Goal: Task Accomplishment & Management: Use online tool/utility

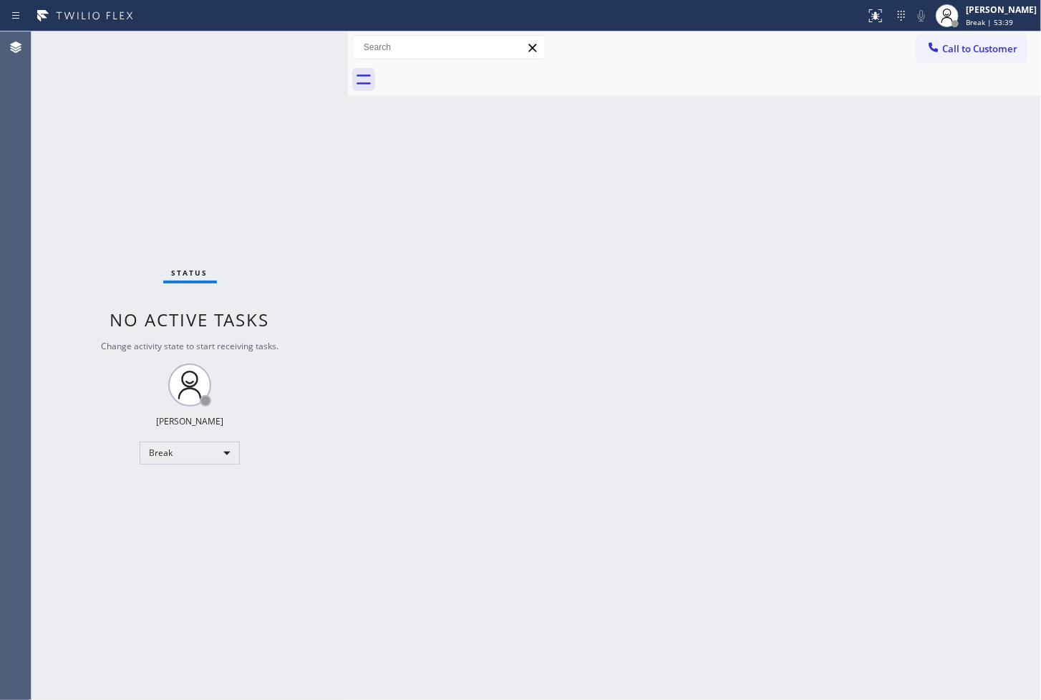
click at [311, 42] on div "Status No active tasks Change activity state to start receiving tasks. [PERSON_…" at bounding box center [189, 365] width 316 height 669
click at [709, 352] on div "Back to Dashboard Change Sender ID Customers Technicians Select a contact Outbo…" at bounding box center [694, 365] width 693 height 669
drag, startPoint x: 93, startPoint y: 559, endPoint x: 687, endPoint y: 89, distance: 757.7
click at [115, 541] on div "Status No active tasks Change activity state to start receiving tasks. [PERSON_…" at bounding box center [189, 365] width 316 height 669
click at [588, 321] on div "Back to Dashboard Change Sender ID Customers Technicians Select a contact Outbo…" at bounding box center [694, 365] width 693 height 669
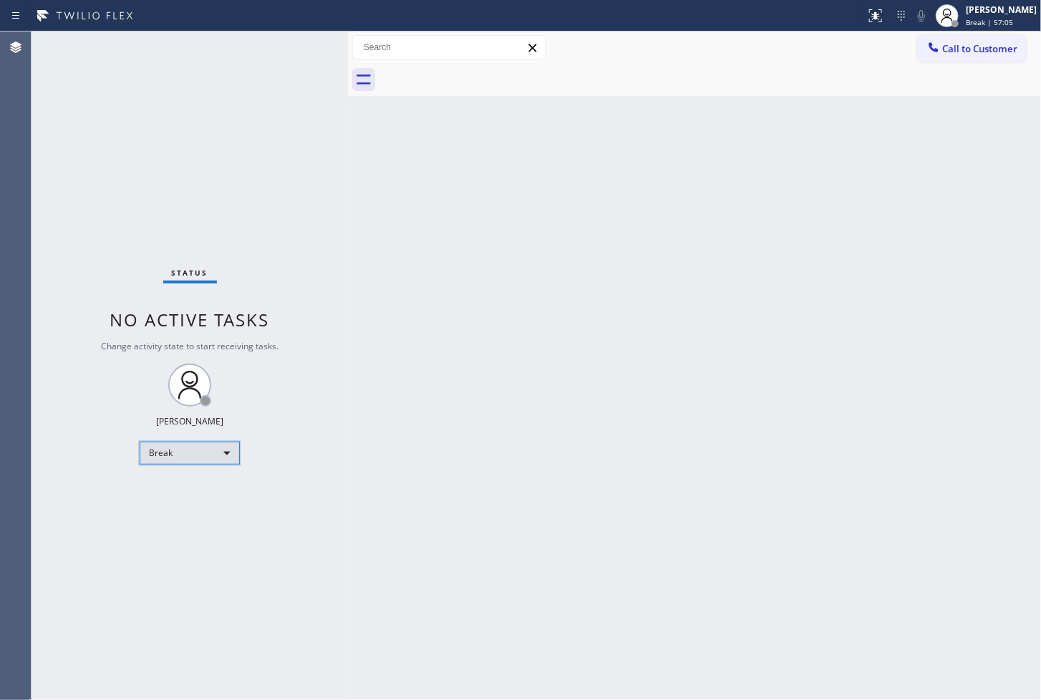
click at [220, 450] on div "Break" at bounding box center [190, 453] width 100 height 23
click at [187, 488] on li "Available" at bounding box center [188, 490] width 97 height 17
click at [477, 366] on div "Back to Dashboard Change Sender ID Customers Technicians Select a contact Outbo…" at bounding box center [694, 365] width 693 height 669
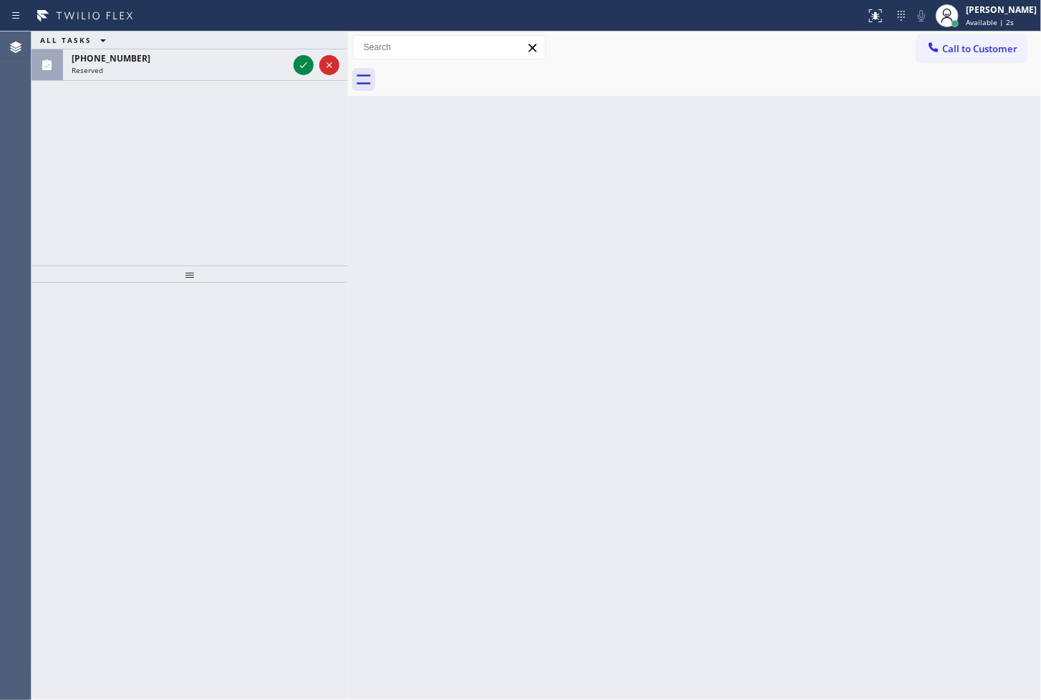
drag, startPoint x: 501, startPoint y: 295, endPoint x: 346, endPoint y: 203, distance: 180.3
click at [484, 291] on div "Back to Dashboard Change Sender ID Customers Technicians Select a contact Outbo…" at bounding box center [694, 365] width 693 height 669
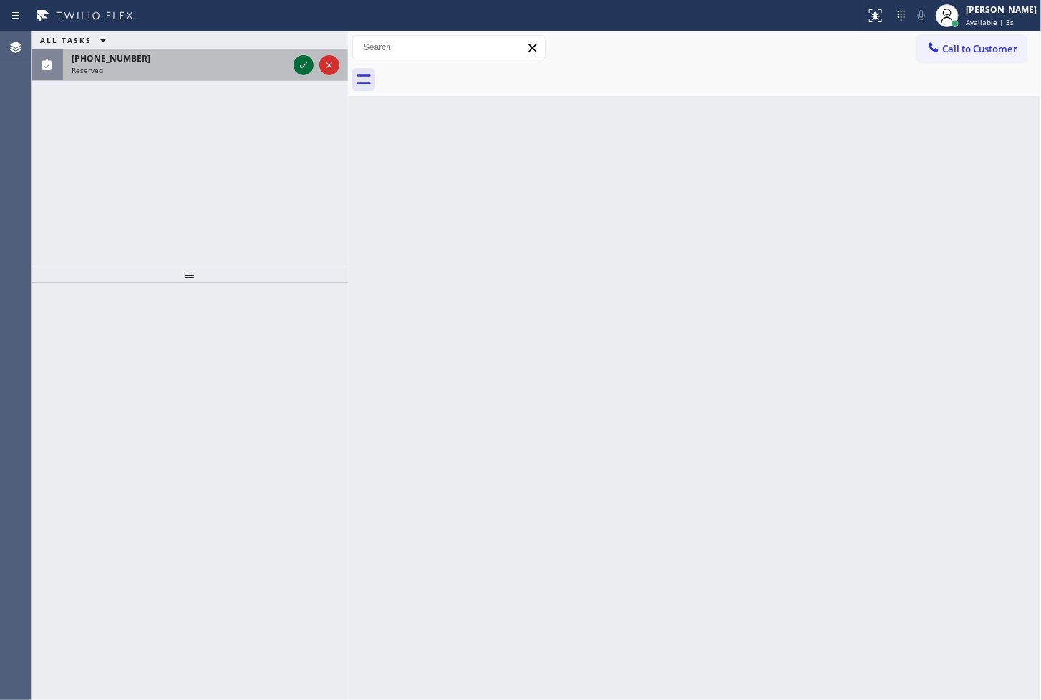
click at [302, 55] on button at bounding box center [303, 65] width 20 height 20
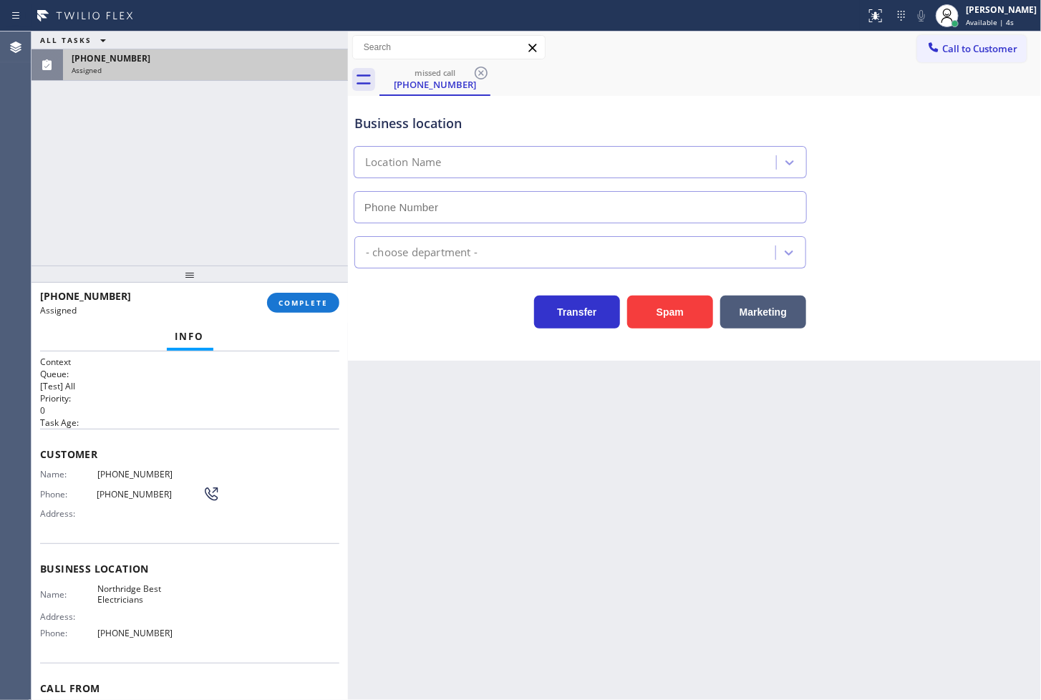
type input "[PHONE_NUMBER]"
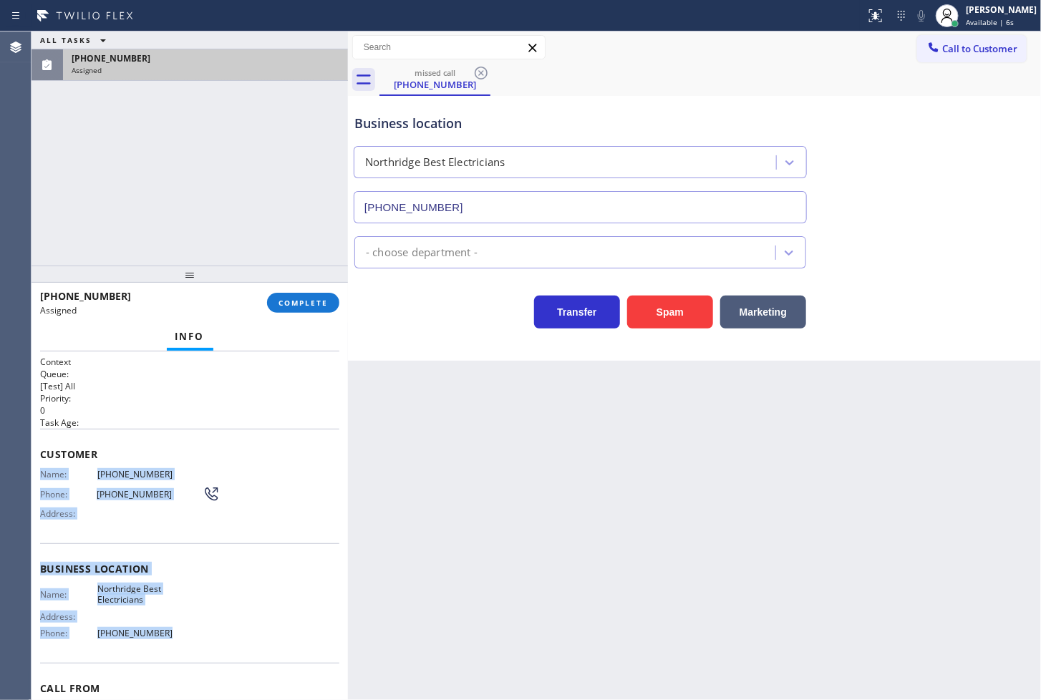
drag, startPoint x: 38, startPoint y: 476, endPoint x: 199, endPoint y: 642, distance: 231.3
click at [199, 642] on div "Context Queue: [Test] All Priority: 0 Task Age: Customer Name: [PHONE_NUMBER] P…" at bounding box center [189, 525] width 316 height 349
copy div "Name: [PHONE_NUMBER] Phone: [PHONE_NUMBER] Address: Business location Name: Nor…"
click at [287, 304] on span "COMPLETE" at bounding box center [302, 303] width 49 height 10
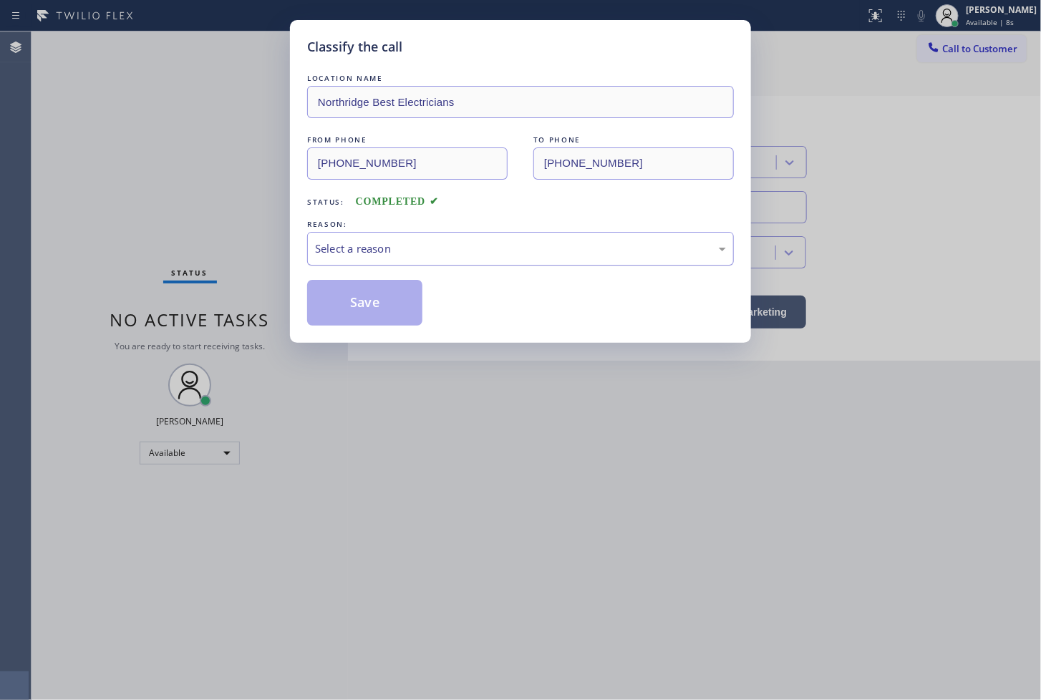
click at [375, 249] on div "Select a reason" at bounding box center [520, 249] width 411 height 16
click at [370, 298] on button "Save" at bounding box center [364, 303] width 115 height 46
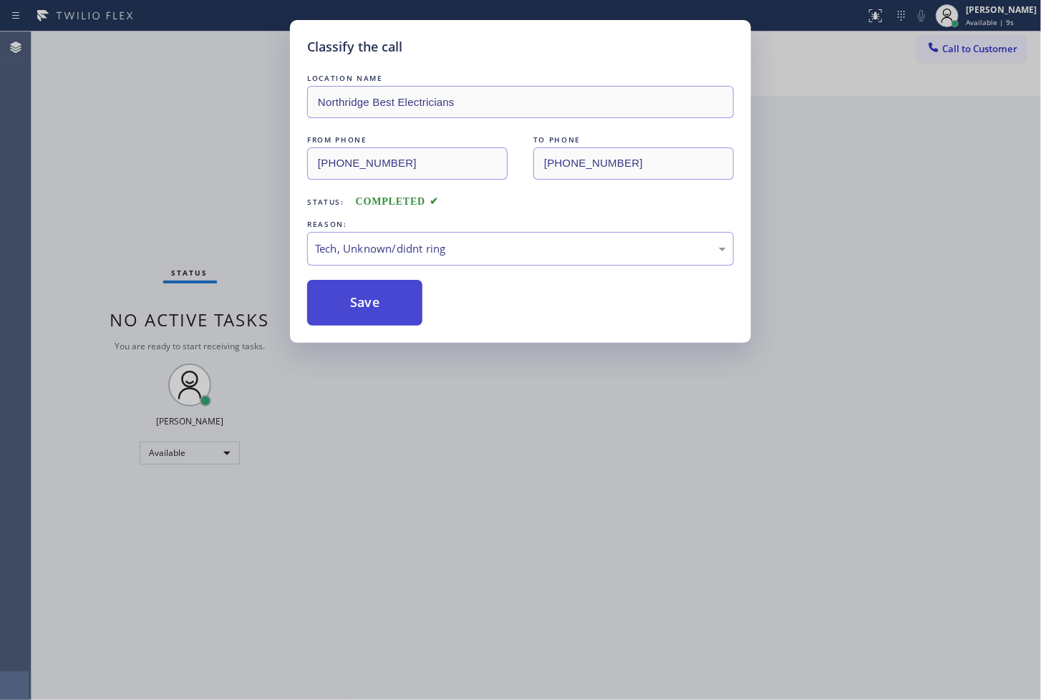
click at [370, 298] on button "Save" at bounding box center [364, 303] width 115 height 46
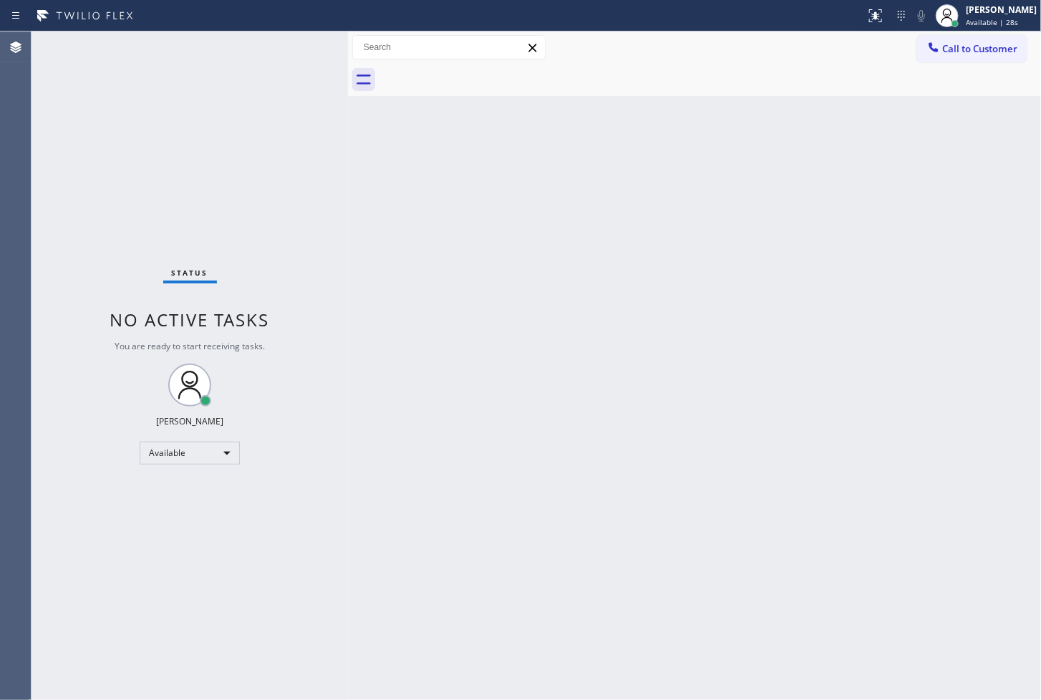
click at [127, 113] on div "Status No active tasks You are ready to start receiving tasks. [PERSON_NAME]" at bounding box center [189, 365] width 316 height 669
click at [301, 44] on div "Status No active tasks You are ready to start receiving tasks. [PERSON_NAME]" at bounding box center [189, 365] width 316 height 669
click at [298, 58] on div "Status No active tasks You are ready to start receiving tasks. [PERSON_NAME]" at bounding box center [189, 365] width 316 height 669
click at [298, 42] on div "Status No active tasks You are ready to start receiving tasks. [PERSON_NAME]" at bounding box center [189, 365] width 316 height 669
click at [1024, 423] on div "Back to Dashboard Change Sender ID Customers Technicians Select a contact Outbo…" at bounding box center [694, 365] width 693 height 669
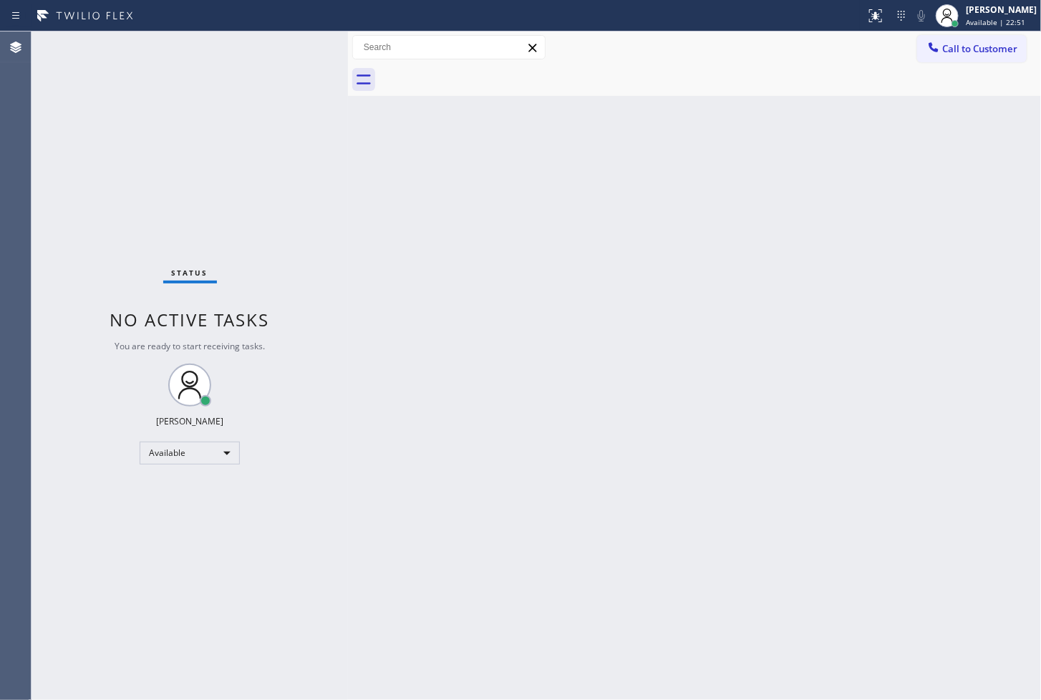
drag, startPoint x: 123, startPoint y: 173, endPoint x: 258, endPoint y: 97, distance: 154.5
click at [130, 168] on div "Status No active tasks You are ready to start receiving tasks. [PERSON_NAME]" at bounding box center [189, 365] width 316 height 669
click at [295, 59] on div "Status No active tasks You are ready to start receiving tasks. [PERSON_NAME]" at bounding box center [189, 365] width 316 height 669
click at [226, 451] on div "Available" at bounding box center [190, 453] width 100 height 23
click at [188, 524] on li "Break" at bounding box center [188, 526] width 97 height 17
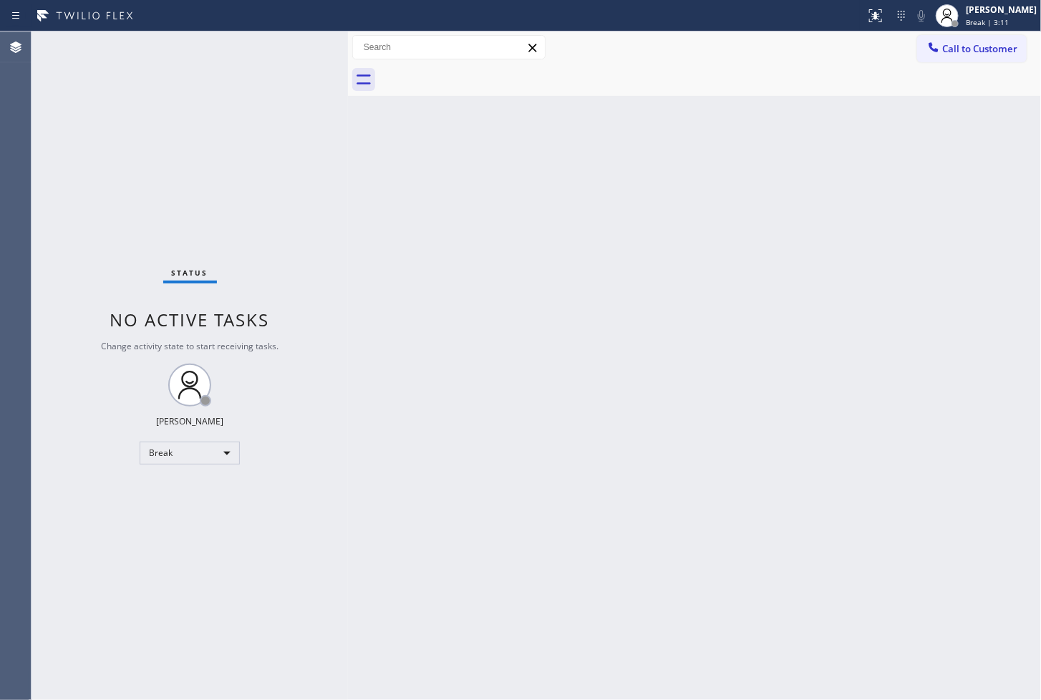
drag, startPoint x: 105, startPoint y: 539, endPoint x: 126, endPoint y: 498, distance: 45.8
click at [105, 539] on div "Status No active tasks Change activity state to start receiving tasks. [PERSON_…" at bounding box center [189, 365] width 316 height 669
click at [219, 447] on div "Break" at bounding box center [190, 453] width 100 height 23
click at [199, 485] on li "Available" at bounding box center [188, 490] width 97 height 17
click at [467, 424] on div "Back to Dashboard Change Sender ID Customers Technicians Select a contact Outbo…" at bounding box center [694, 365] width 693 height 669
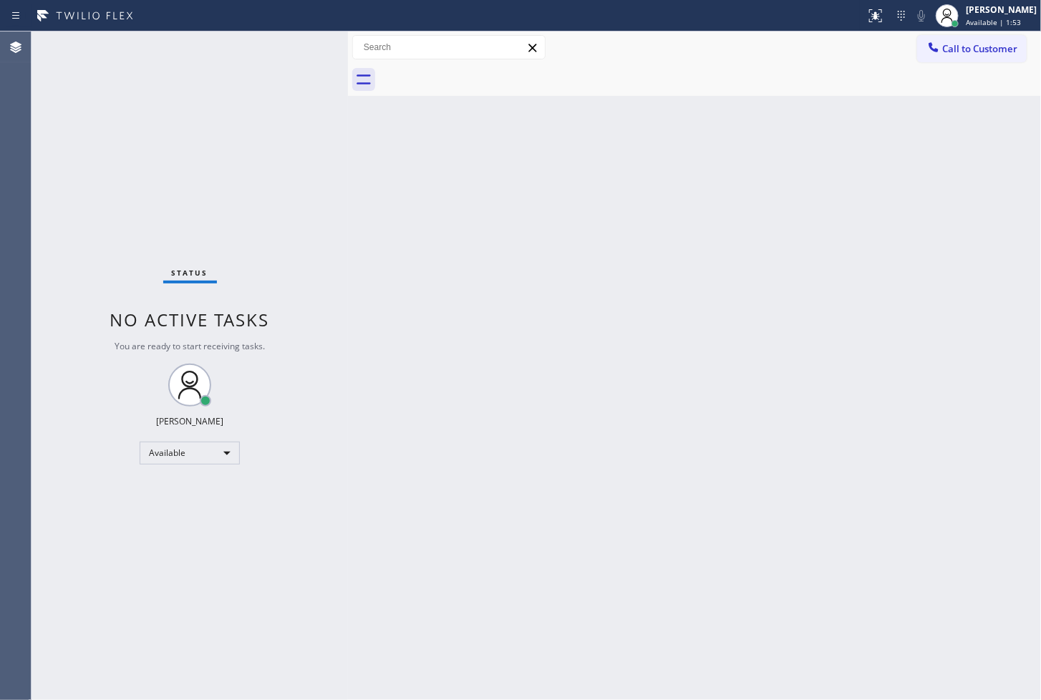
click at [94, 127] on div "Status No active tasks You are ready to start receiving tasks. [PERSON_NAME]" at bounding box center [189, 365] width 316 height 669
click at [299, 42] on div "Status No active tasks You are ready to start receiving tasks. [PERSON_NAME]" at bounding box center [189, 365] width 316 height 669
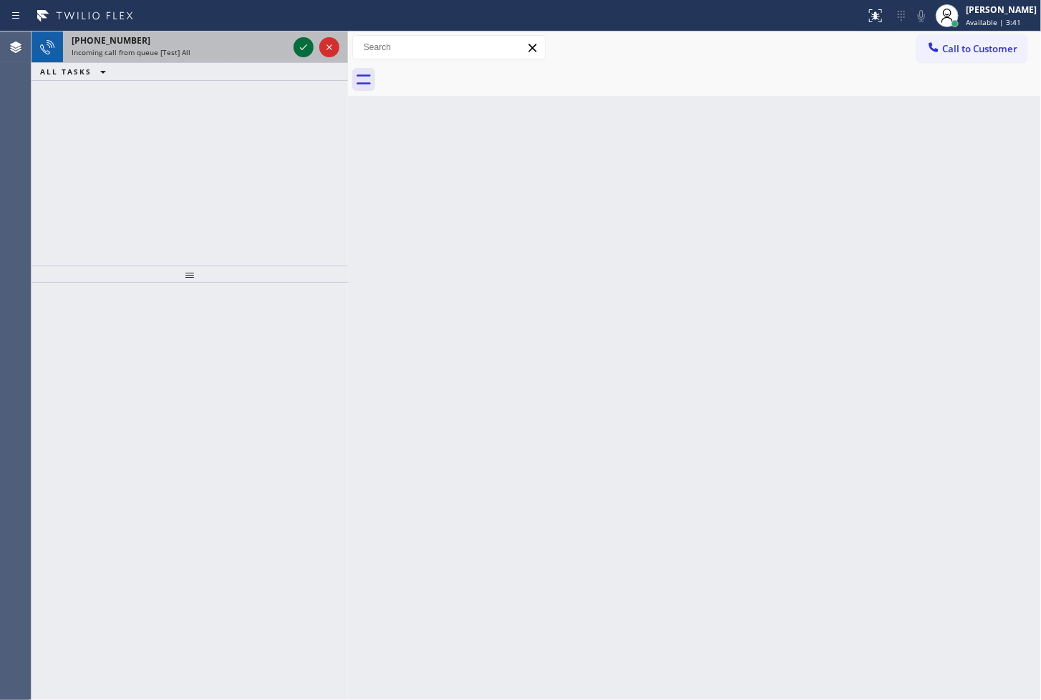
click at [299, 42] on icon at bounding box center [303, 47] width 17 height 17
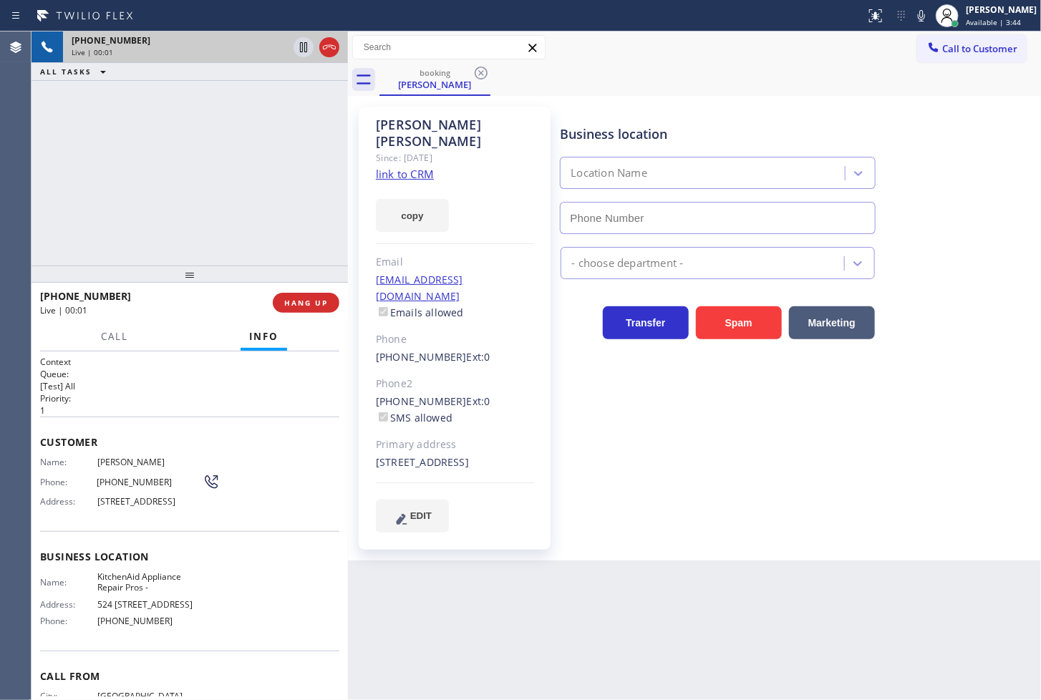
type input "[PHONE_NUMBER]"
click at [390, 167] on link "link to CRM" at bounding box center [405, 174] width 58 height 14
click at [913, 19] on icon at bounding box center [921, 15] width 17 height 17
click at [204, 176] on div "[PHONE_NUMBER] Live | 00:21 ALL TASKS ALL TASKS ACTIVE TASKS TASKS IN WRAP UP" at bounding box center [189, 148] width 316 height 234
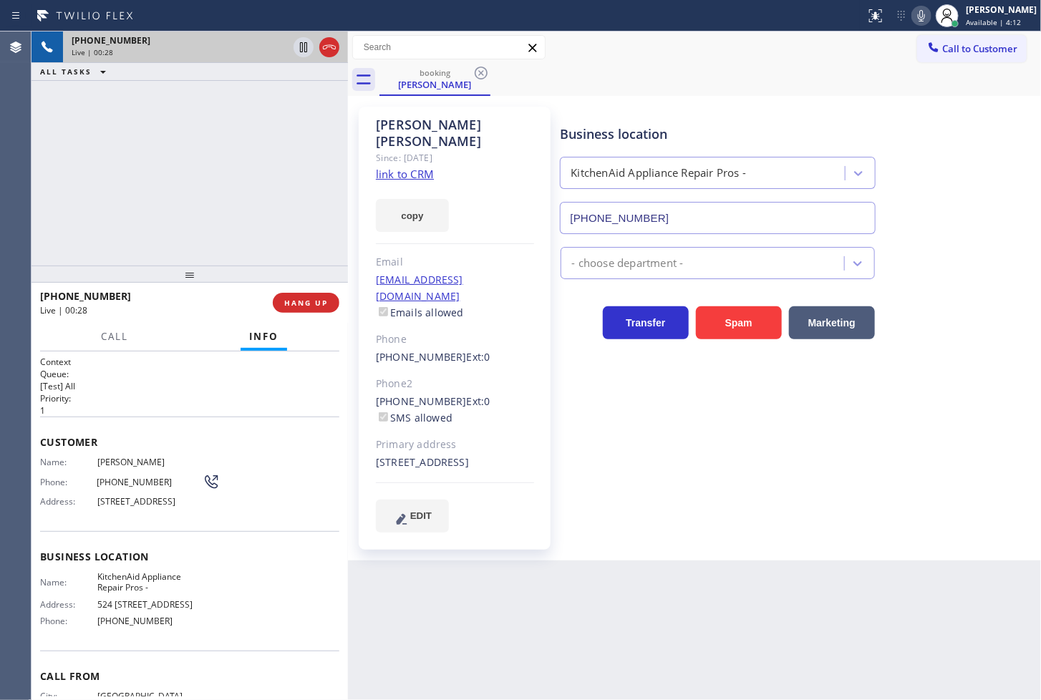
drag, startPoint x: 210, startPoint y: 149, endPoint x: 224, endPoint y: 139, distance: 16.9
click at [211, 149] on div "[PHONE_NUMBER] Live | 00:28 ALL TASKS ALL TASKS ACTIVE TASKS TASKS IN WRAP UP" at bounding box center [189, 148] width 316 height 234
click at [284, 228] on div "[PHONE_NUMBER] Live | 00:29 ALL TASKS ALL TASKS ACTIVE TASKS TASKS IN WRAP UP" at bounding box center [189, 148] width 316 height 234
click at [263, 193] on div "[PHONE_NUMBER] Live | 00:29 ALL TASKS ALL TASKS ACTIVE TASKS TASKS IN WRAP UP" at bounding box center [189, 148] width 316 height 234
click at [301, 43] on icon at bounding box center [303, 47] width 17 height 17
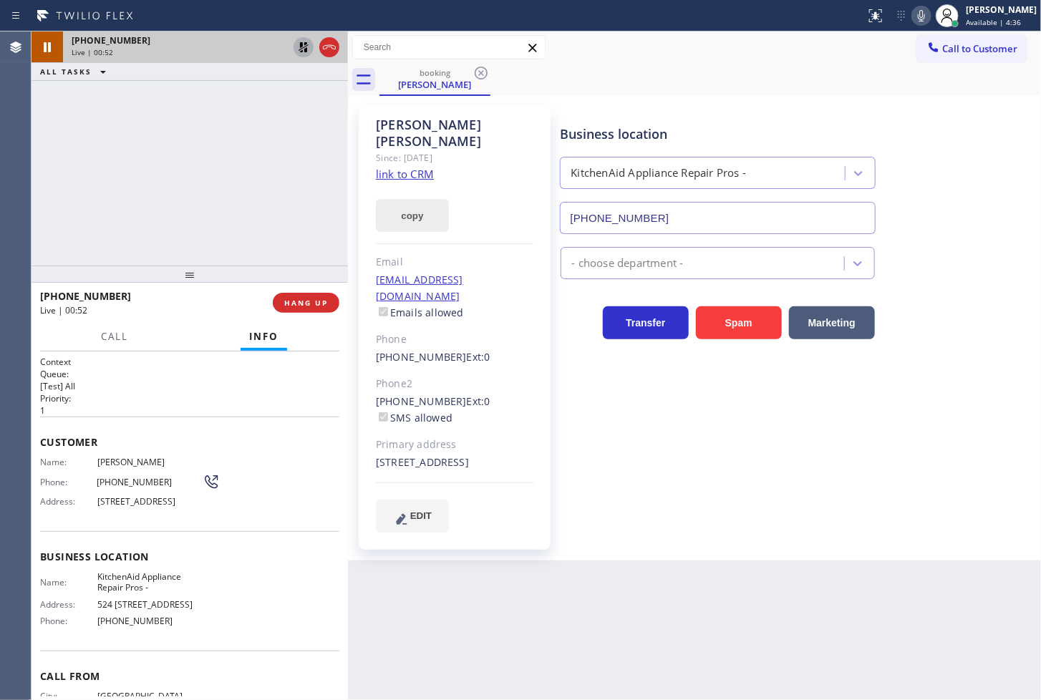
click at [410, 199] on button "copy" at bounding box center [412, 215] width 73 height 33
click at [119, 180] on div "[PHONE_NUMBER] Live | 02:21 ALL TASKS ALL TASKS ACTIVE TASKS TASKS IN WRAP UP" at bounding box center [189, 148] width 316 height 234
click at [299, 48] on icon at bounding box center [303, 47] width 17 height 17
click at [187, 190] on div "[PHONE_NUMBER] Live | 02:24 ALL TASKS ALL TASKS ACTIVE TASKS TASKS IN WRAP UP" at bounding box center [189, 148] width 316 height 234
click at [130, 340] on button "Call" at bounding box center [114, 337] width 44 height 28
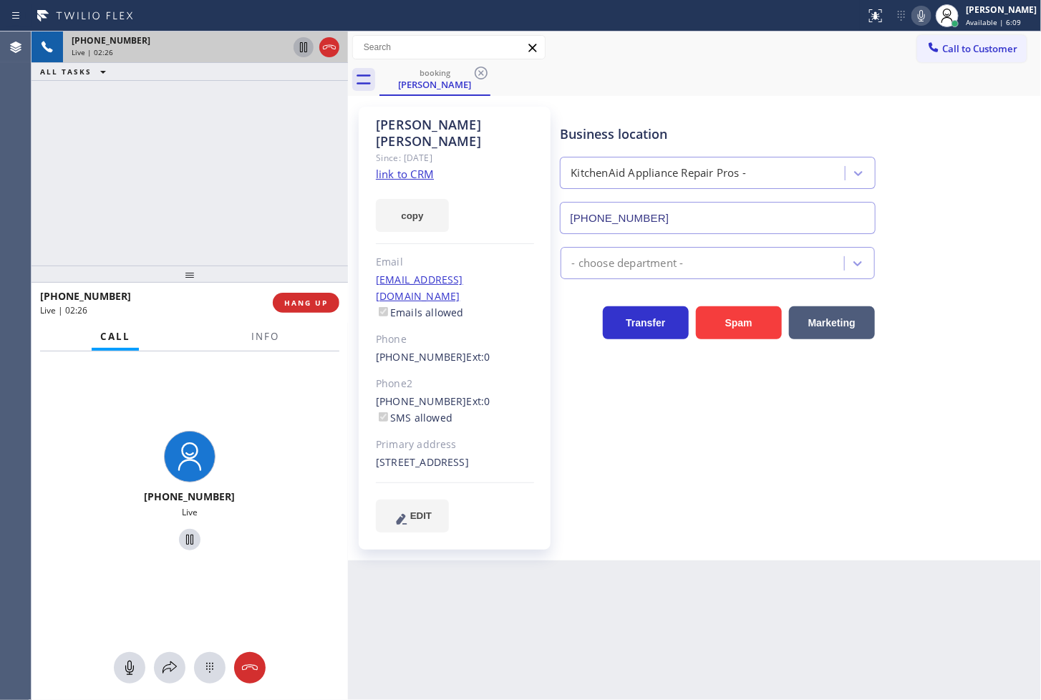
click at [913, 12] on icon at bounding box center [921, 15] width 17 height 17
click at [191, 220] on div "[PHONE_NUMBER] Live | 02:33 ALL TASKS ALL TASKS ACTIVE TASKS TASKS IN WRAP UP" at bounding box center [189, 148] width 316 height 234
click at [268, 341] on span "Info" at bounding box center [265, 336] width 28 height 13
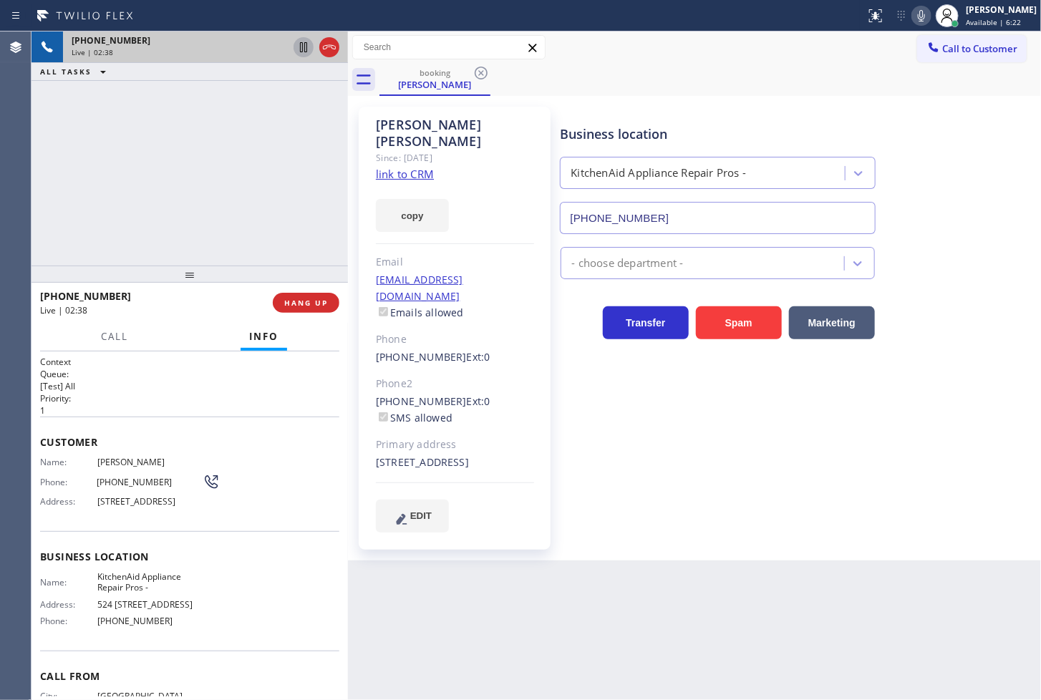
click at [190, 341] on div "Call Info" at bounding box center [189, 337] width 299 height 29
click at [190, 228] on div "[PHONE_NUMBER] Live | 02:38 ALL TASKS ALL TASKS ACTIVE TASKS TASKS IN WRAP UP" at bounding box center [189, 148] width 316 height 234
click at [928, 378] on div "Business location KitchenAid Appliance Repair Pros - [PHONE_NUMBER] - choose de…" at bounding box center [798, 319] width 480 height 418
click at [147, 205] on div "[PHONE_NUMBER] Live | 03:08 ALL TASKS ALL TASKS ACTIVE TASKS TASKS IN WRAP UP" at bounding box center [189, 148] width 316 height 234
click at [659, 640] on div "Back to Dashboard Change Sender ID Customers Technicians Select a contact Outbo…" at bounding box center [694, 365] width 693 height 669
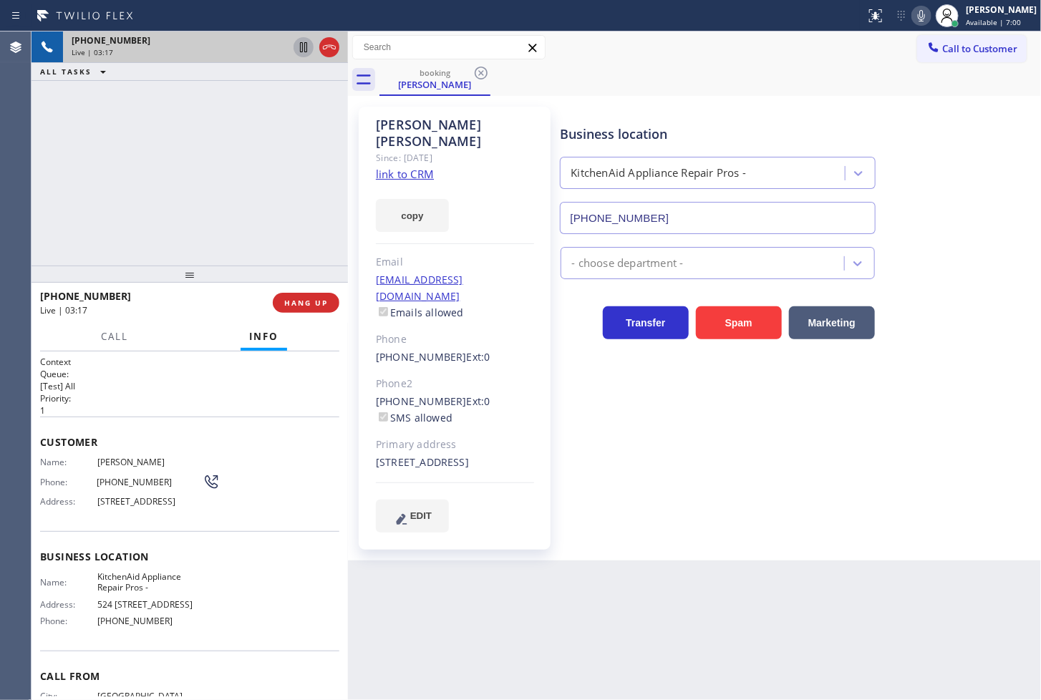
click at [147, 187] on div "[PHONE_NUMBER] Live | 03:17 ALL TASKS ALL TASKS ACTIVE TASKS TASKS IN WRAP UP" at bounding box center [189, 148] width 316 height 234
click at [296, 298] on span "HANG UP" at bounding box center [306, 303] width 44 height 10
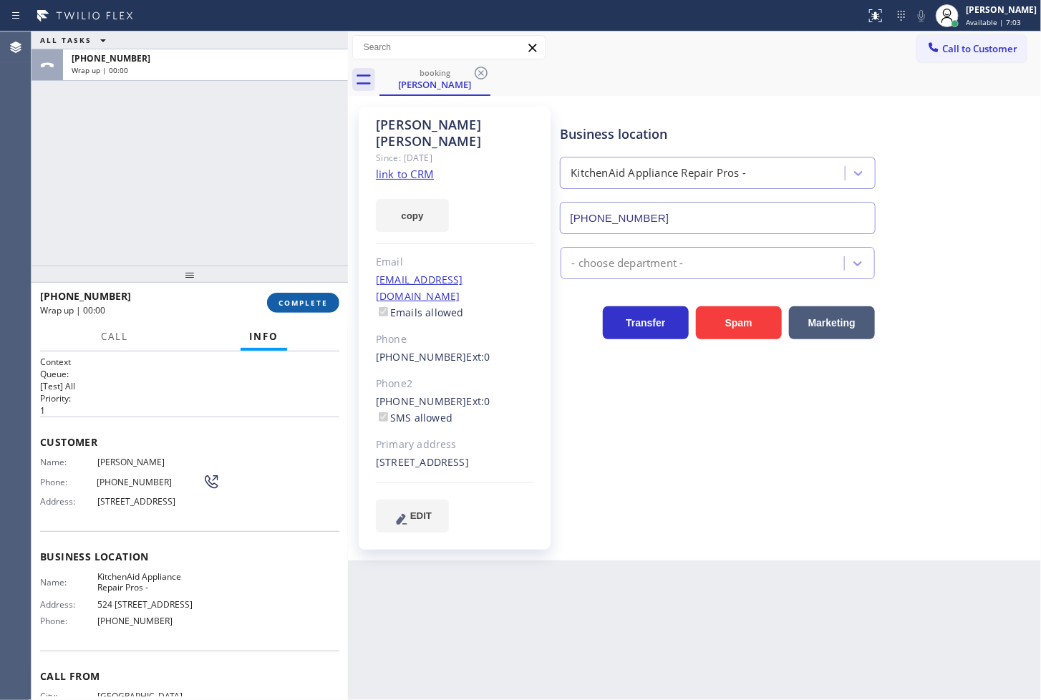
click at [296, 298] on span "COMPLETE" at bounding box center [302, 303] width 49 height 10
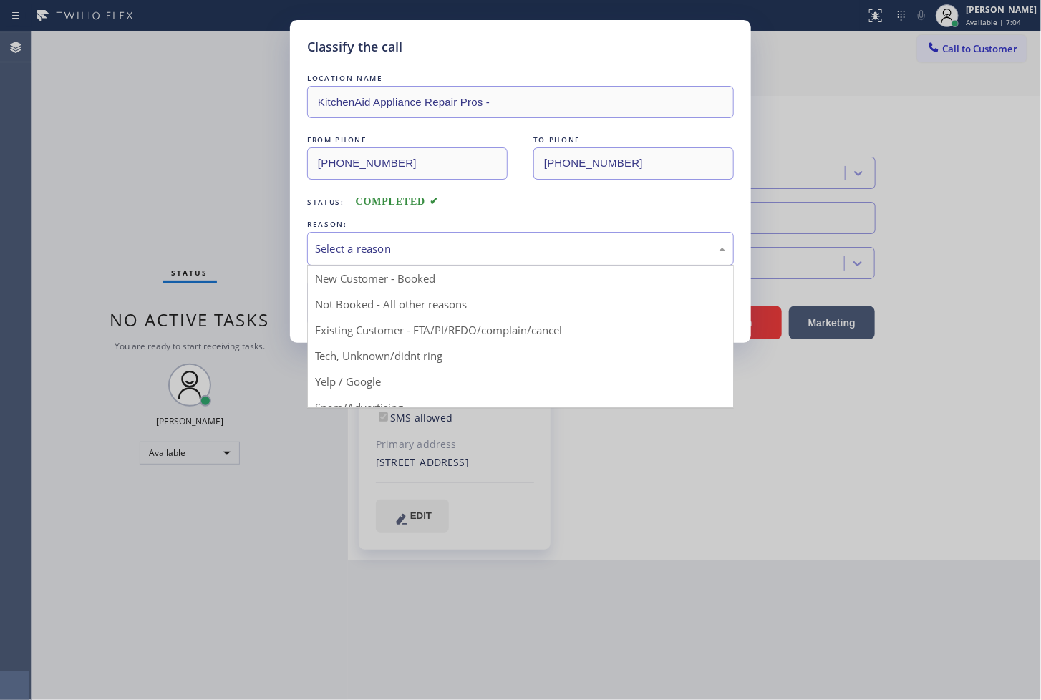
click at [412, 242] on div "Select a reason" at bounding box center [520, 249] width 411 height 16
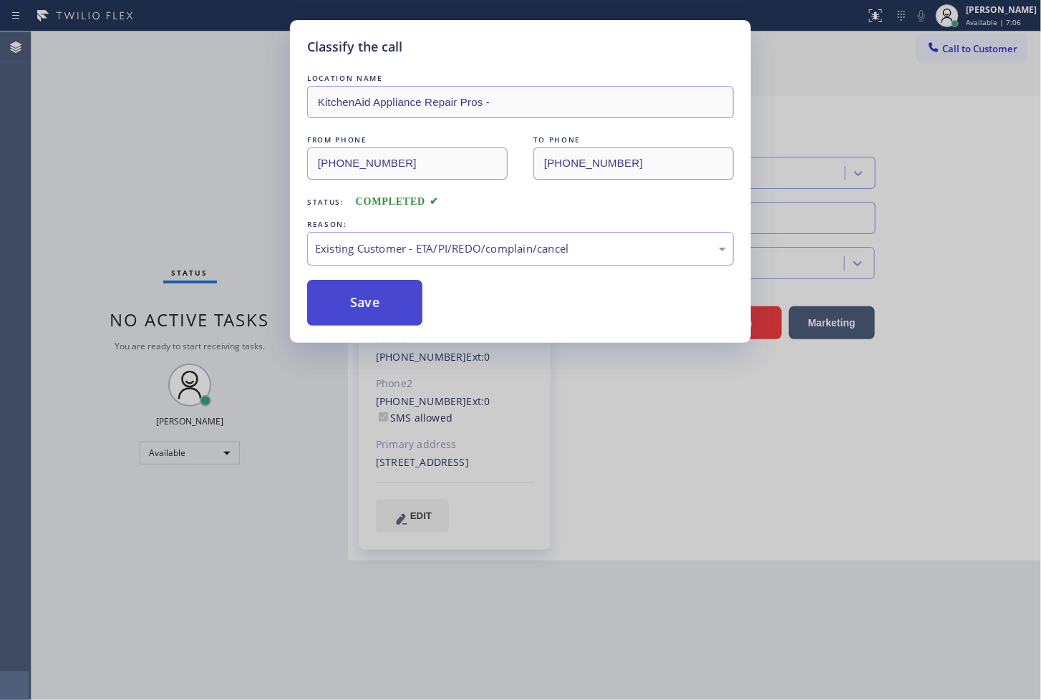
click at [391, 296] on button "Save" at bounding box center [364, 303] width 115 height 46
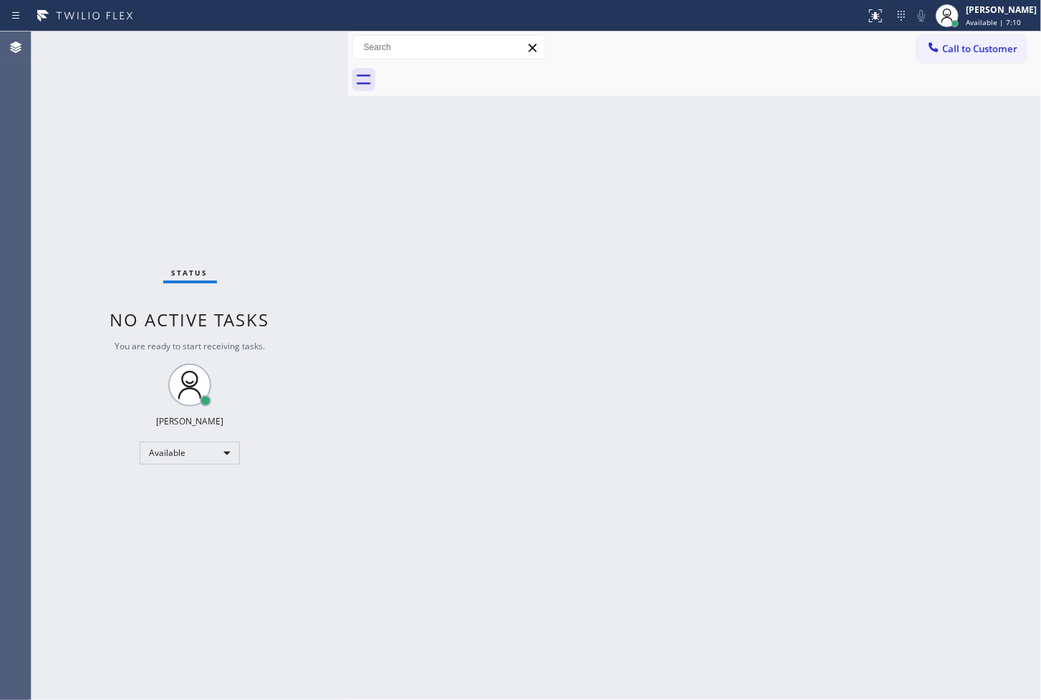
click at [547, 398] on div "Back to Dashboard Change Sender ID Customers Technicians Select a contact Outbo…" at bounding box center [694, 365] width 693 height 669
drag, startPoint x: 322, startPoint y: 204, endPoint x: 309, endPoint y: 83, distance: 121.7
click at [322, 193] on div "Status No active tasks You are ready to start receiving tasks. [PERSON_NAME]" at bounding box center [189, 365] width 316 height 669
click at [295, 44] on div "Status No active tasks You are ready to start receiving tasks. [PERSON_NAME]" at bounding box center [189, 365] width 316 height 669
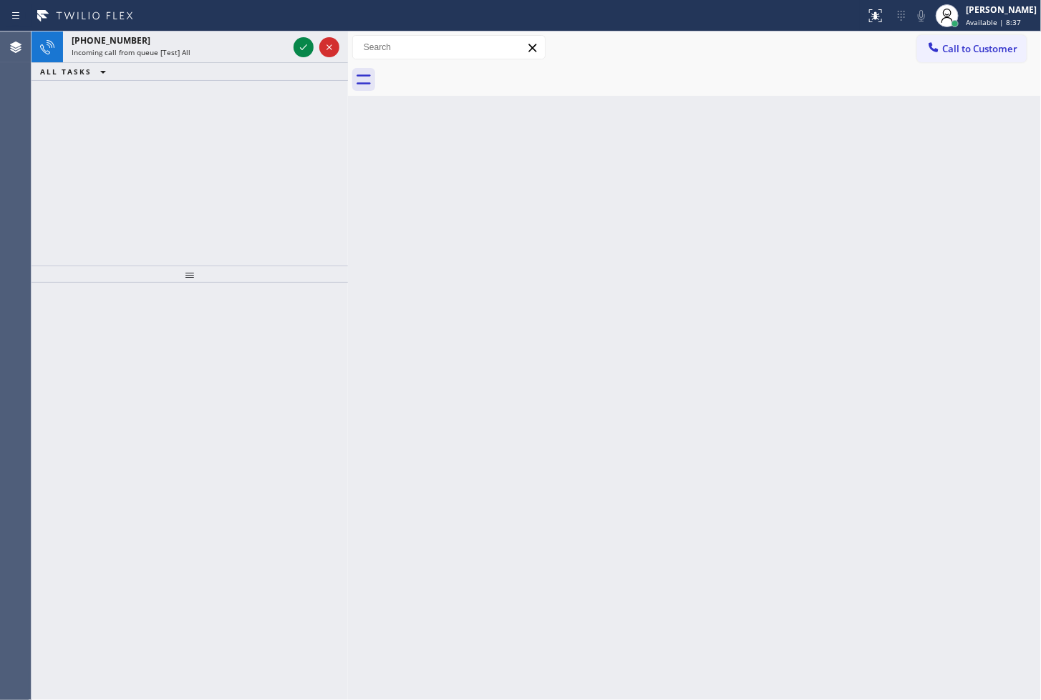
click at [295, 44] on icon at bounding box center [303, 47] width 17 height 17
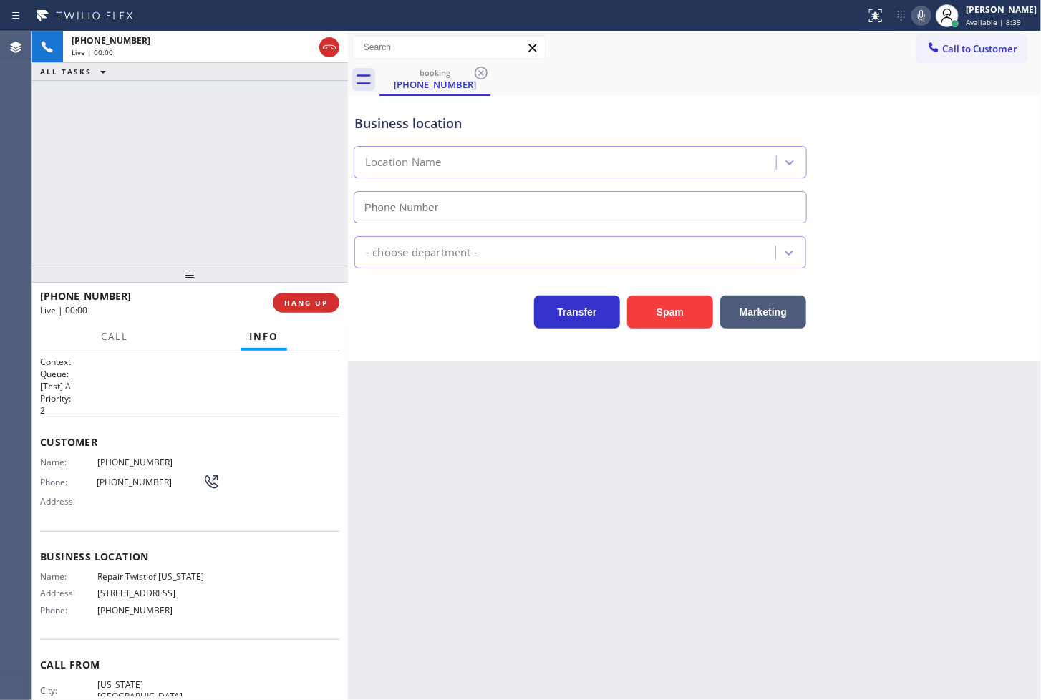
type input "[PHONE_NUMBER]"
click at [144, 183] on div "[PHONE_NUMBER] Live | 00:03 ALL TASKS ALL TASKS ACTIVE TASKS TASKS IN WRAP UP" at bounding box center [189, 148] width 316 height 234
click at [770, 77] on div "booking [PHONE_NUMBER]" at bounding box center [709, 80] width 661 height 32
click at [878, 89] on div "booking [PHONE_NUMBER]" at bounding box center [709, 80] width 661 height 32
click at [913, 22] on icon at bounding box center [921, 15] width 17 height 17
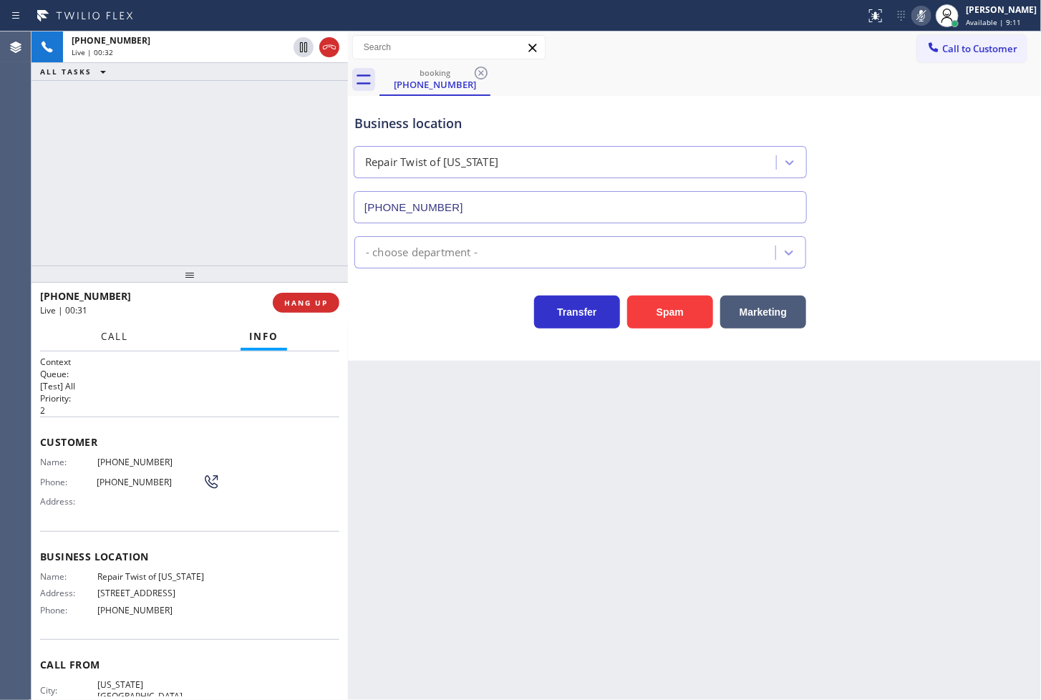
click at [125, 341] on span "Call" at bounding box center [114, 336] width 27 height 13
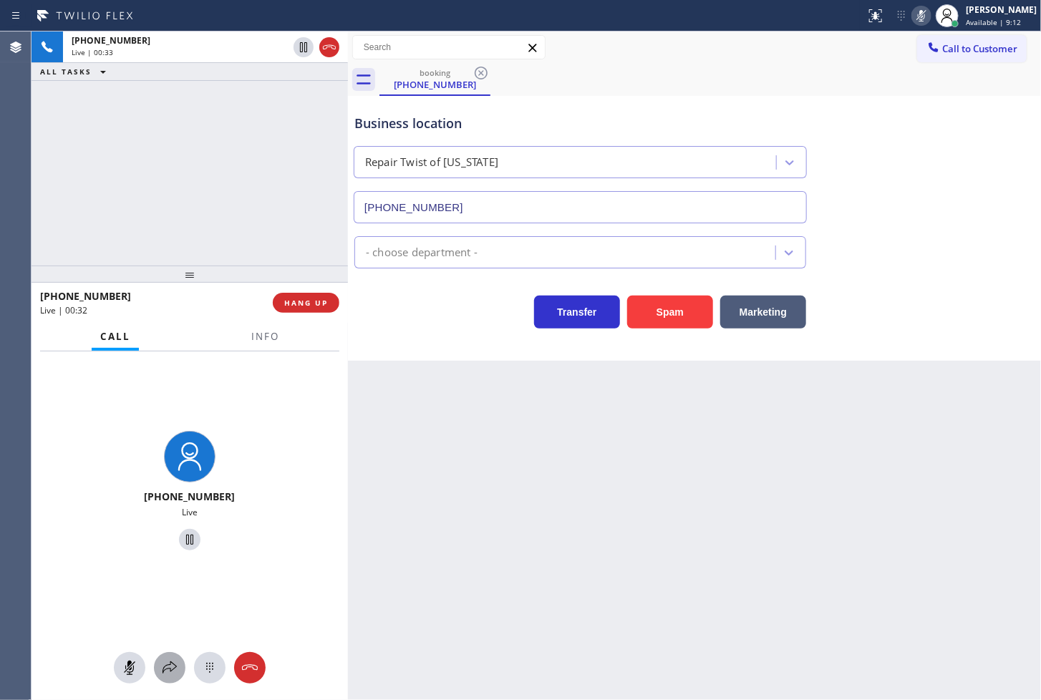
click at [167, 663] on icon at bounding box center [169, 667] width 17 height 17
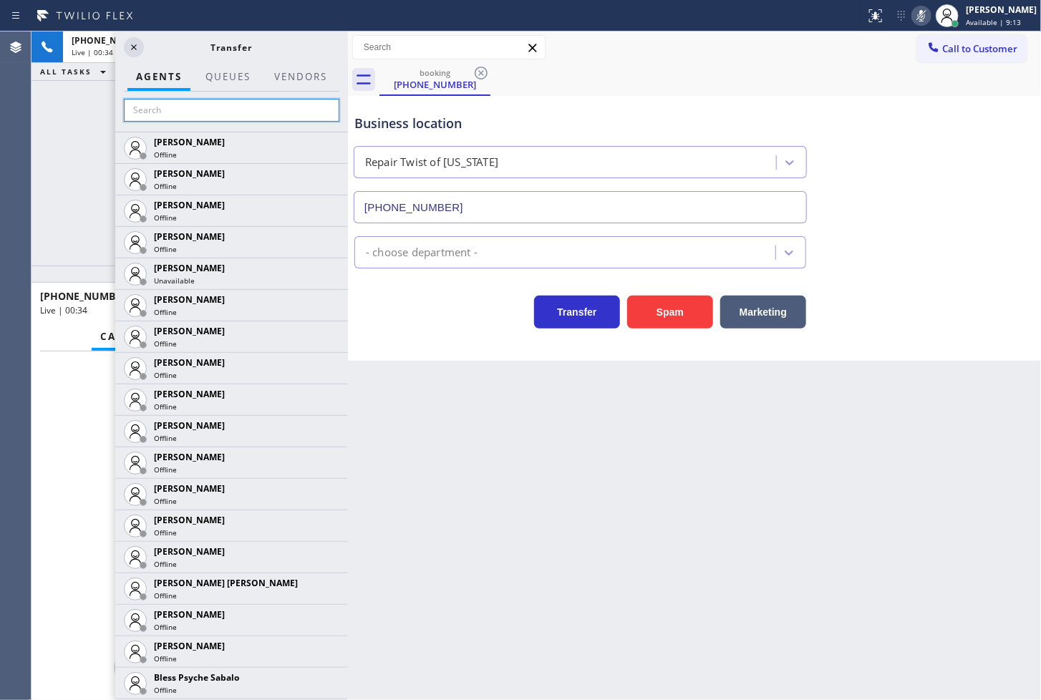
click at [160, 112] on input "text" at bounding box center [231, 110] width 215 height 23
click at [913, 16] on icon at bounding box center [921, 15] width 17 height 17
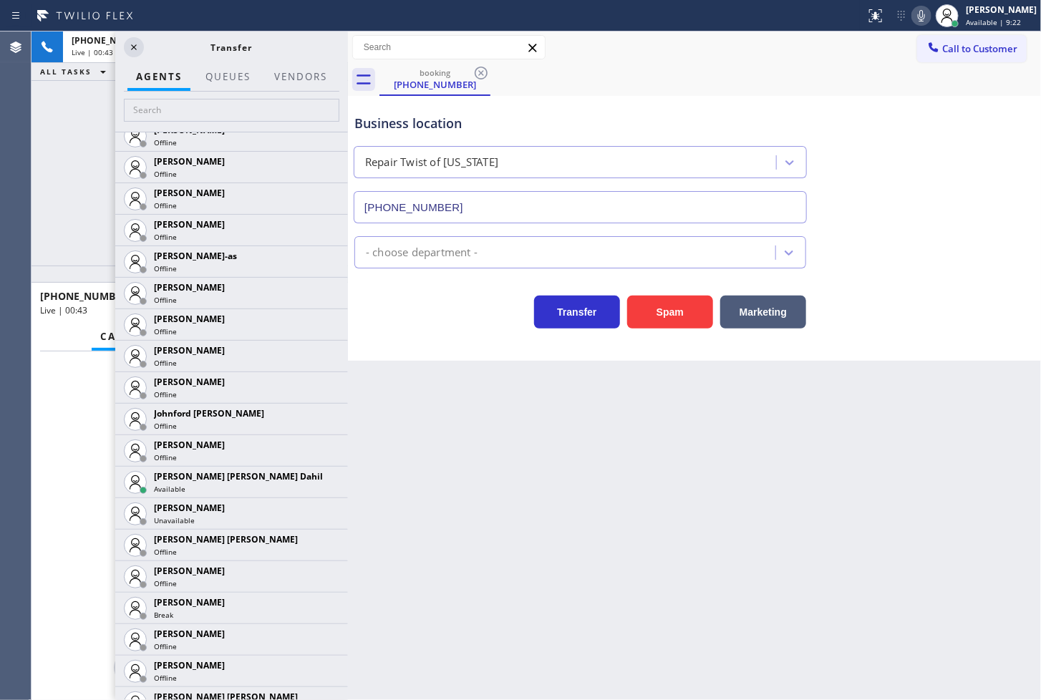
scroll to position [1457, 0]
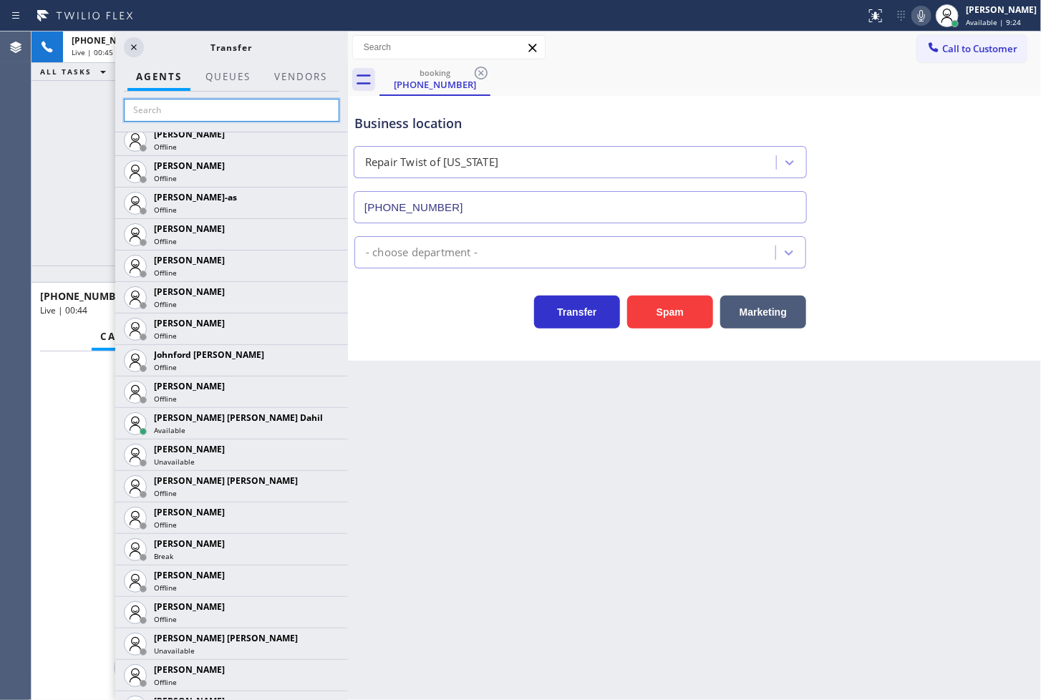
click at [150, 111] on input "text" at bounding box center [231, 110] width 215 height 23
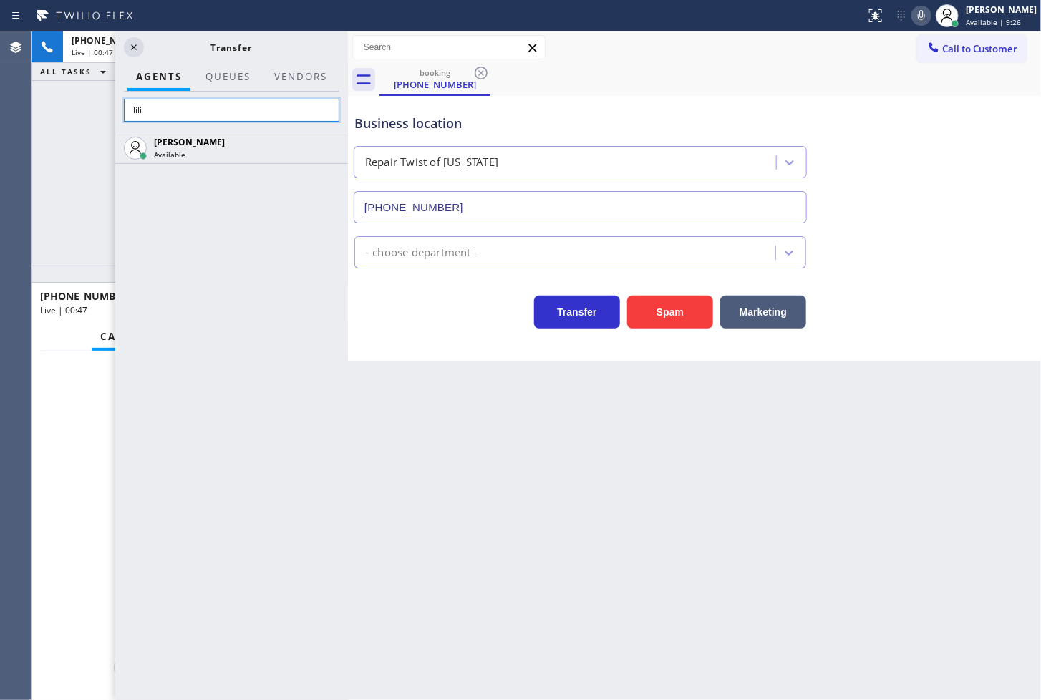
type input "lili"
click at [192, 277] on div "[PERSON_NAME] Available" at bounding box center [231, 416] width 233 height 568
click at [263, 219] on div "[PERSON_NAME] Available" at bounding box center [231, 416] width 233 height 568
click at [295, 298] on div "[PERSON_NAME] Available" at bounding box center [231, 416] width 233 height 568
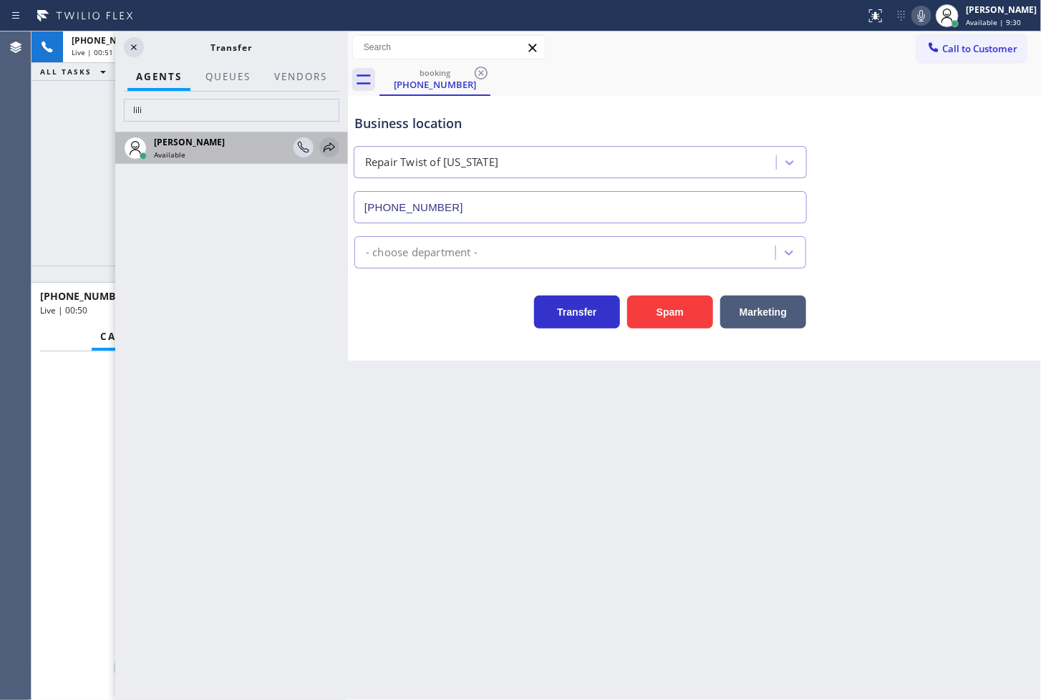
click at [331, 145] on icon at bounding box center [329, 147] width 17 height 17
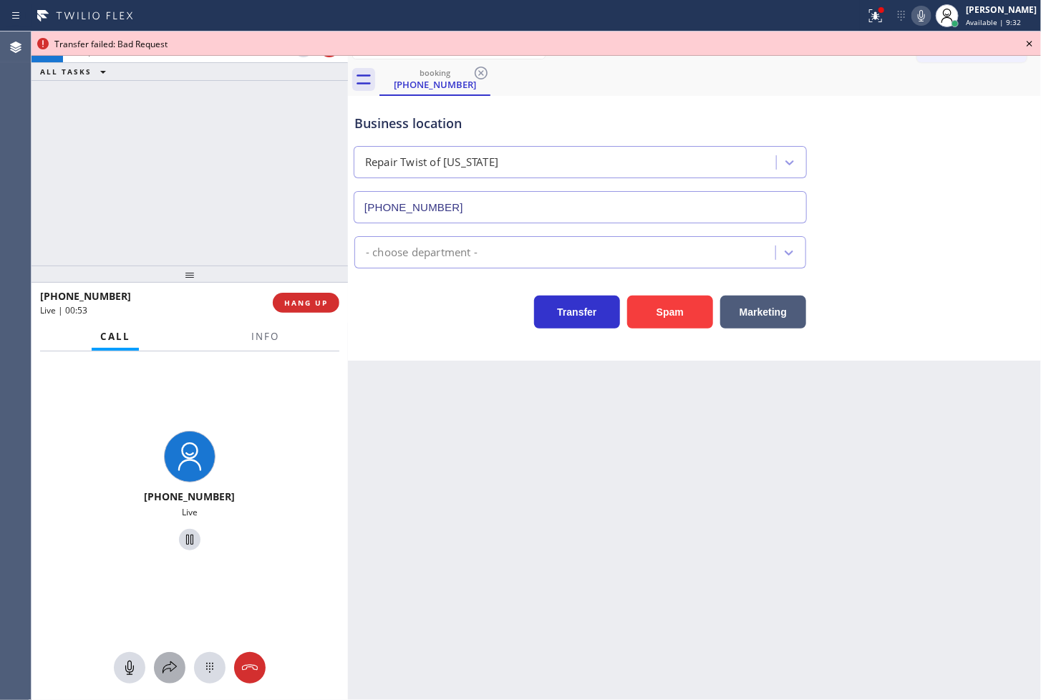
click at [173, 674] on icon at bounding box center [169, 667] width 17 height 17
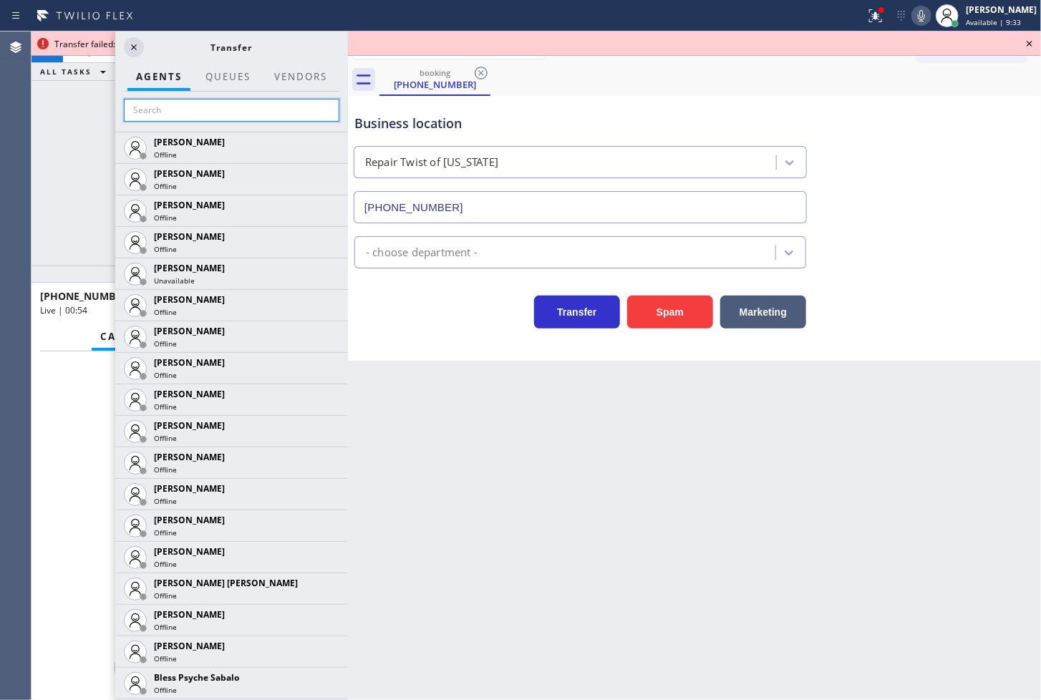
click at [183, 109] on input "text" at bounding box center [231, 110] width 215 height 23
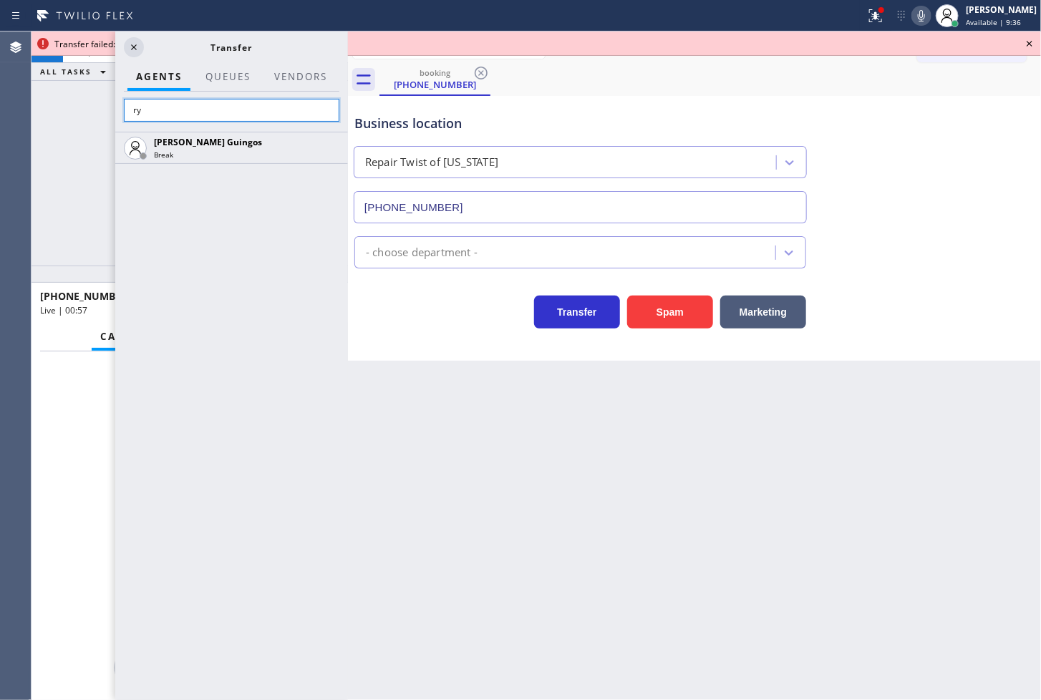
type input "r"
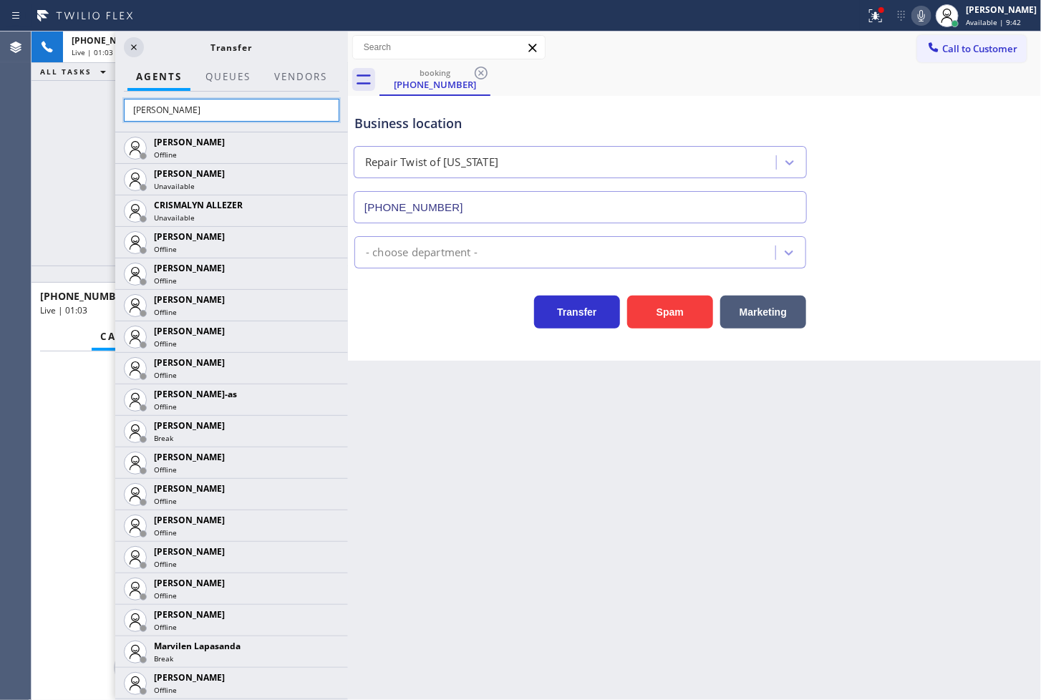
click at [188, 112] on input "[PERSON_NAME]" at bounding box center [231, 110] width 215 height 23
type input "m"
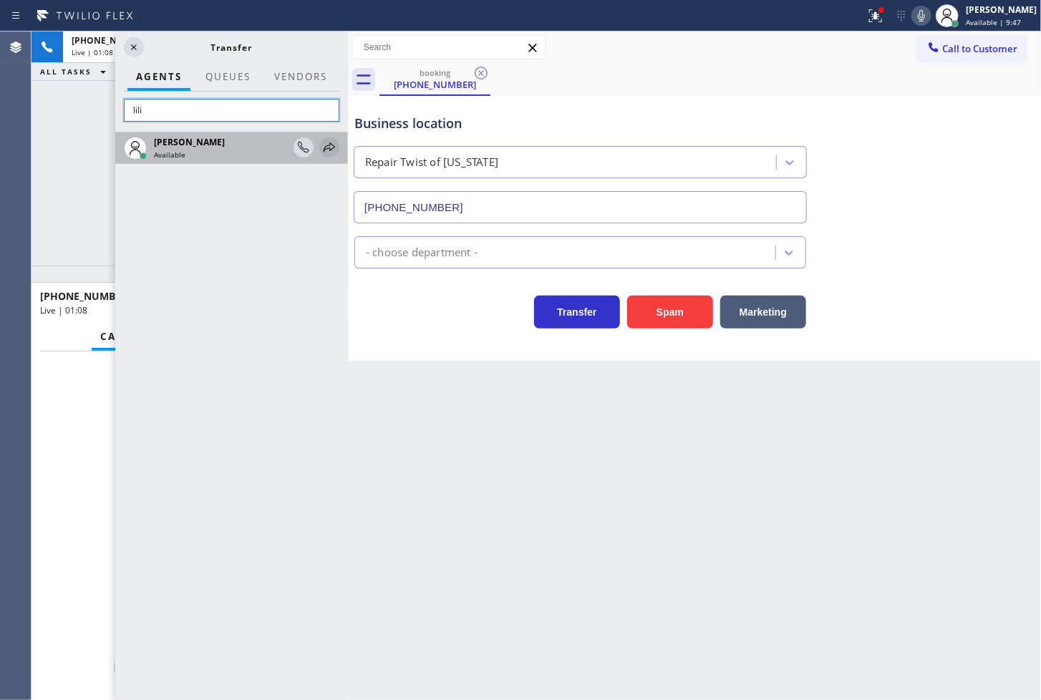
type input "lili"
click at [322, 147] on icon at bounding box center [329, 147] width 17 height 17
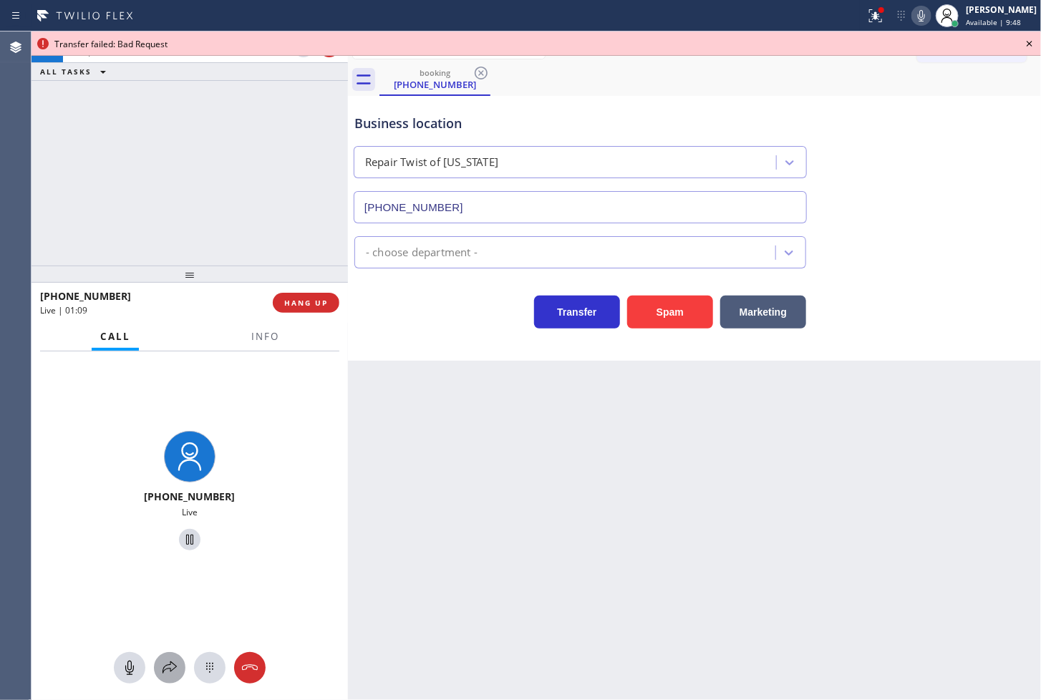
click at [170, 664] on icon at bounding box center [169, 667] width 17 height 17
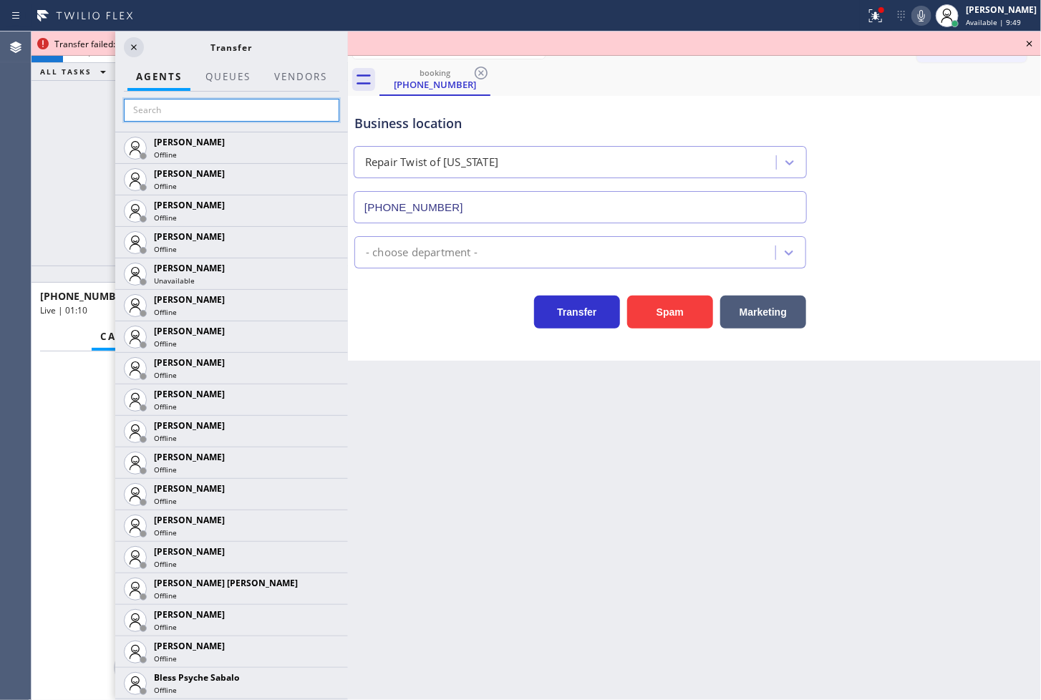
click at [173, 117] on input "text" at bounding box center [231, 110] width 215 height 23
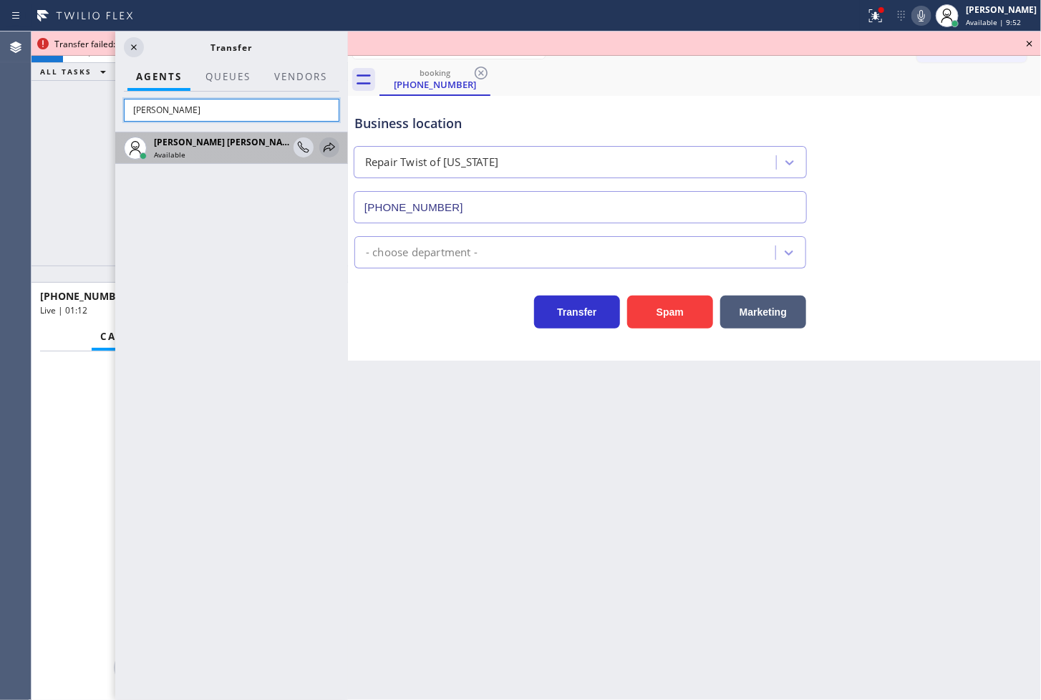
type input "[PERSON_NAME]"
click at [331, 150] on icon at bounding box center [329, 146] width 11 height 9
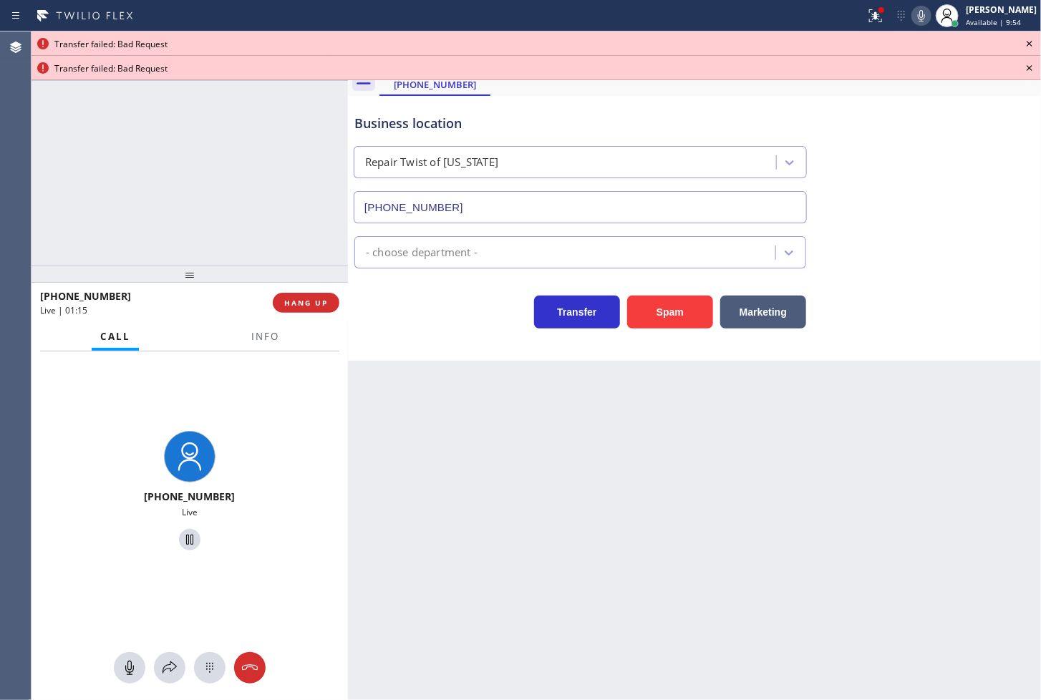
click at [913, 14] on icon at bounding box center [921, 15] width 17 height 17
click at [181, 540] on icon at bounding box center [189, 539] width 17 height 17
click at [1035, 44] on icon at bounding box center [1029, 43] width 17 height 17
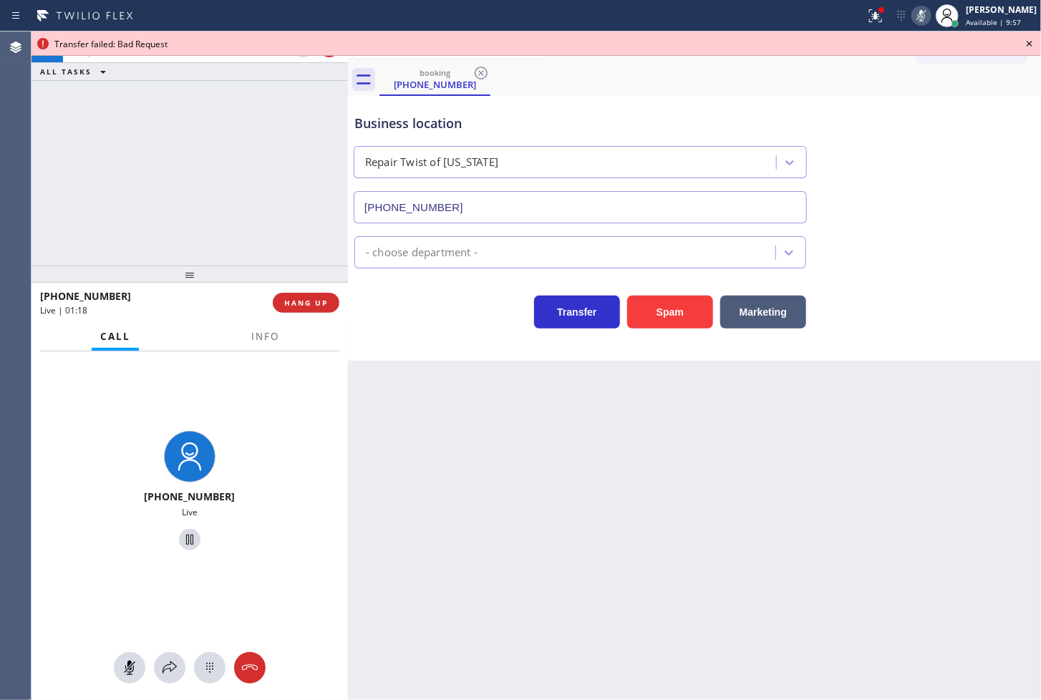
click at [1035, 44] on icon at bounding box center [1029, 43] width 17 height 17
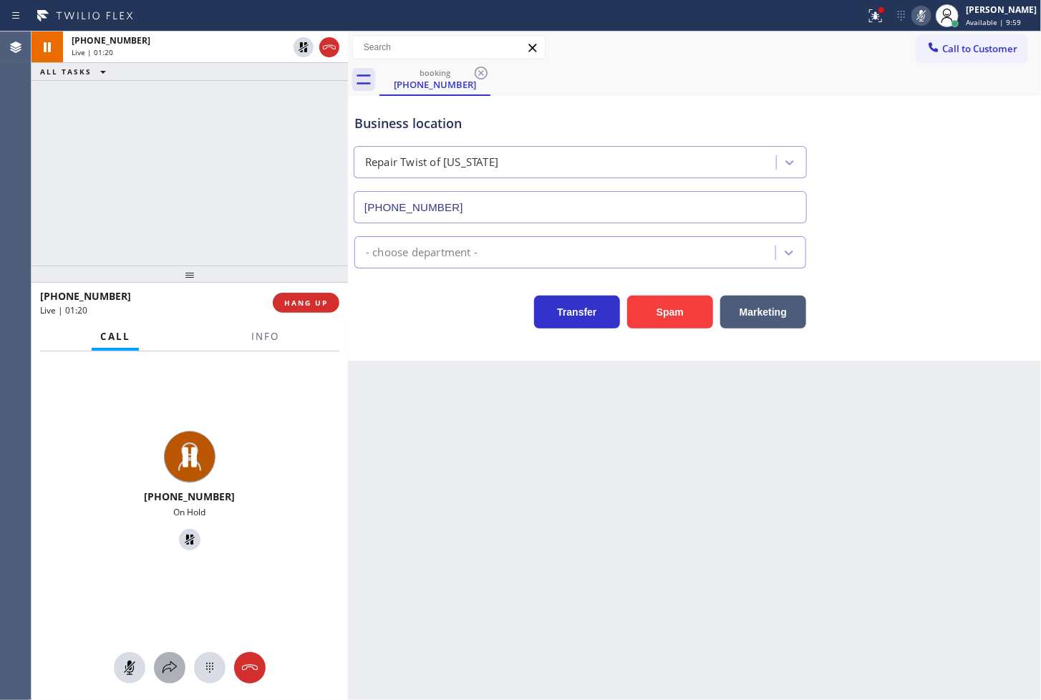
click at [181, 666] on div at bounding box center [169, 667] width 31 height 17
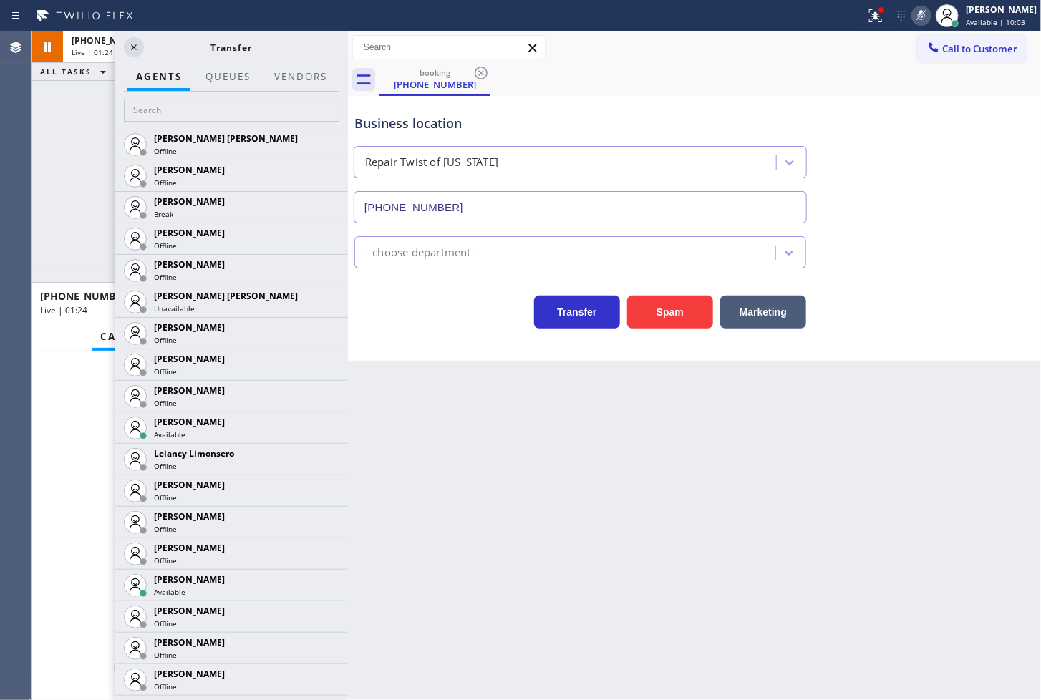
scroll to position [1908, 0]
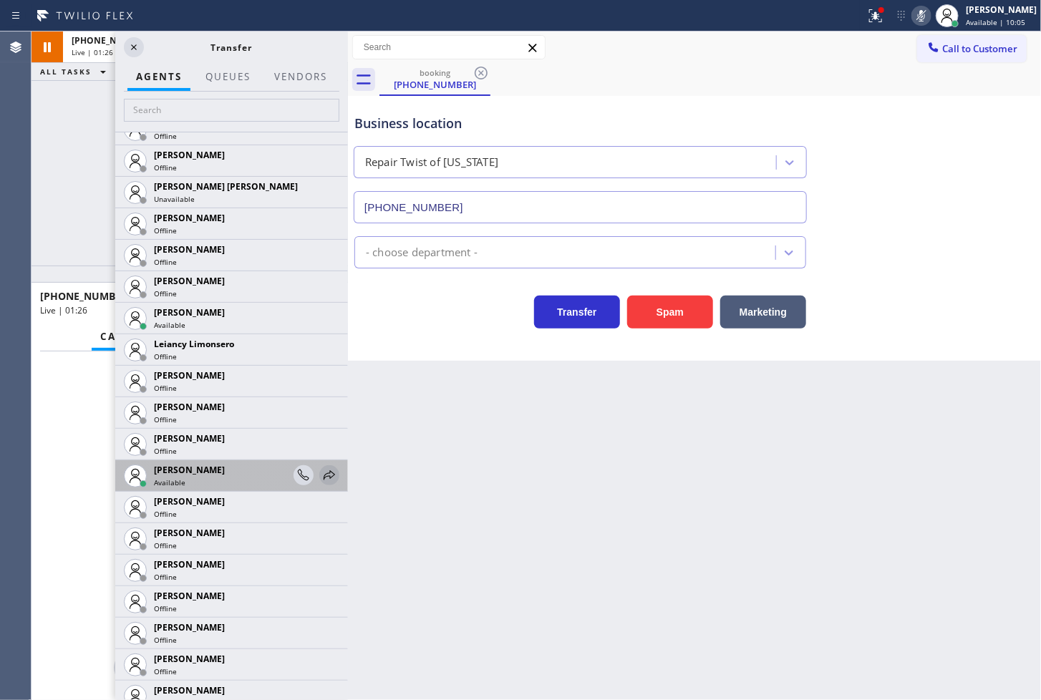
click at [321, 474] on icon at bounding box center [329, 475] width 17 height 17
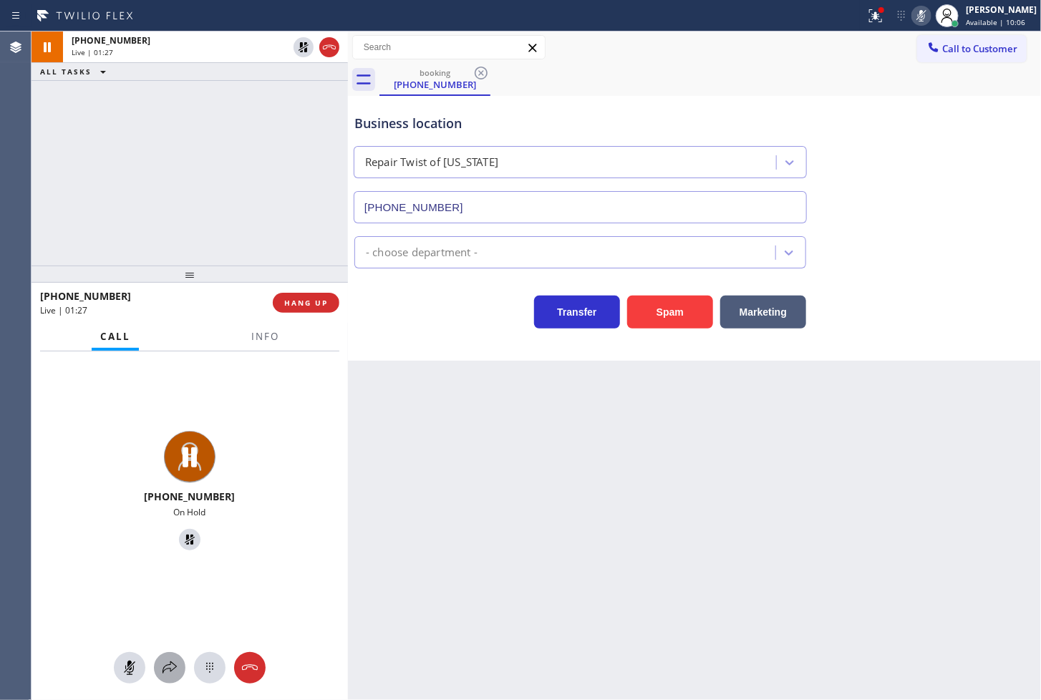
click at [157, 663] on div at bounding box center [169, 667] width 31 height 17
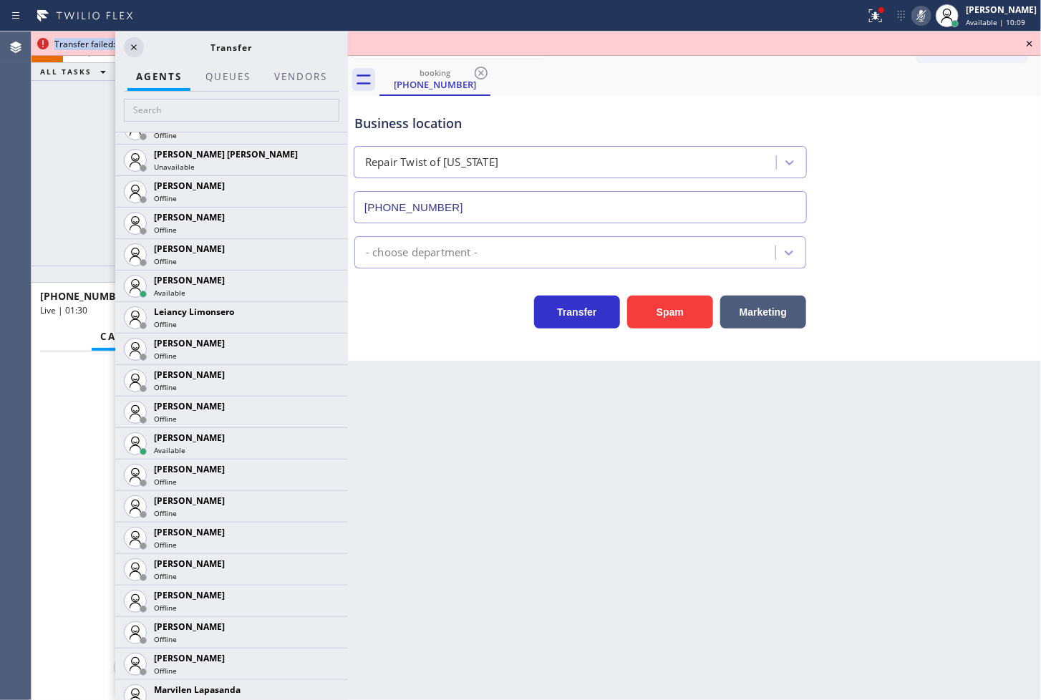
scroll to position [1829, 0]
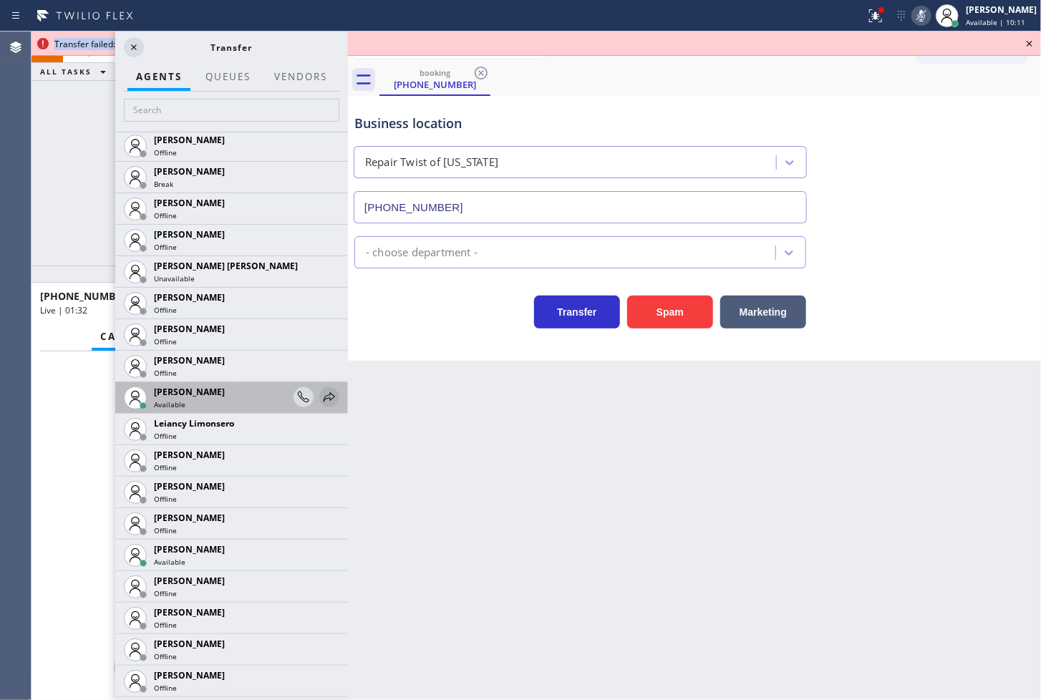
click at [321, 389] on icon at bounding box center [329, 397] width 17 height 17
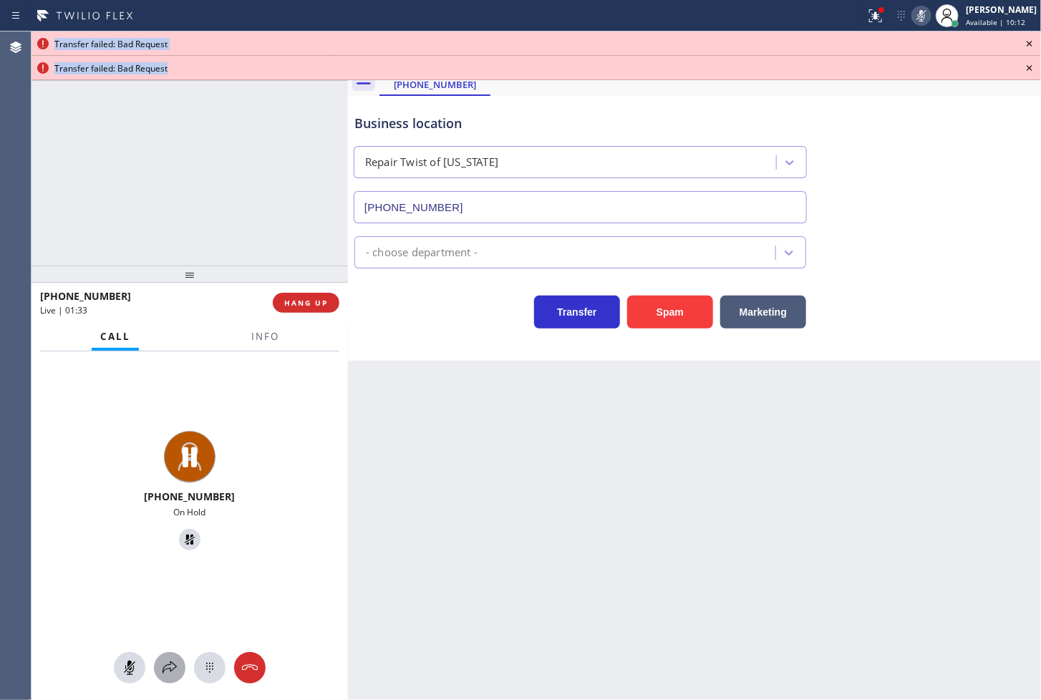
click at [169, 667] on icon at bounding box center [169, 667] width 17 height 17
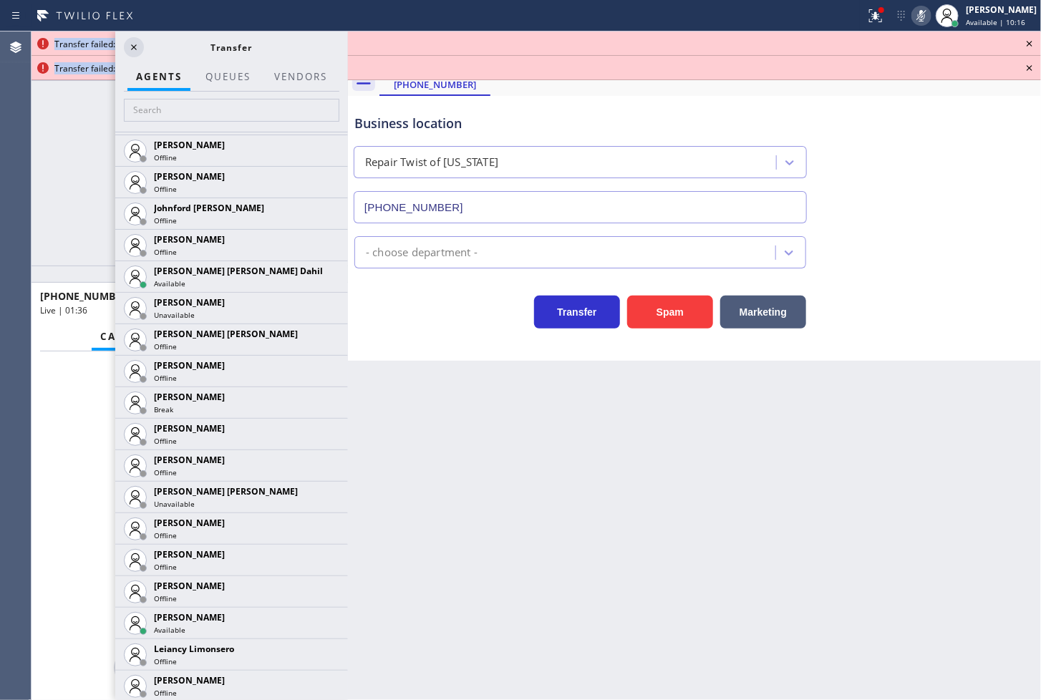
scroll to position [1511, 0]
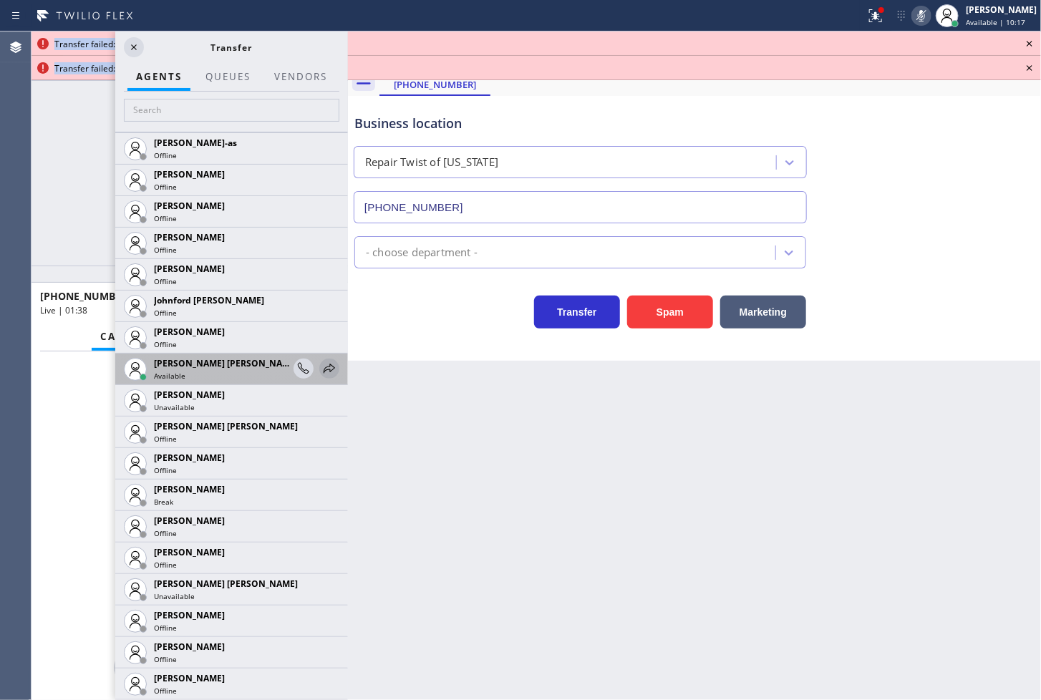
click at [324, 369] on icon at bounding box center [329, 368] width 17 height 17
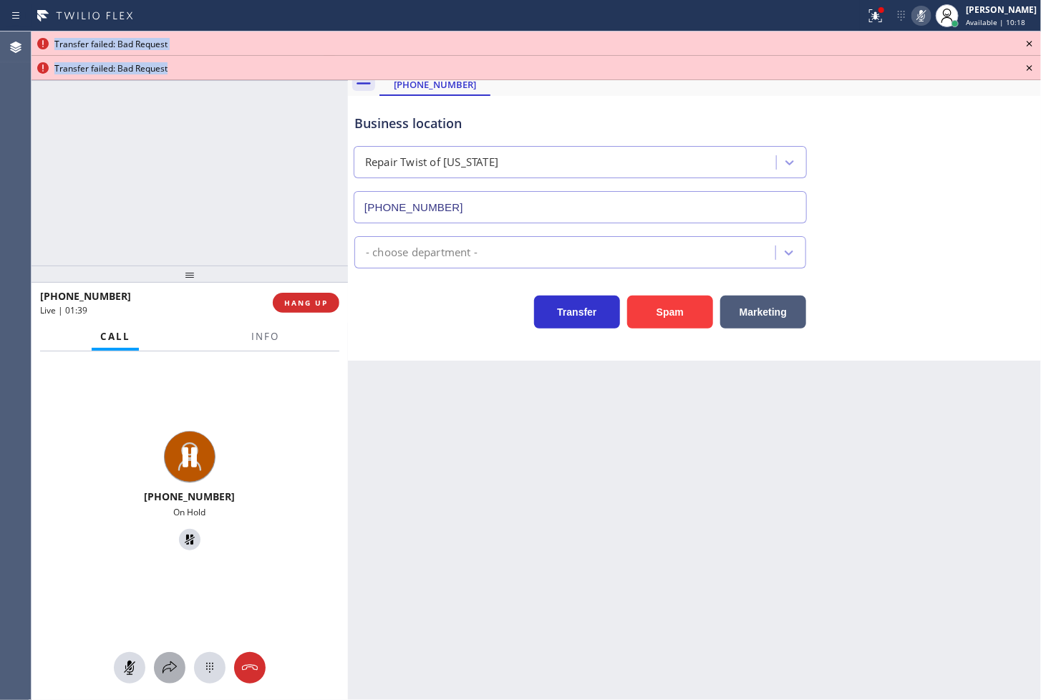
click at [174, 667] on icon at bounding box center [169, 667] width 17 height 17
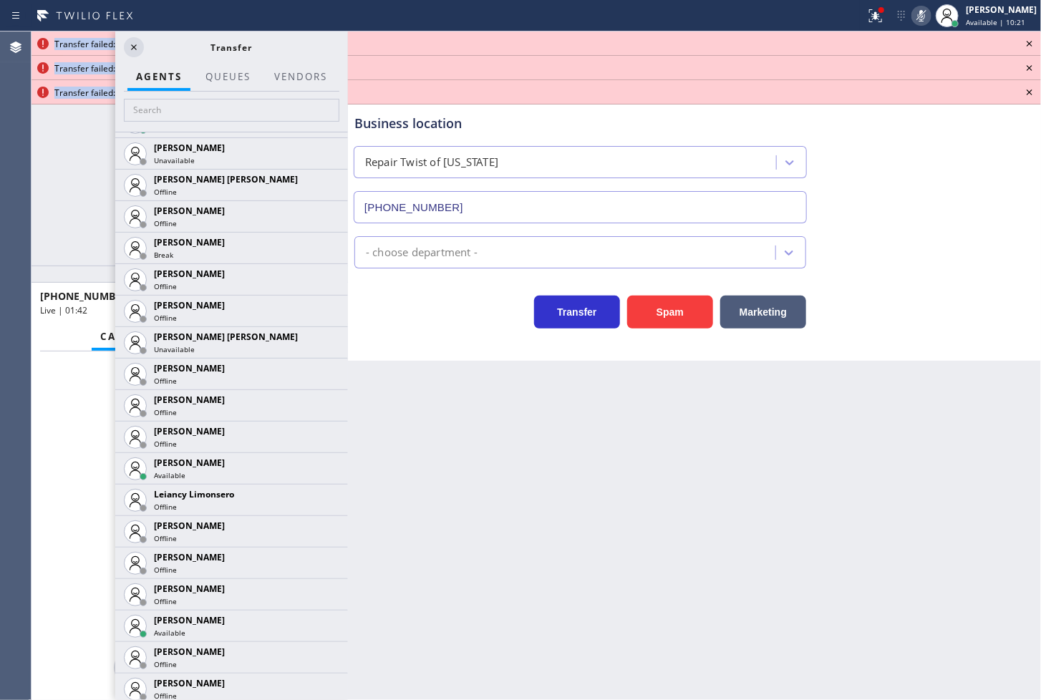
scroll to position [1749, 0]
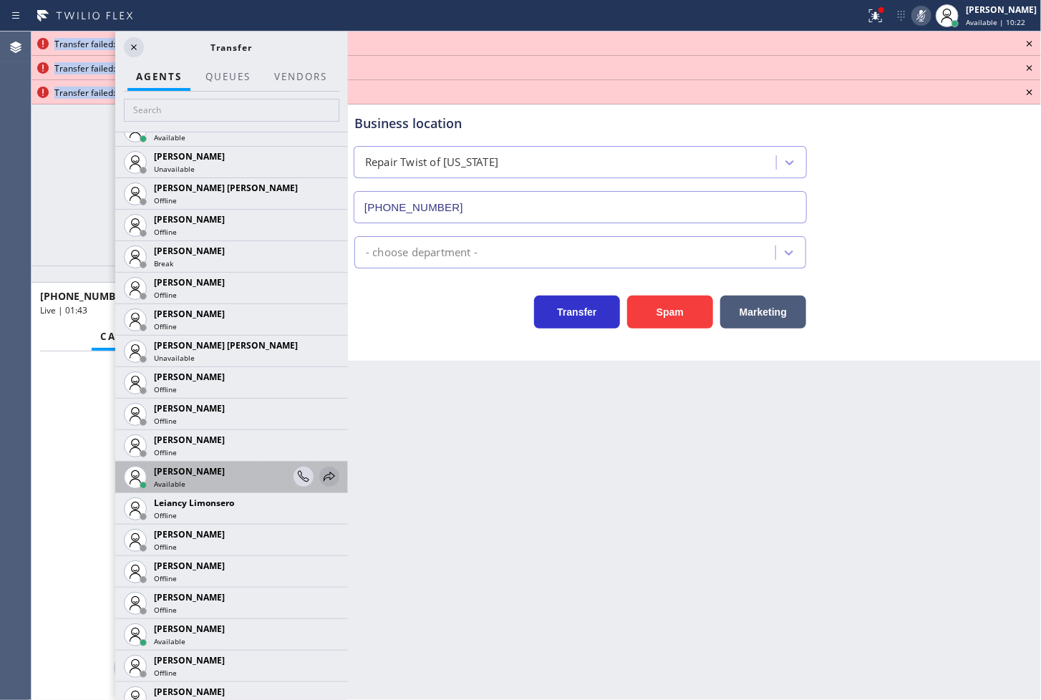
click at [321, 470] on icon at bounding box center [329, 476] width 17 height 17
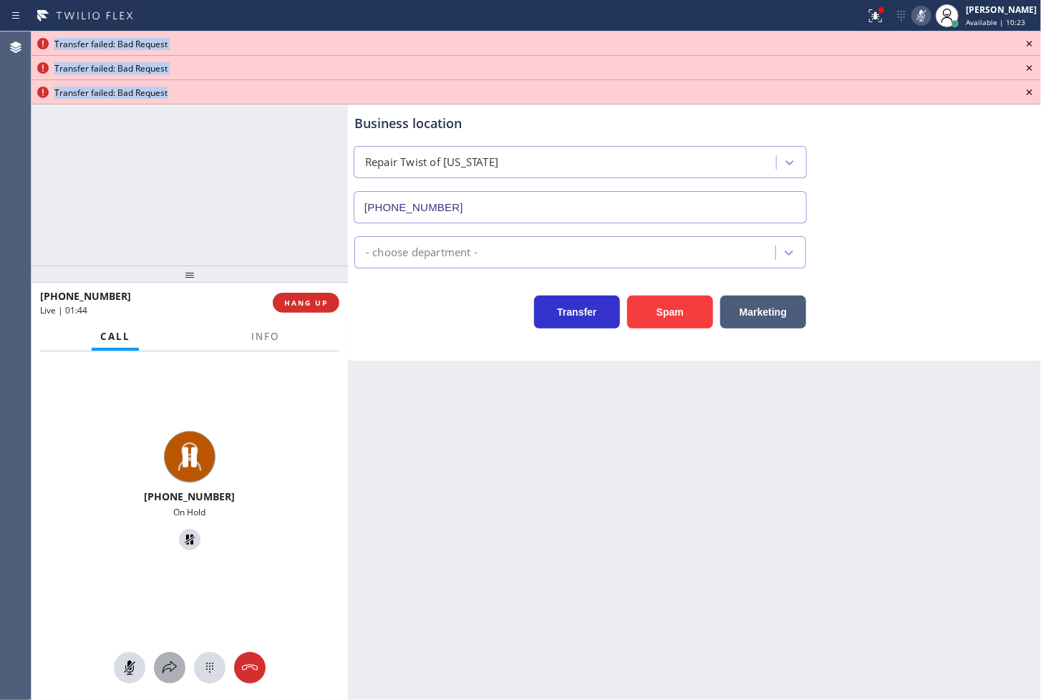
click at [163, 666] on icon at bounding box center [169, 667] width 17 height 17
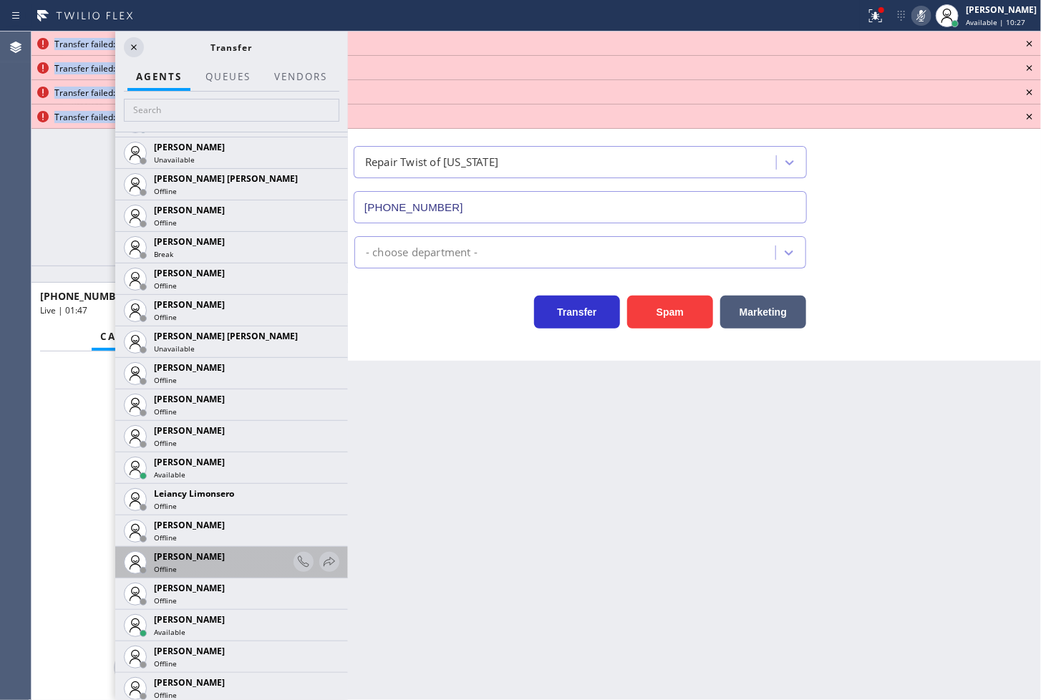
scroll to position [1591, 0]
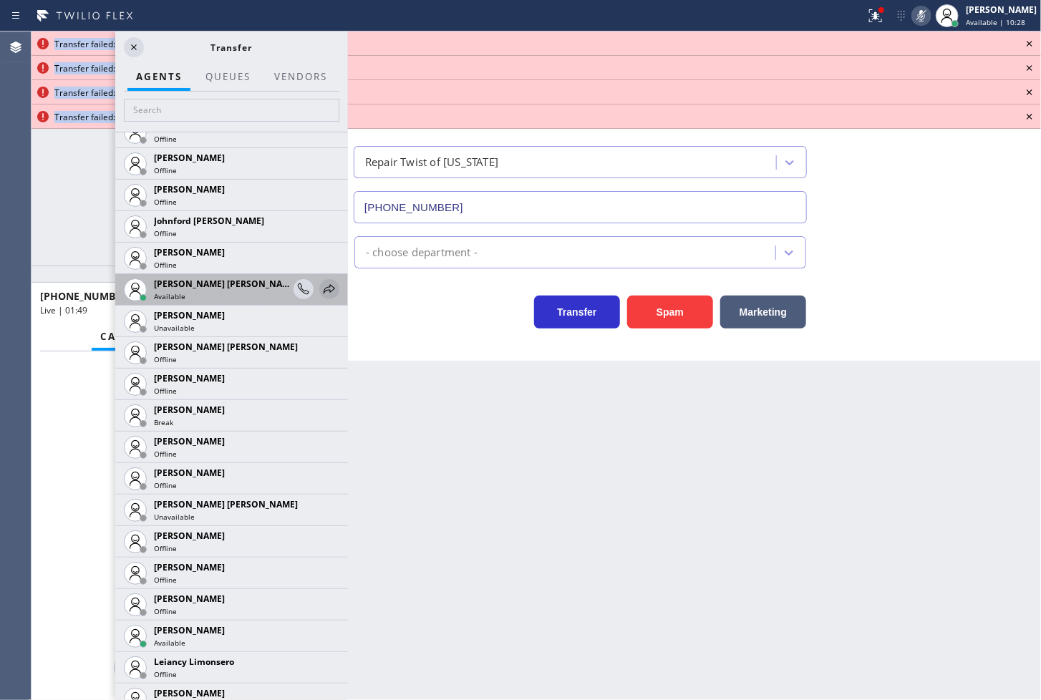
click at [321, 292] on icon at bounding box center [329, 289] width 17 height 17
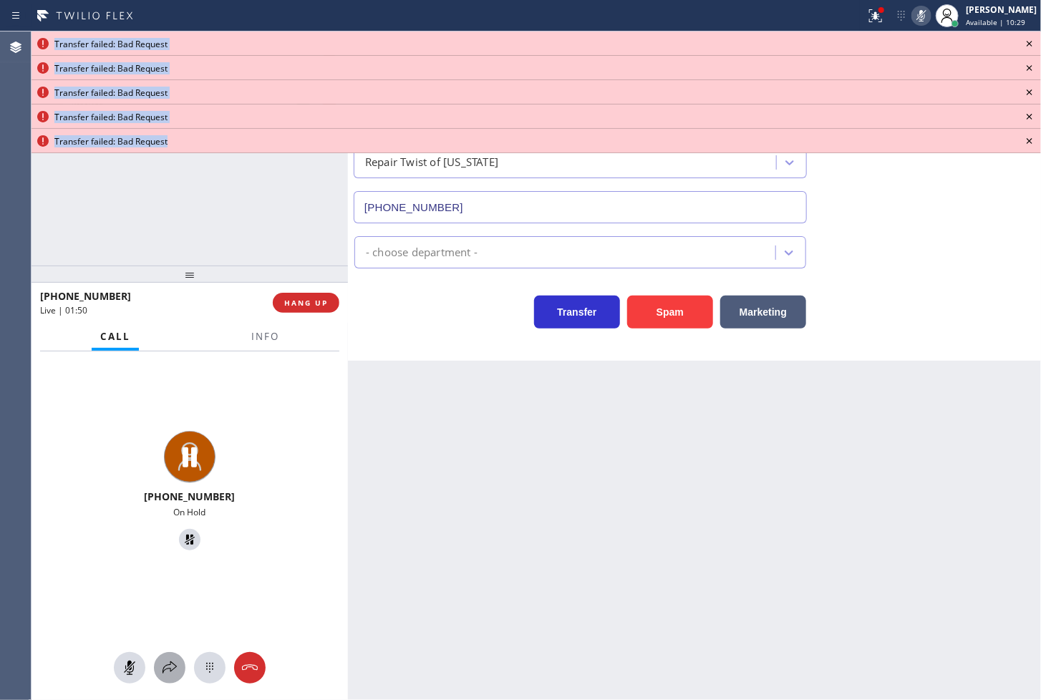
click at [177, 674] on icon at bounding box center [169, 667] width 17 height 17
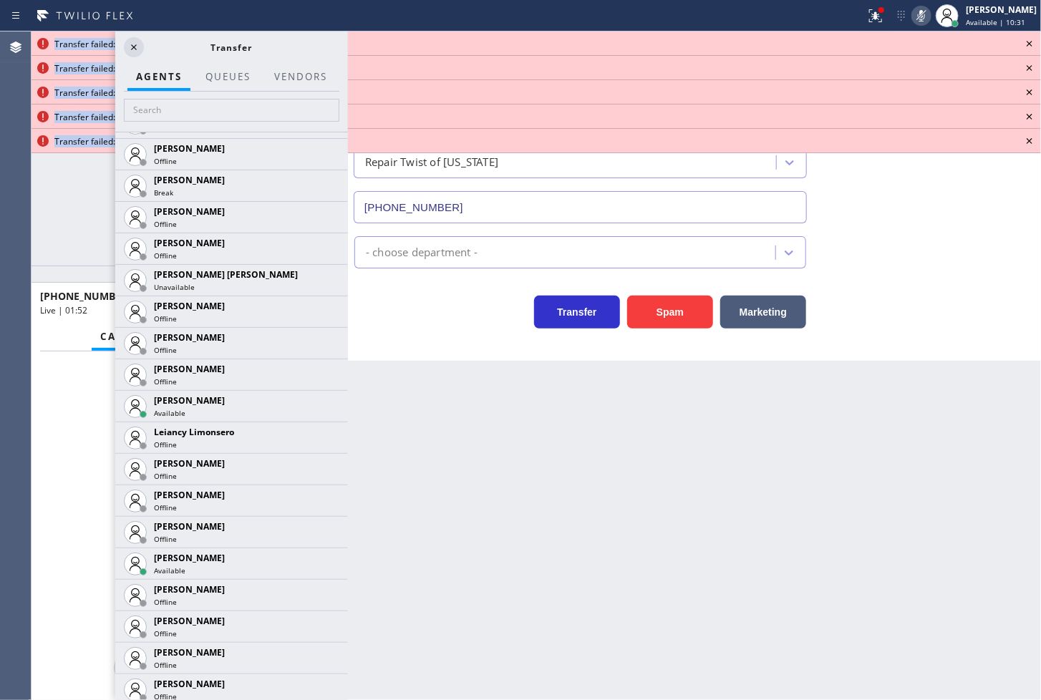
scroll to position [1829, 0]
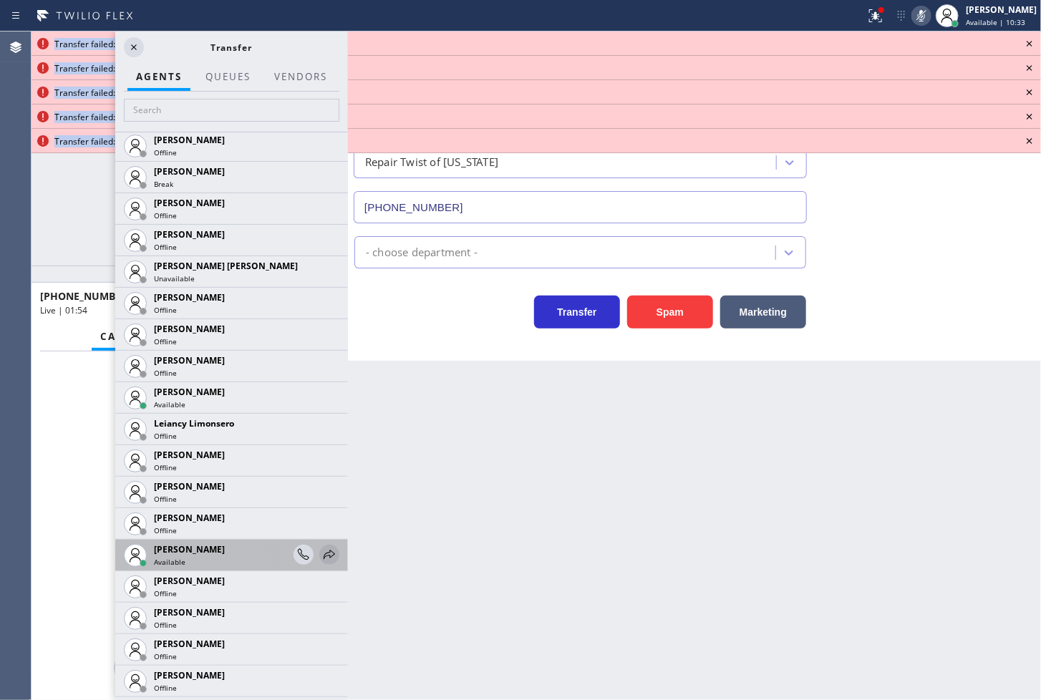
click at [321, 554] on icon at bounding box center [329, 554] width 17 height 17
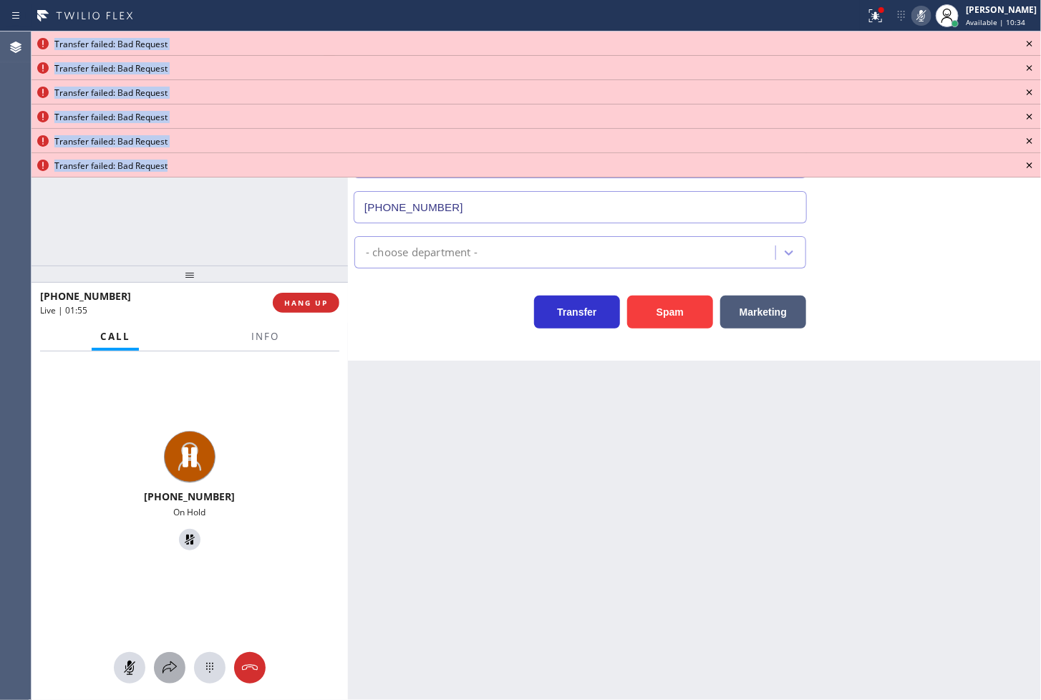
click at [176, 664] on icon at bounding box center [169, 667] width 17 height 17
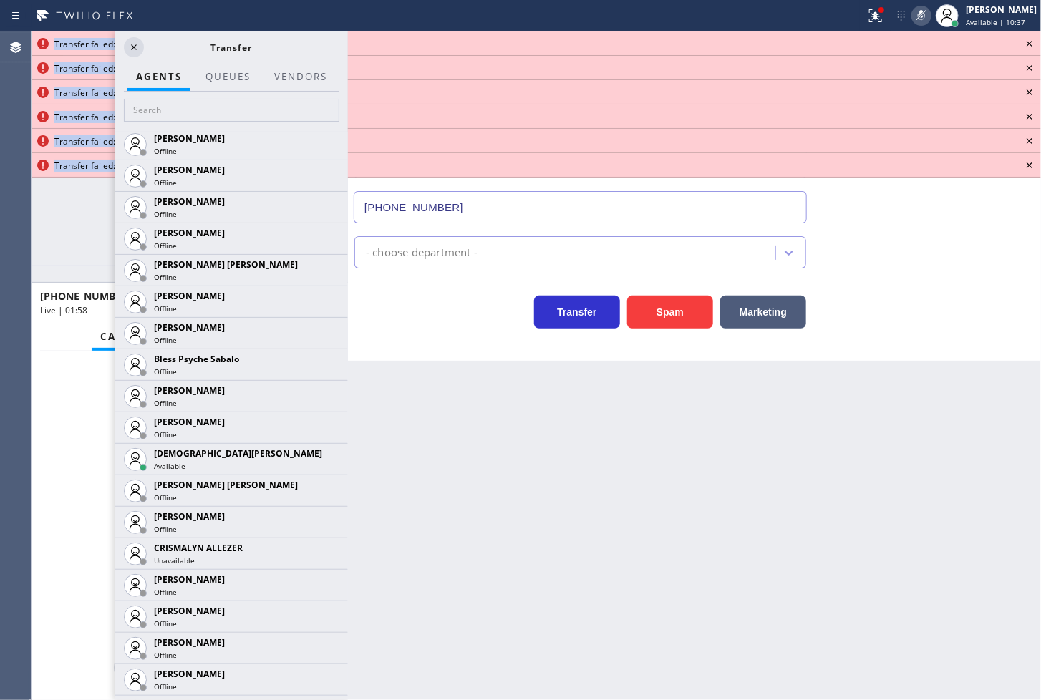
scroll to position [318, 0]
click at [321, 460] on icon at bounding box center [329, 459] width 17 height 17
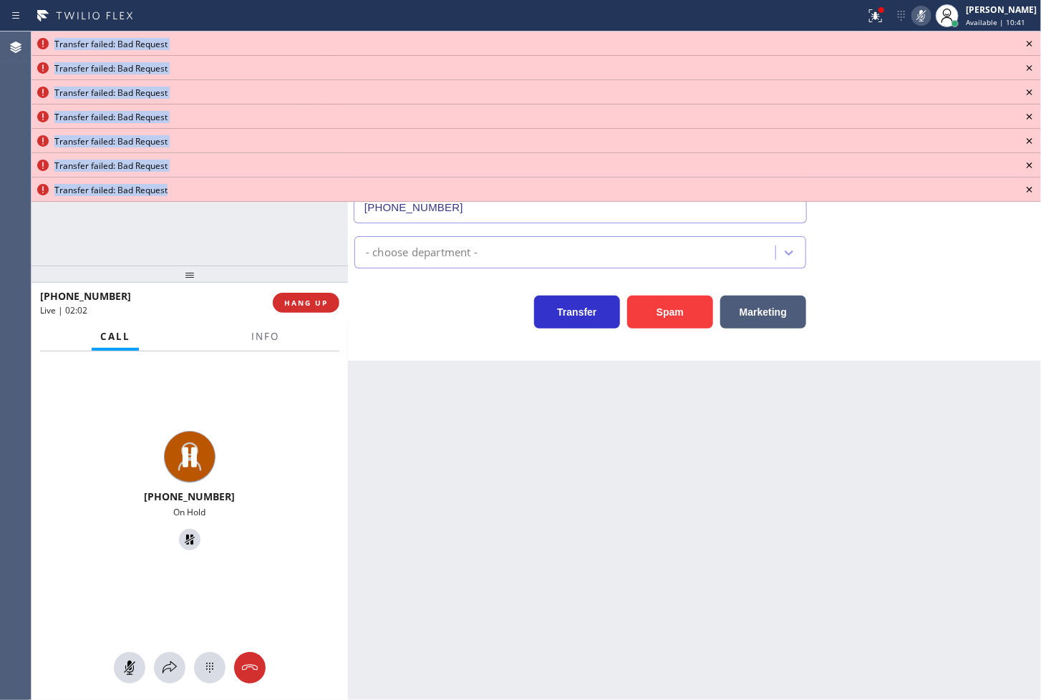
click at [1024, 35] on icon at bounding box center [1029, 43] width 17 height 17
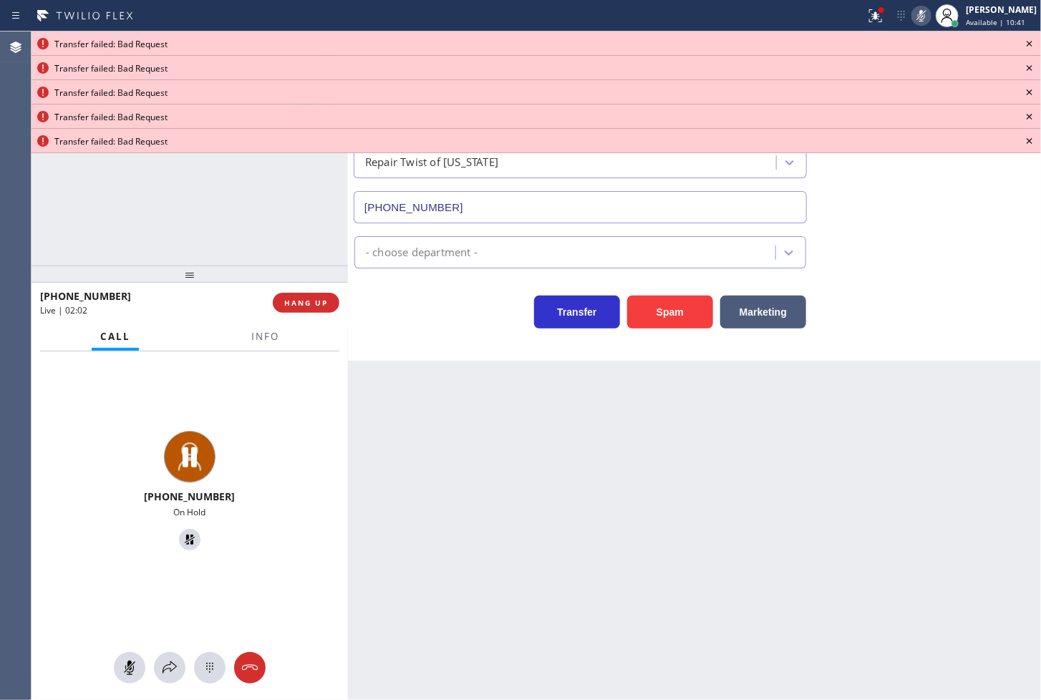
click at [1024, 35] on icon at bounding box center [1029, 43] width 17 height 17
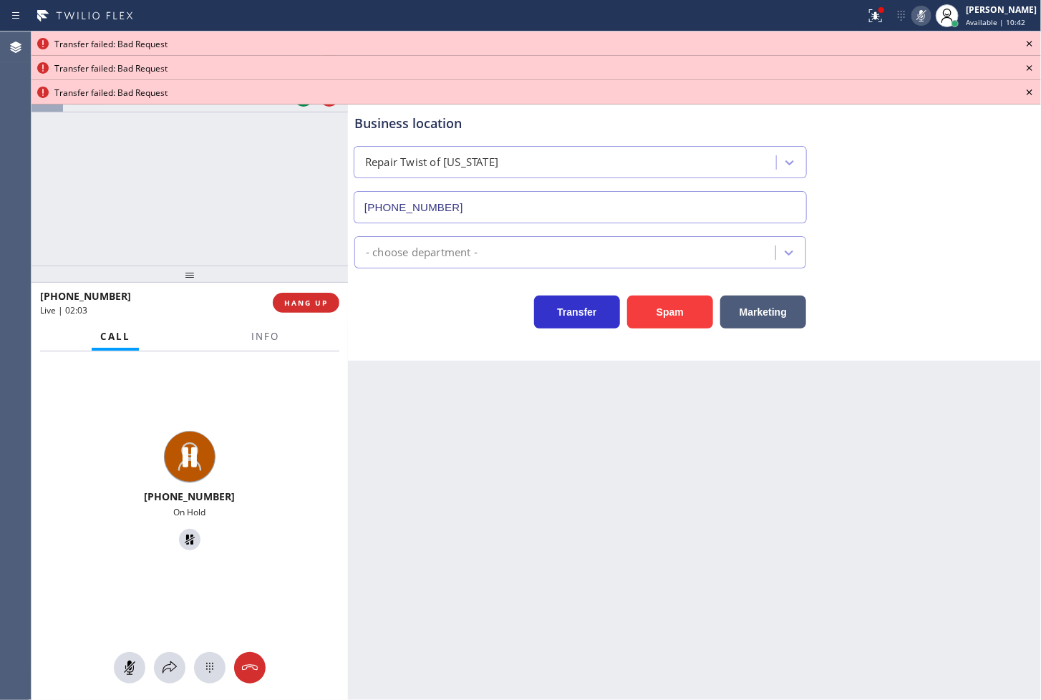
click at [1024, 35] on icon at bounding box center [1029, 43] width 17 height 17
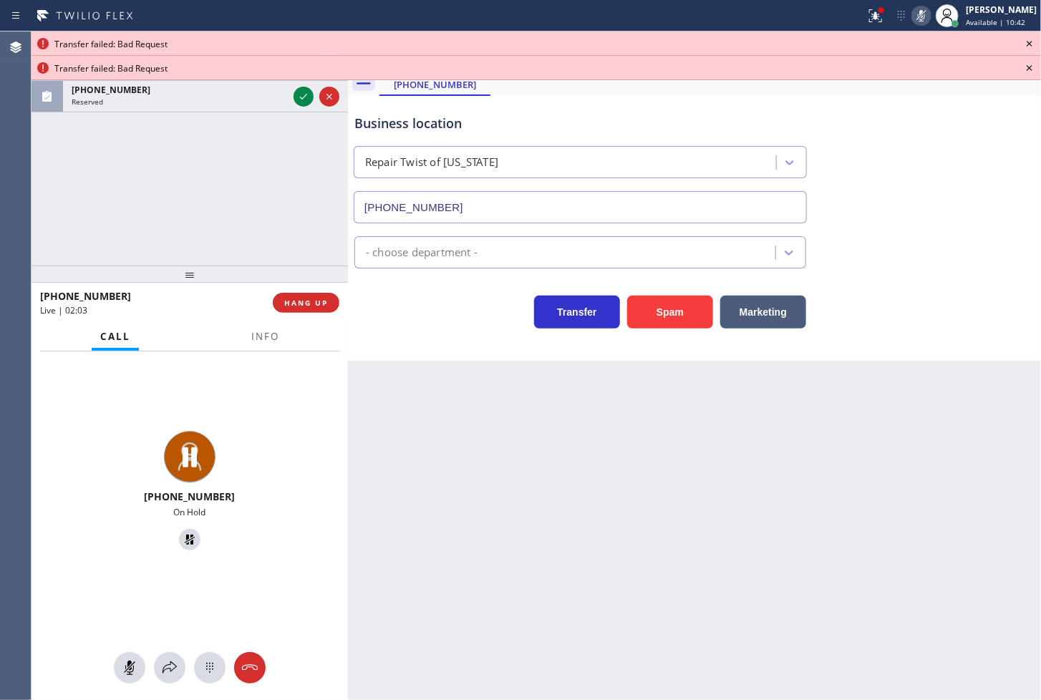
click at [1024, 35] on icon at bounding box center [1029, 43] width 17 height 17
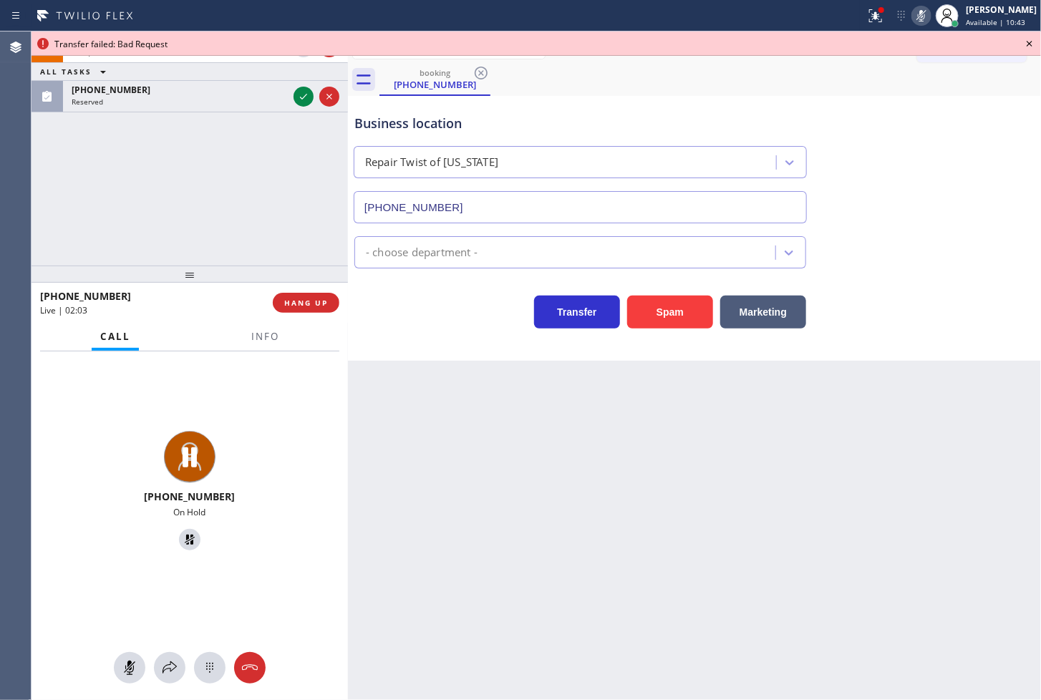
click at [1024, 35] on icon at bounding box center [1029, 43] width 17 height 17
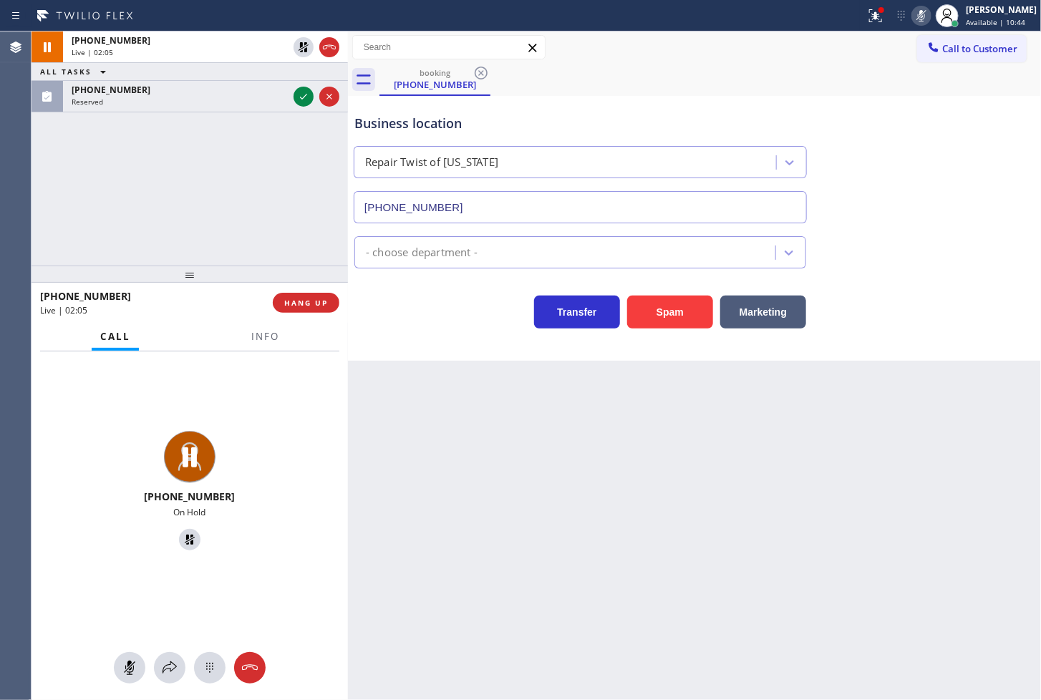
click at [304, 94] on div "[PHONE_NUMBER] Live | 02:05 ALL TASKS ALL TASKS ACTIVE TASKS TASKS IN WRAP UP […" at bounding box center [189, 148] width 316 height 234
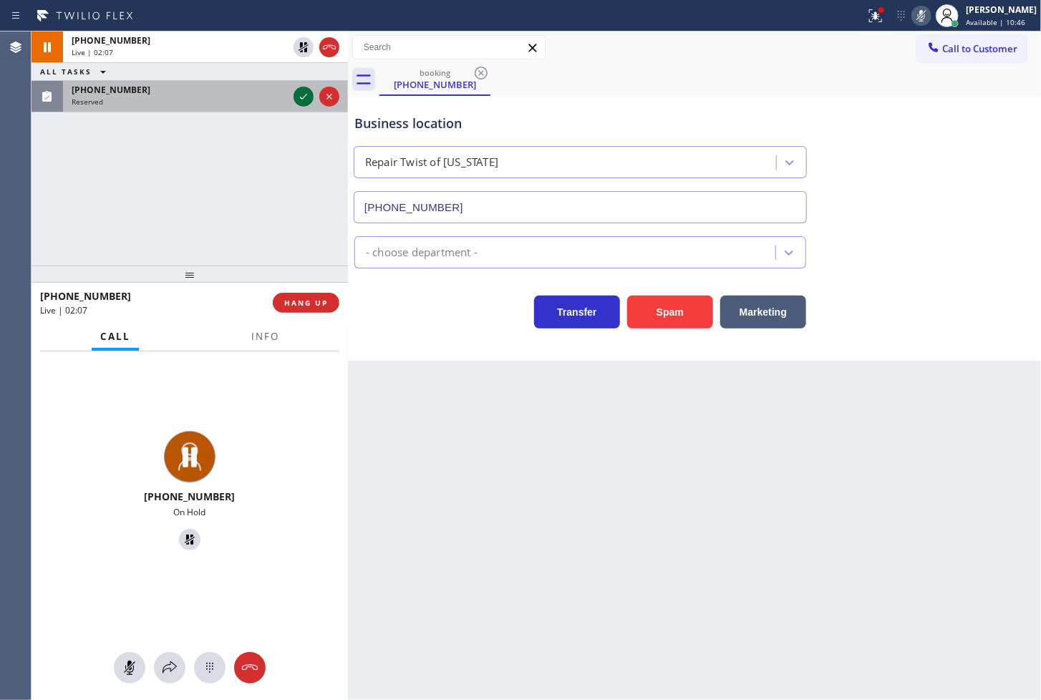
click at [304, 99] on icon at bounding box center [303, 96] width 17 height 17
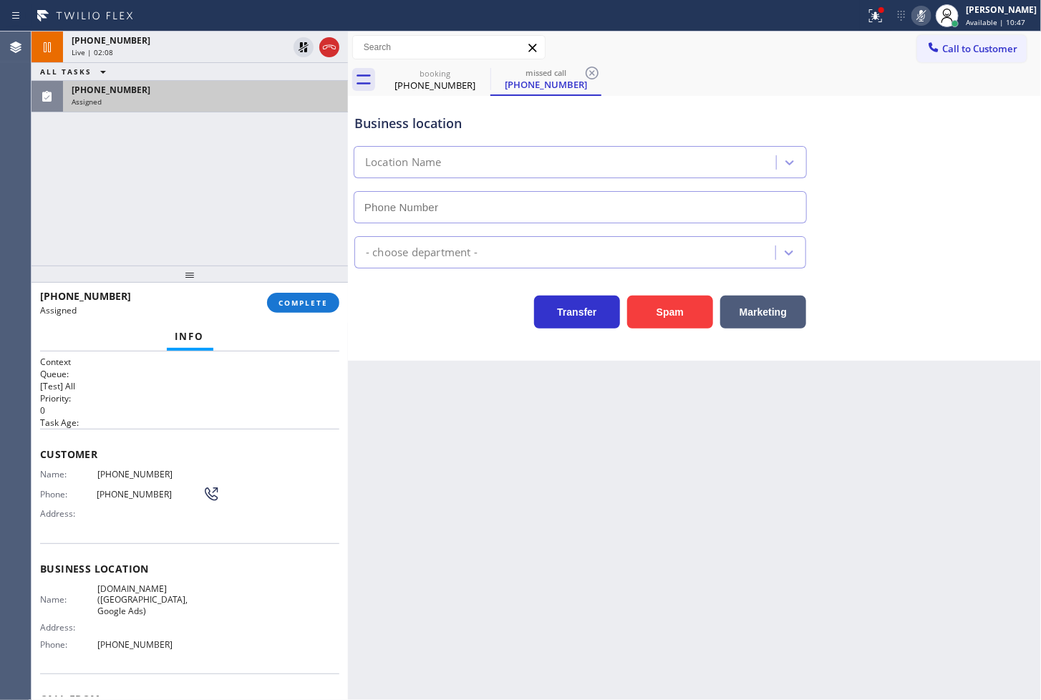
type input "[PHONE_NUMBER]"
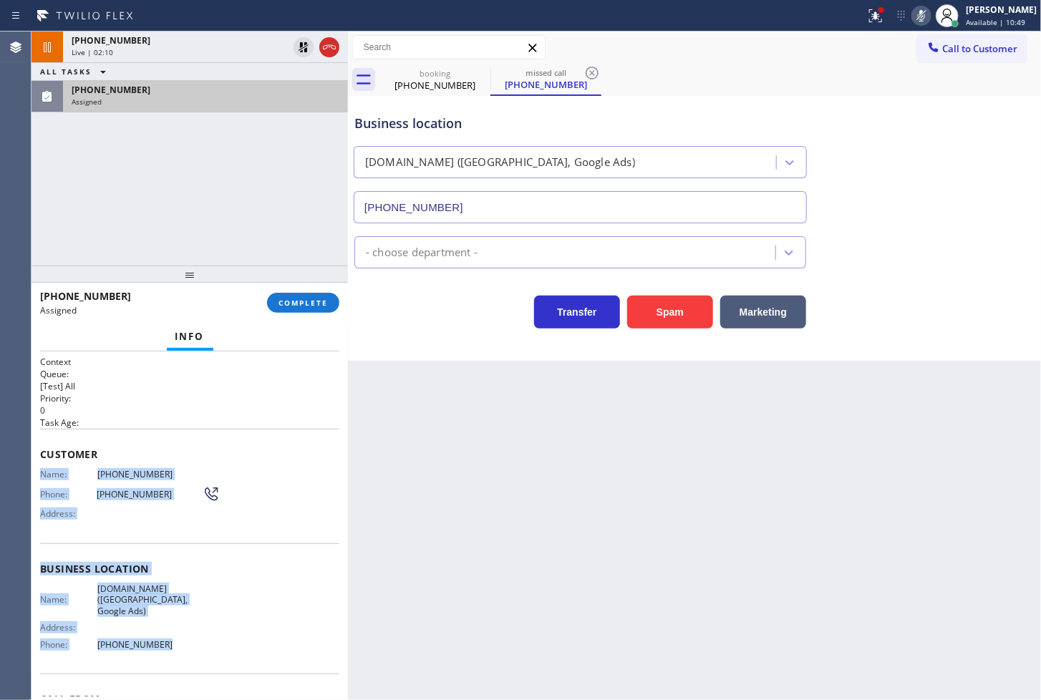
drag, startPoint x: 34, startPoint y: 473, endPoint x: 166, endPoint y: 640, distance: 212.5
click at [166, 640] on div "Context Queue: [Test] All Priority: 0 Task Age: Customer Name: [PHONE_NUMBER] P…" at bounding box center [189, 525] width 316 height 349
copy div "Name: [PHONE_NUMBER] Phone: [PHONE_NUMBER] Address: Business location Name: [DO…"
click at [296, 306] on span "COMPLETE" at bounding box center [302, 303] width 49 height 10
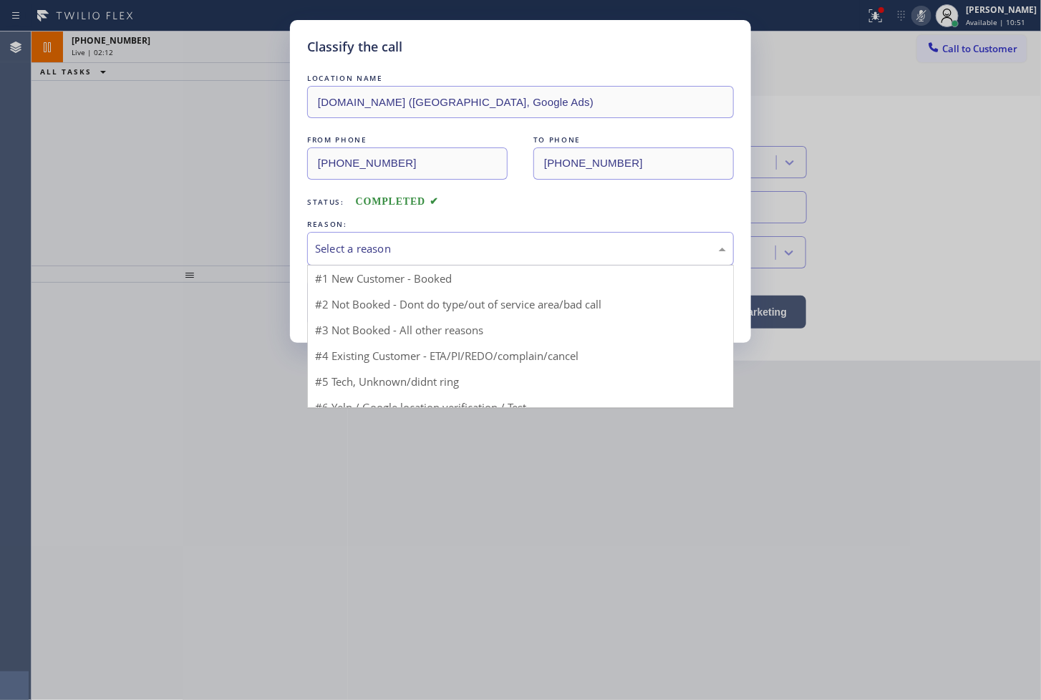
click at [431, 247] on div "Select a reason" at bounding box center [520, 249] width 411 height 16
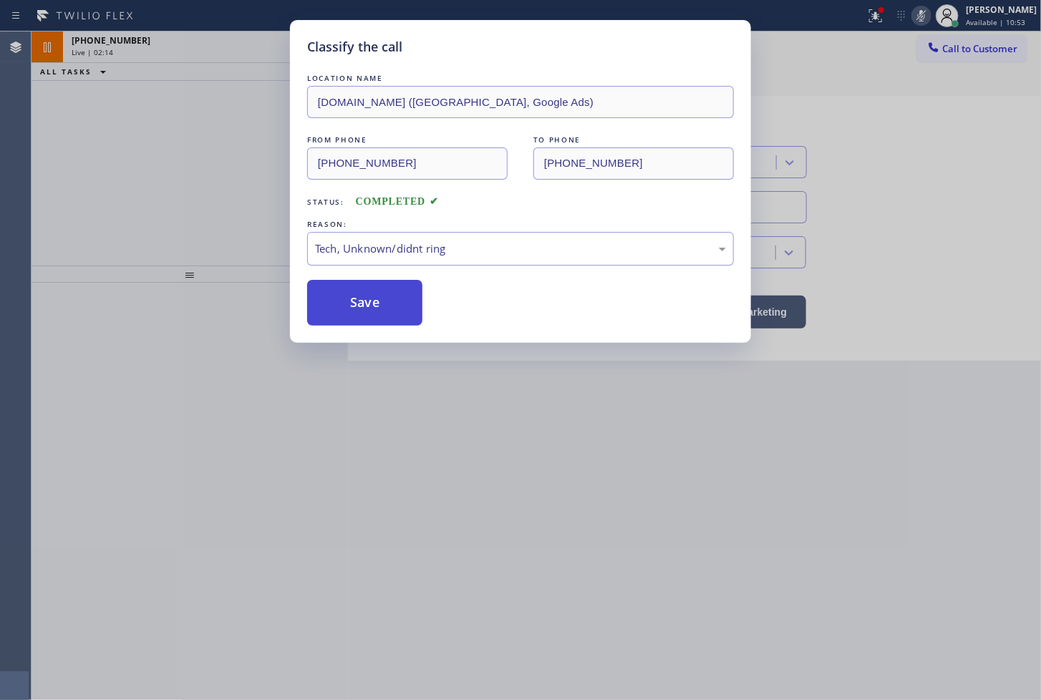
click at [379, 312] on button "Save" at bounding box center [364, 303] width 115 height 46
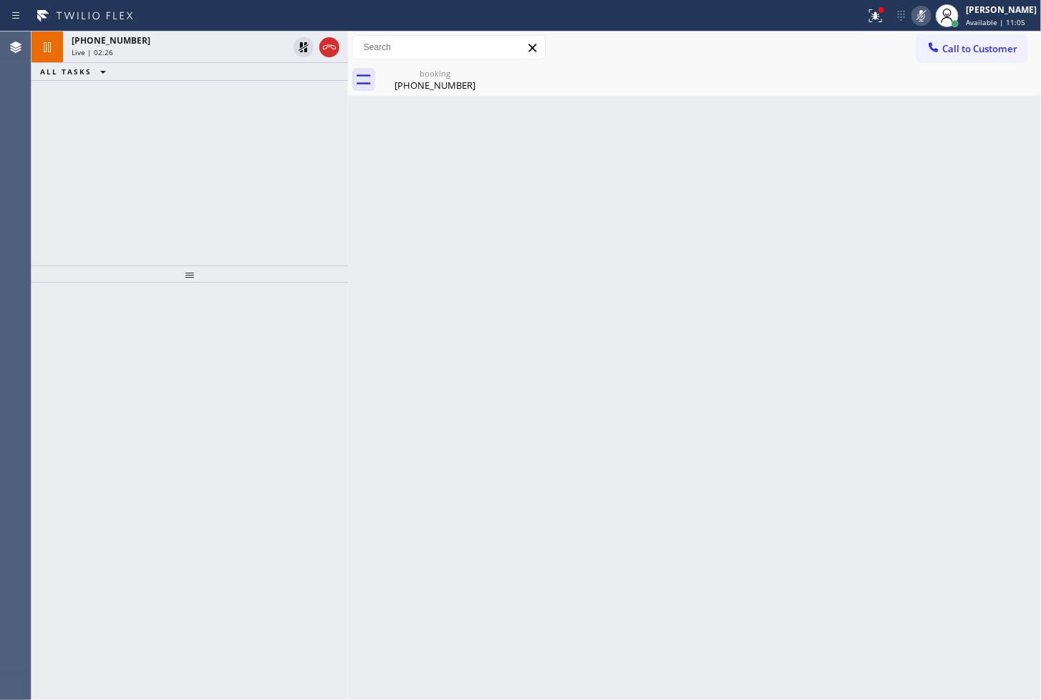
drag, startPoint x: 102, startPoint y: 222, endPoint x: 111, endPoint y: 218, distance: 9.3
click at [102, 223] on div "[PHONE_NUMBER] Live | 02:26 ALL TASKS ALL TASKS ACTIVE TASKS TASKS IN WRAP UP" at bounding box center [189, 148] width 316 height 234
click at [304, 54] on icon at bounding box center [303, 47] width 17 height 17
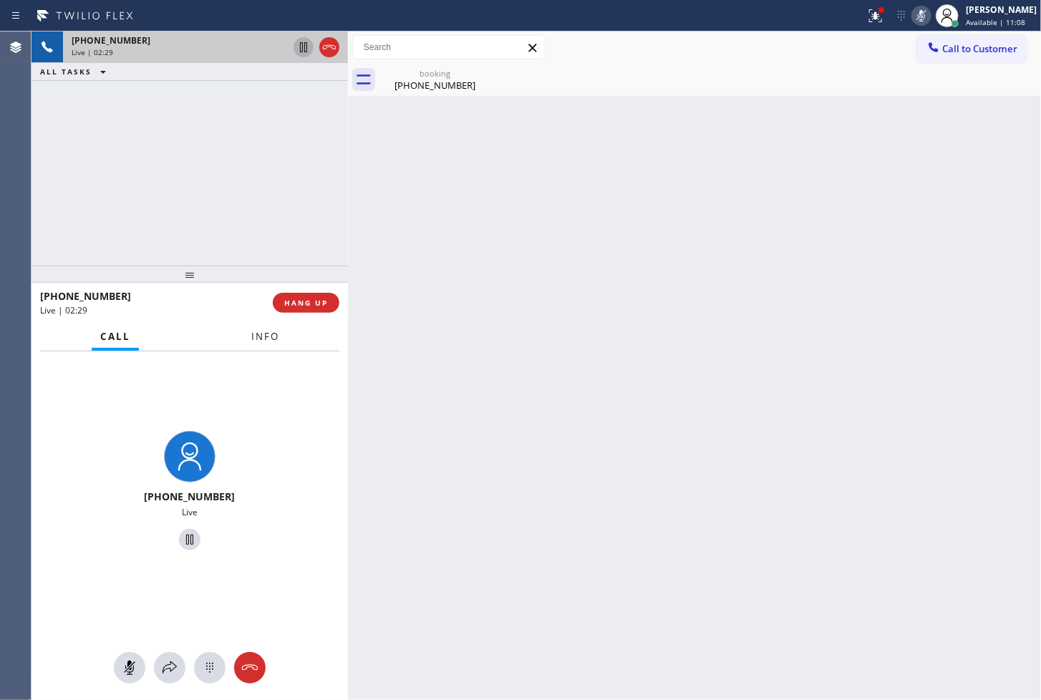
drag, startPoint x: 261, startPoint y: 346, endPoint x: 623, endPoint y: 120, distance: 426.7
click at [266, 344] on button "Info" at bounding box center [265, 337] width 45 height 28
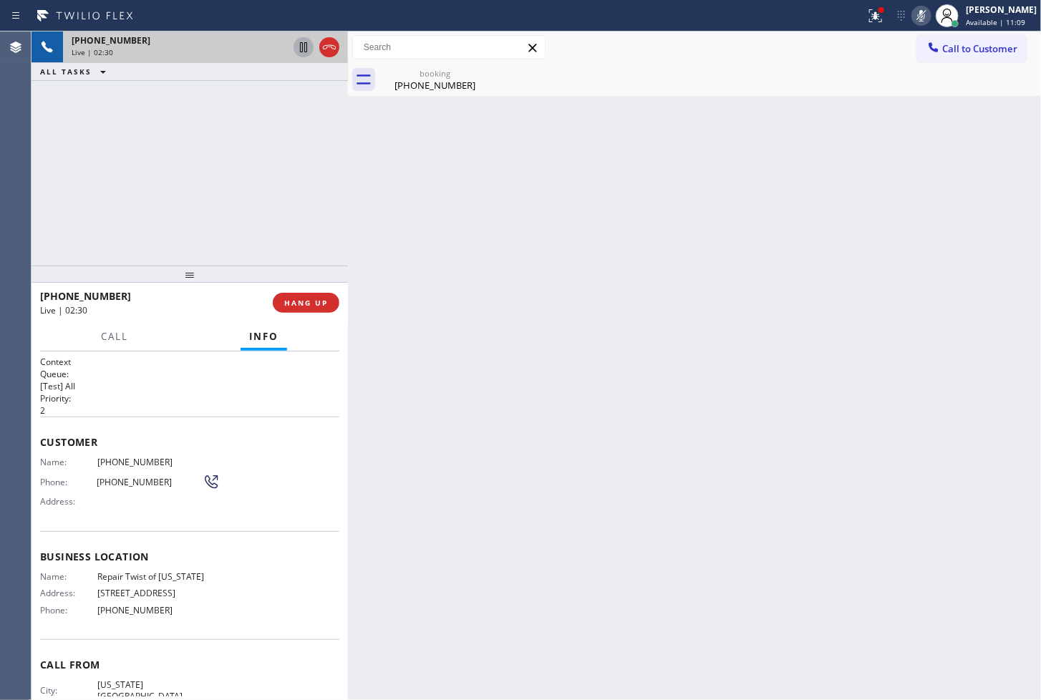
click at [913, 18] on icon at bounding box center [921, 15] width 17 height 17
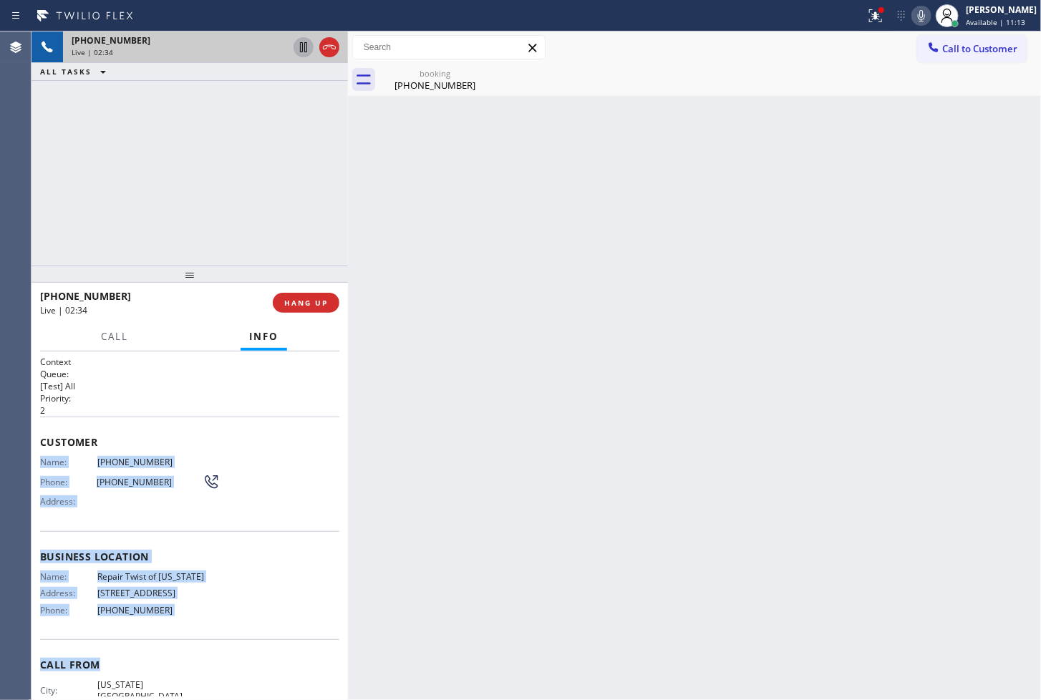
drag, startPoint x: 38, startPoint y: 462, endPoint x: 211, endPoint y: 649, distance: 254.3
click at [211, 649] on div "Context Queue: [Test] All Priority: 2 Customer Name: [PHONE_NUMBER] Phone: [PHO…" at bounding box center [189, 525] width 316 height 349
click at [255, 581] on div "Name: Repair Twist of [US_STATE] Address: [STREET_ADDRESS] Phone: [PHONE_NUMBER]" at bounding box center [189, 596] width 299 height 50
drag, startPoint x: 40, startPoint y: 462, endPoint x: 202, endPoint y: 625, distance: 229.3
click at [202, 625] on div "Context Queue: [Test] All Priority: 2 Customer Name: [PHONE_NUMBER] Phone: [PHO…" at bounding box center [189, 557] width 299 height 403
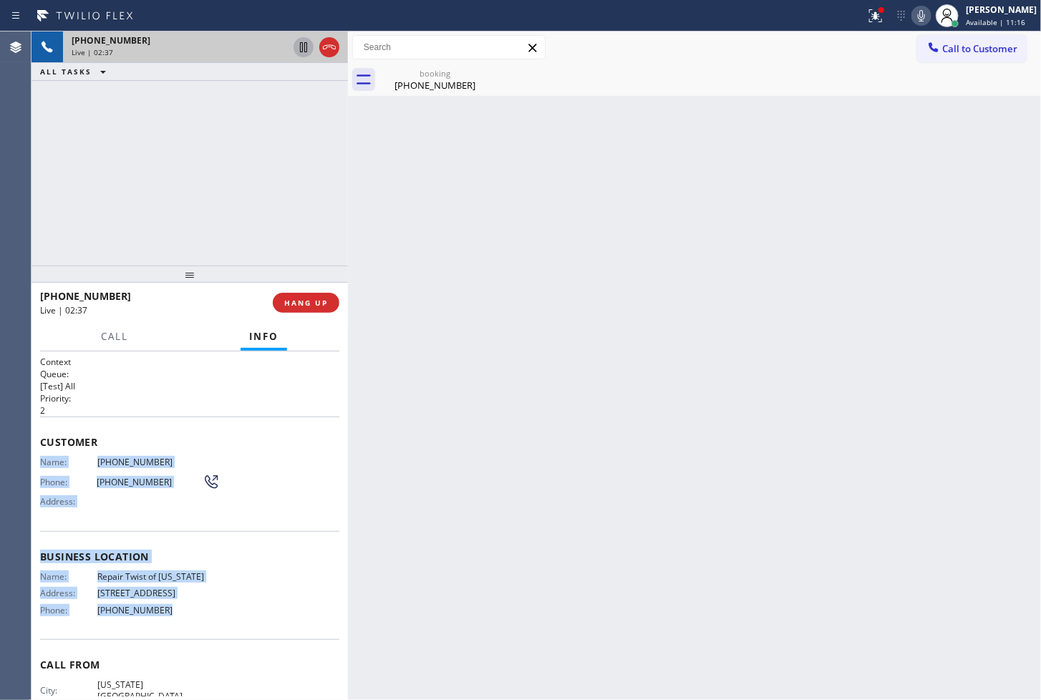
copy div "Name: [PHONE_NUMBER] Phone: [PHONE_NUMBER] Address: Business location Name: Rep…"
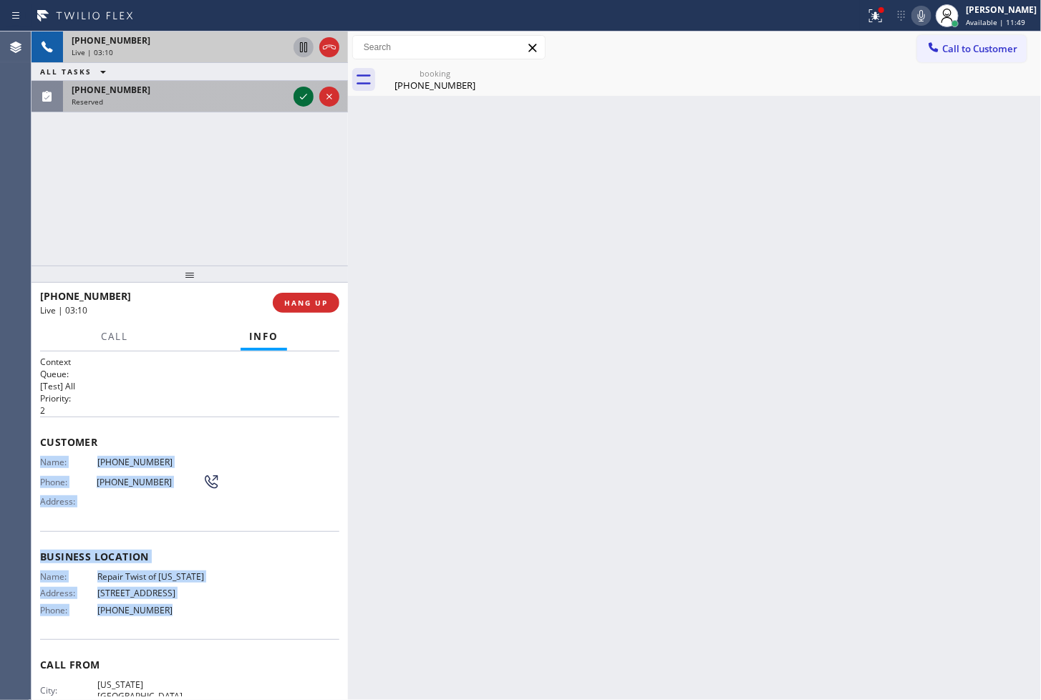
click at [304, 97] on icon at bounding box center [303, 96] width 17 height 17
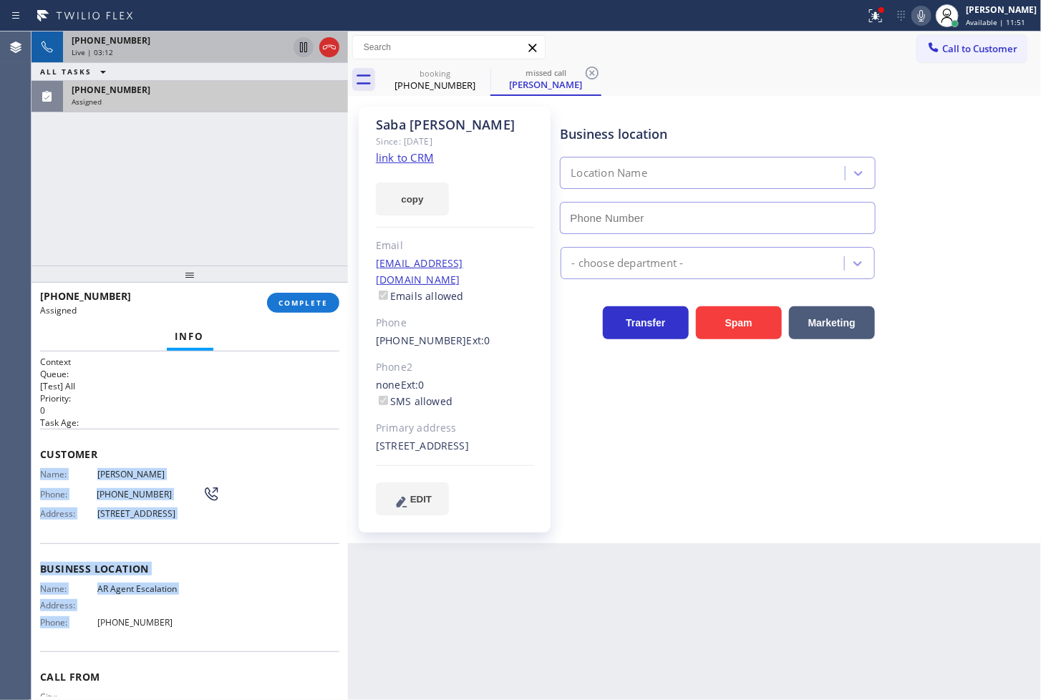
click at [187, 576] on span "Business location" at bounding box center [189, 569] width 299 height 14
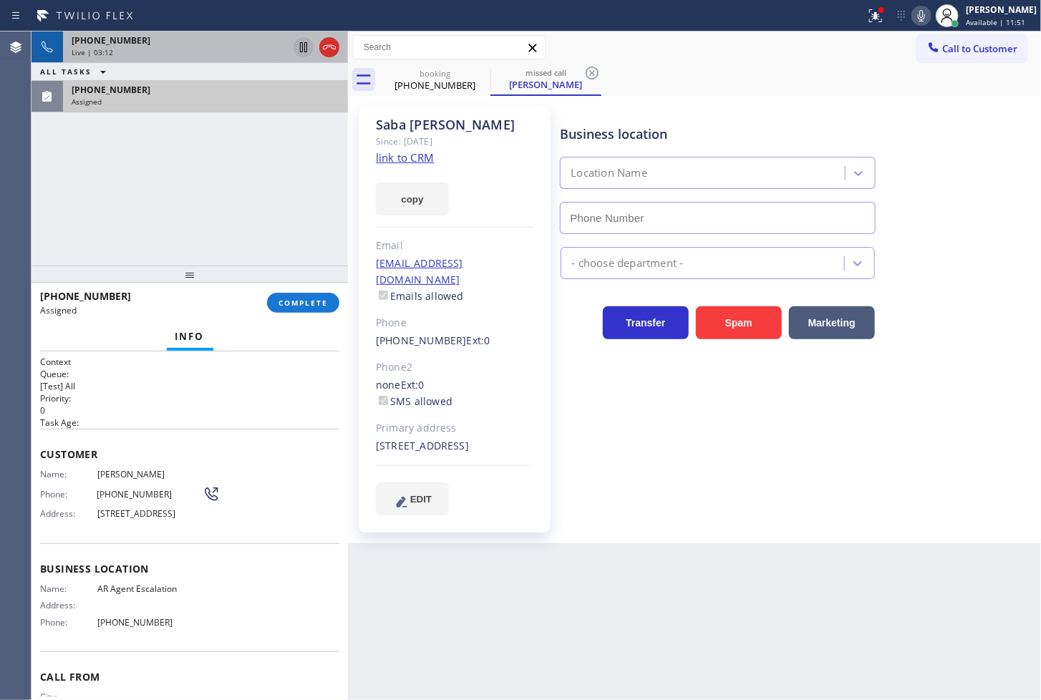
type input "[PHONE_NUMBER]"
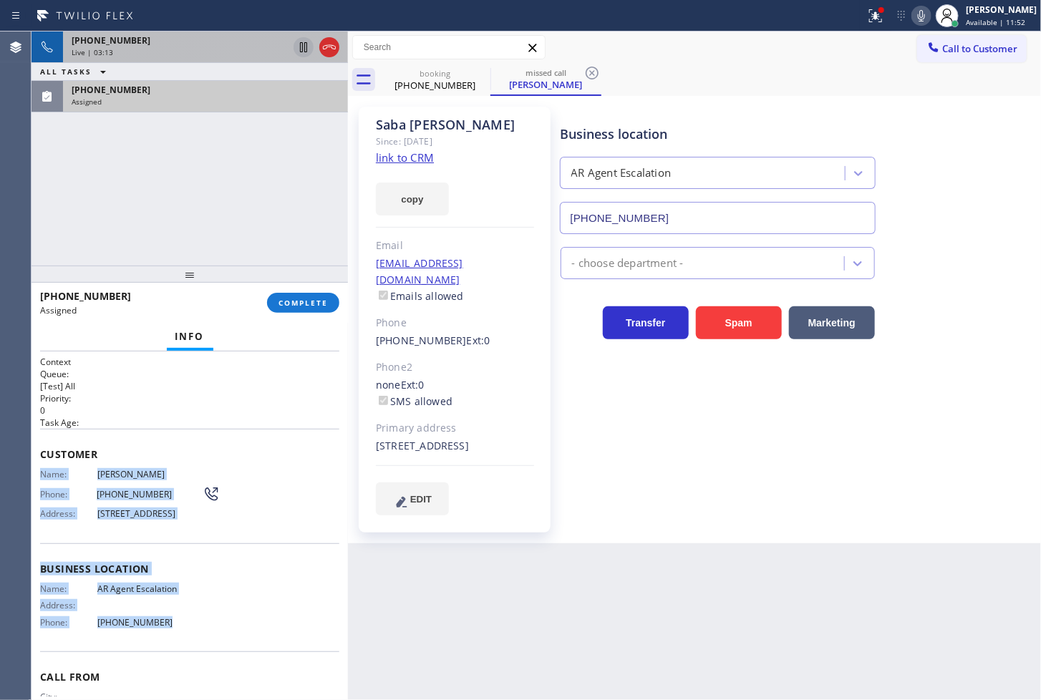
drag, startPoint x: 39, startPoint y: 475, endPoint x: 176, endPoint y: 650, distance: 222.3
click at [176, 650] on div "Context Queue: [Test] All Priority: 0 Task Age: Customer Name: [PERSON_NAME] Ph…" at bounding box center [189, 525] width 316 height 349
copy div "Name: [PERSON_NAME] Phone: [PHONE_NUMBER] Address: [STREET_ADDRESS] Business lo…"
click at [291, 296] on button "COMPLETE" at bounding box center [303, 303] width 72 height 20
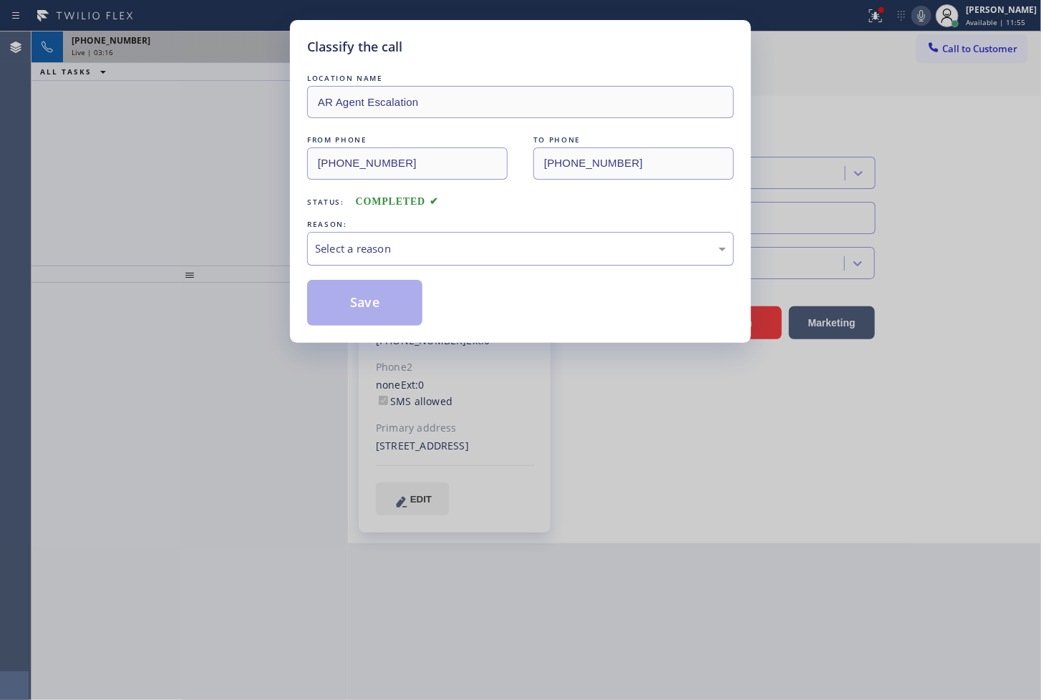
click at [419, 242] on div "Select a reason" at bounding box center [520, 249] width 411 height 16
click at [353, 308] on button "Save" at bounding box center [364, 303] width 115 height 46
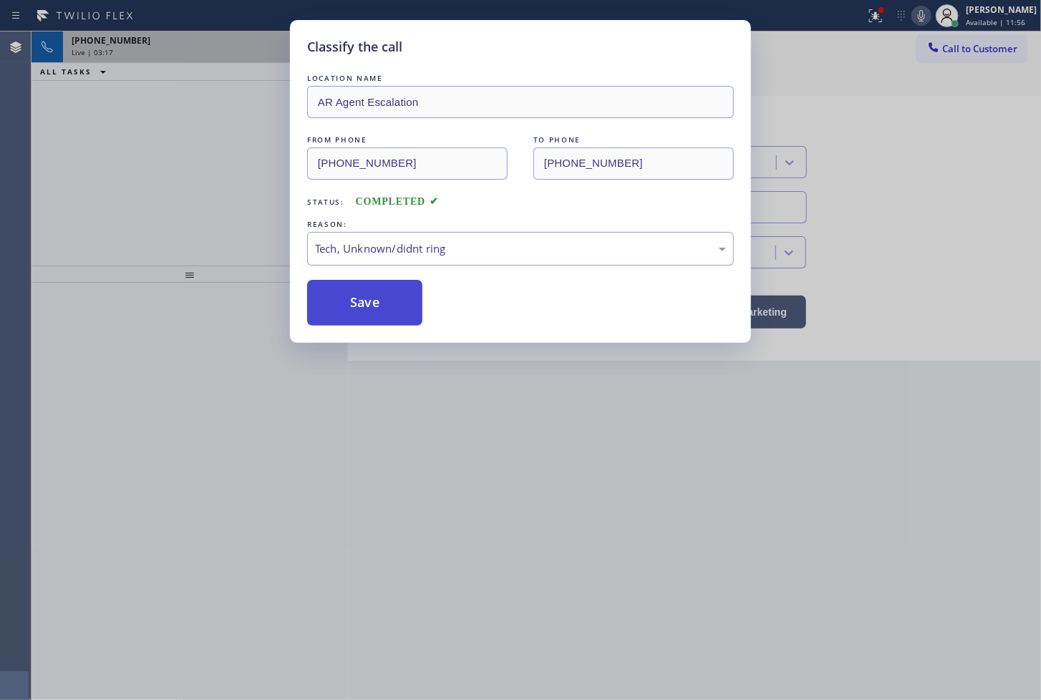
click at [353, 308] on button "Save" at bounding box center [364, 303] width 115 height 46
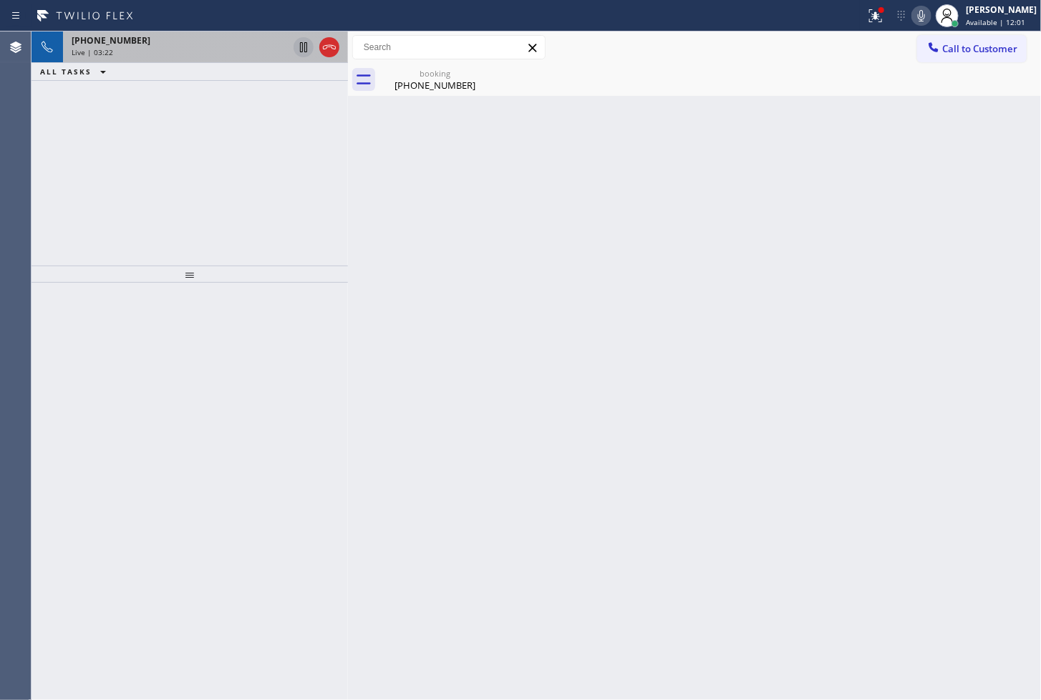
drag, startPoint x: 109, startPoint y: 424, endPoint x: 127, endPoint y: 328, distance: 97.6
click at [110, 424] on div at bounding box center [189, 492] width 316 height 418
click at [137, 219] on div "[PHONE_NUMBER] Live | 03:23 ALL TASKS ALL TASKS ACTIVE TASKS TASKS IN WRAP UP" at bounding box center [189, 148] width 316 height 234
drag, startPoint x: 210, startPoint y: 54, endPoint x: 292, endPoint y: 67, distance: 82.6
click at [210, 54] on div "Live | 03:25" at bounding box center [180, 52] width 216 height 10
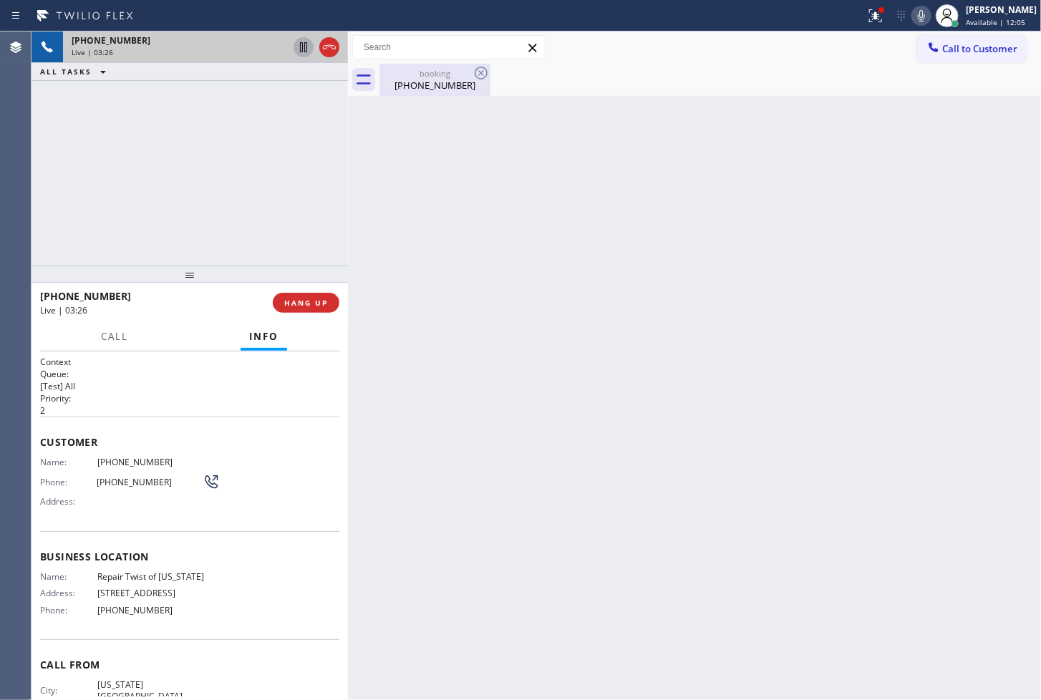
click at [437, 84] on div "[PHONE_NUMBER]" at bounding box center [435, 85] width 108 height 13
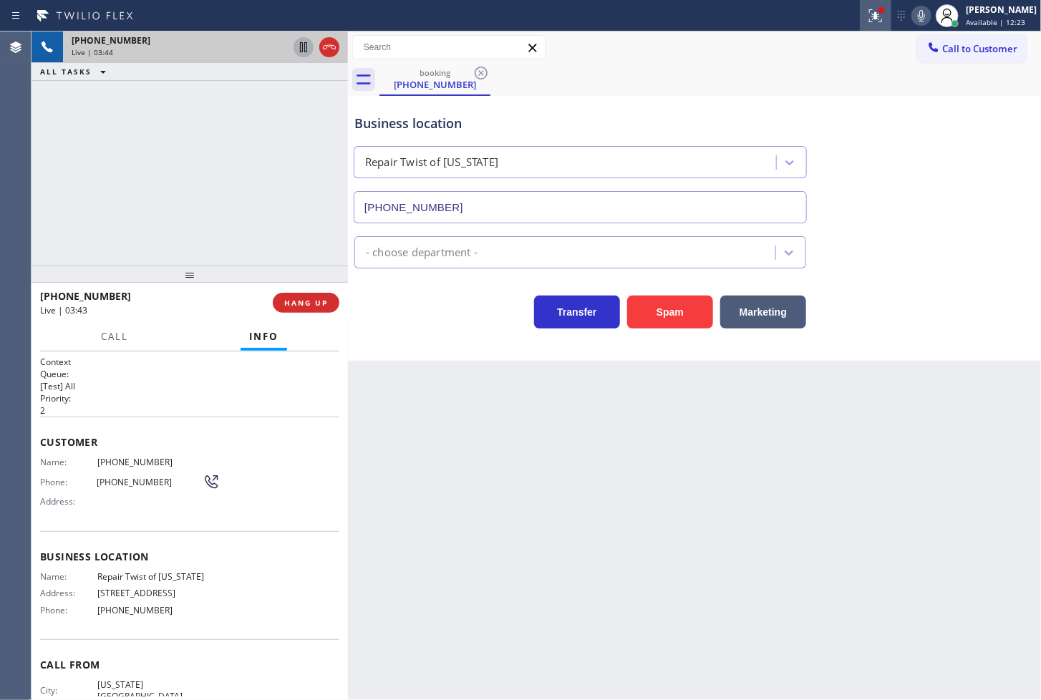
click at [867, 16] on icon at bounding box center [875, 15] width 17 height 17
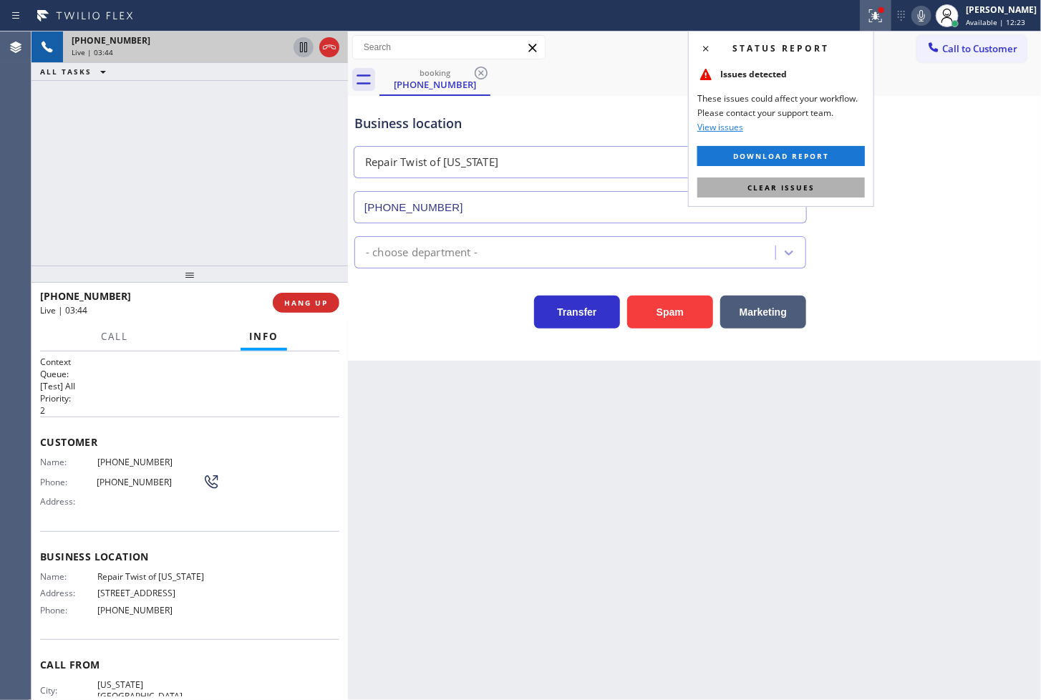
click at [831, 192] on button "Clear issues" at bounding box center [781, 188] width 168 height 20
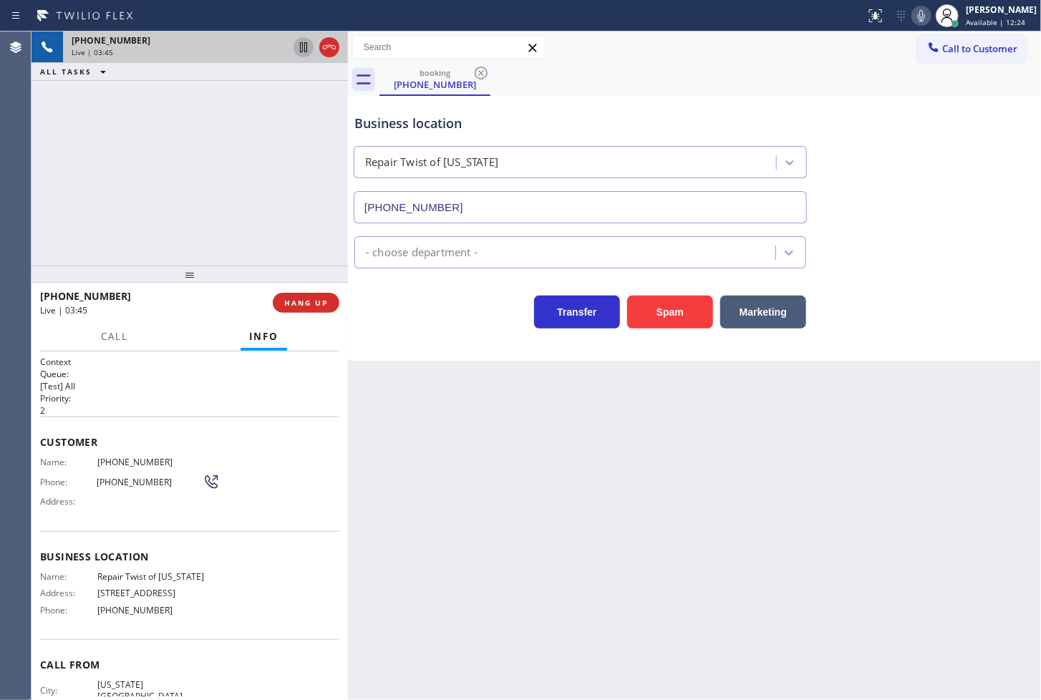
drag, startPoint x: 288, startPoint y: 220, endPoint x: 328, endPoint y: 276, distance: 68.7
click at [303, 225] on div "[PHONE_NUMBER] Live | 03:45 ALL TASKS ALL TASKS ACTIVE TASKS TASKS IN WRAP UP" at bounding box center [189, 148] width 316 height 234
click at [318, 298] on span "HANG UP" at bounding box center [306, 303] width 44 height 10
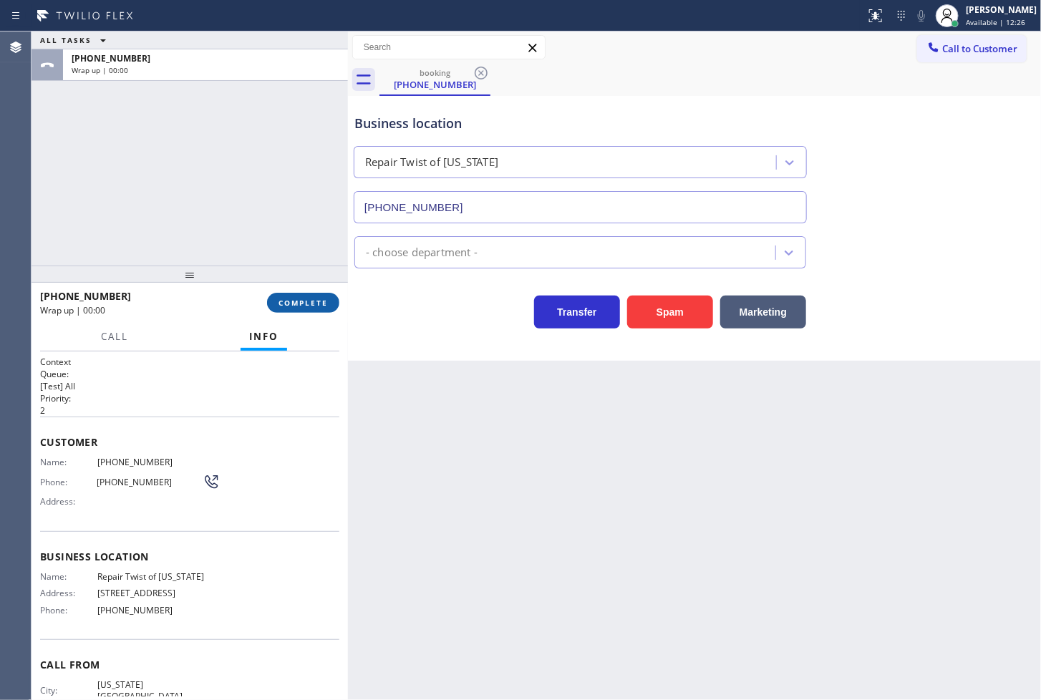
click at [316, 303] on span "COMPLETE" at bounding box center [302, 303] width 49 height 10
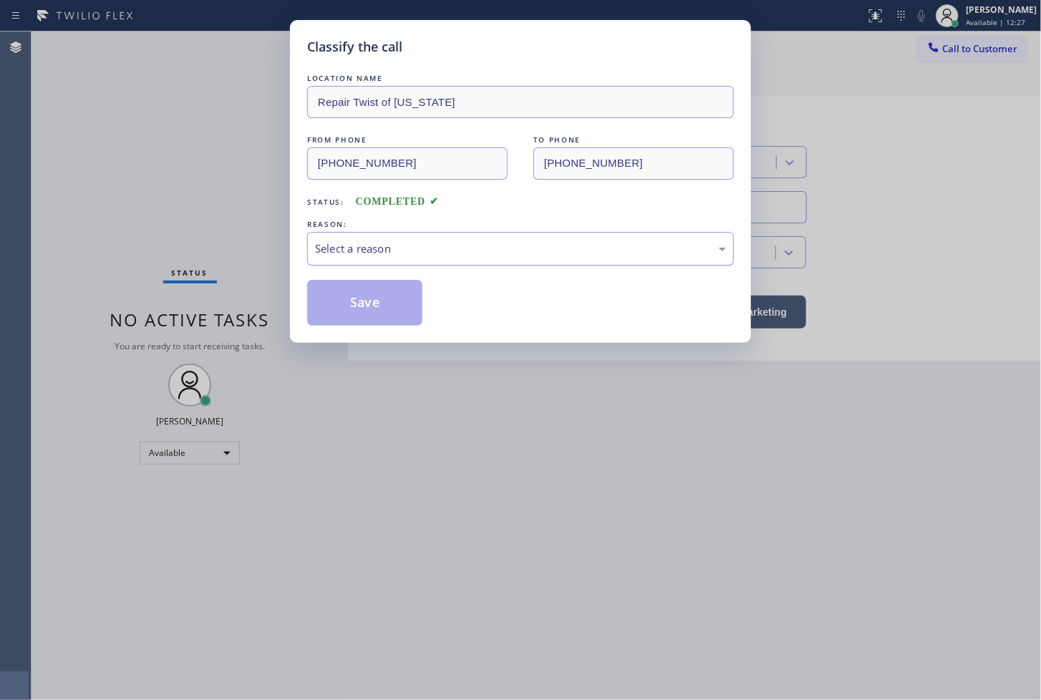
click at [415, 244] on div "Select a reason" at bounding box center [520, 249] width 411 height 16
click at [391, 311] on button "Save" at bounding box center [364, 303] width 115 height 46
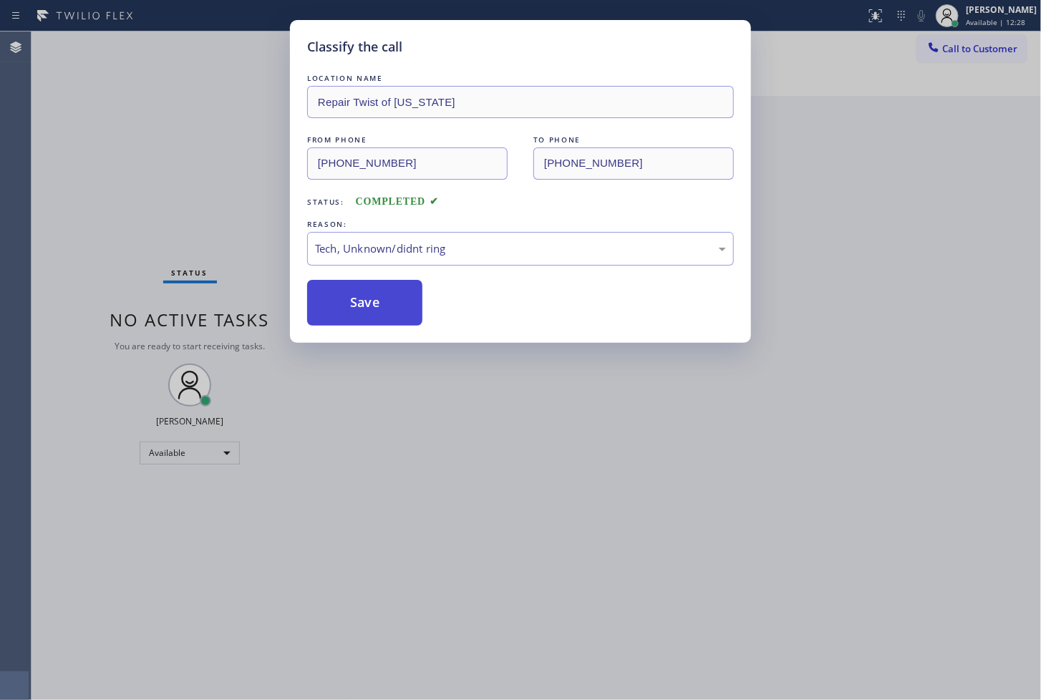
click at [391, 311] on button "Save" at bounding box center [364, 303] width 115 height 46
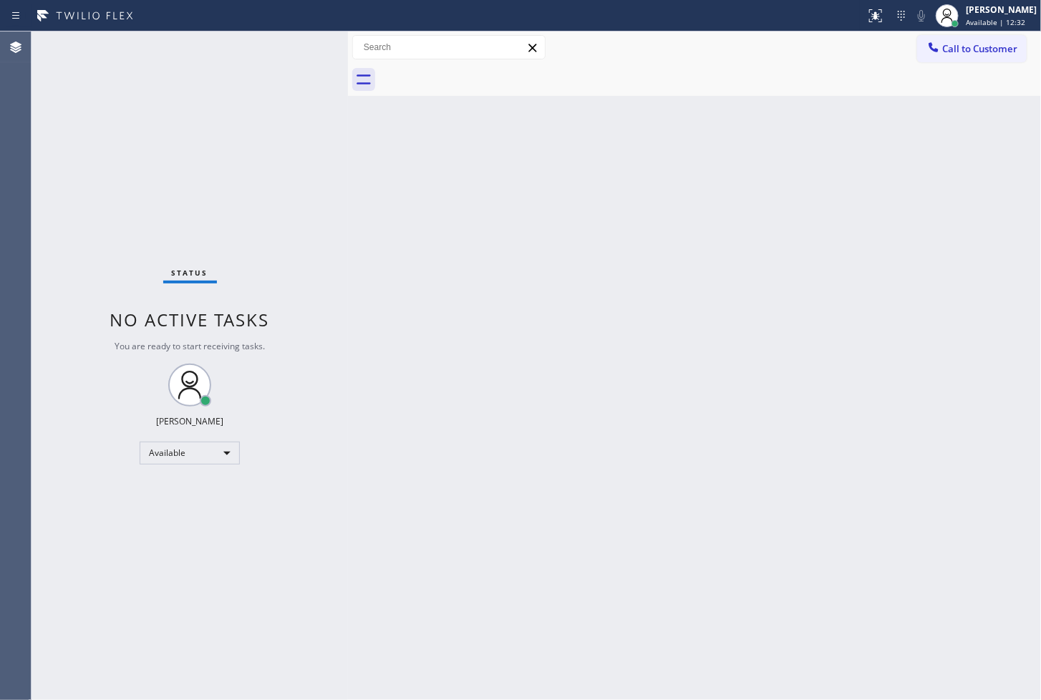
click at [261, 139] on div "Status No active tasks You are ready to start receiving tasks. [PERSON_NAME]" at bounding box center [189, 365] width 316 height 669
click at [661, 302] on div "Back to Dashboard Change Sender ID Customers Technicians Select a contact Outbo…" at bounding box center [694, 365] width 693 height 669
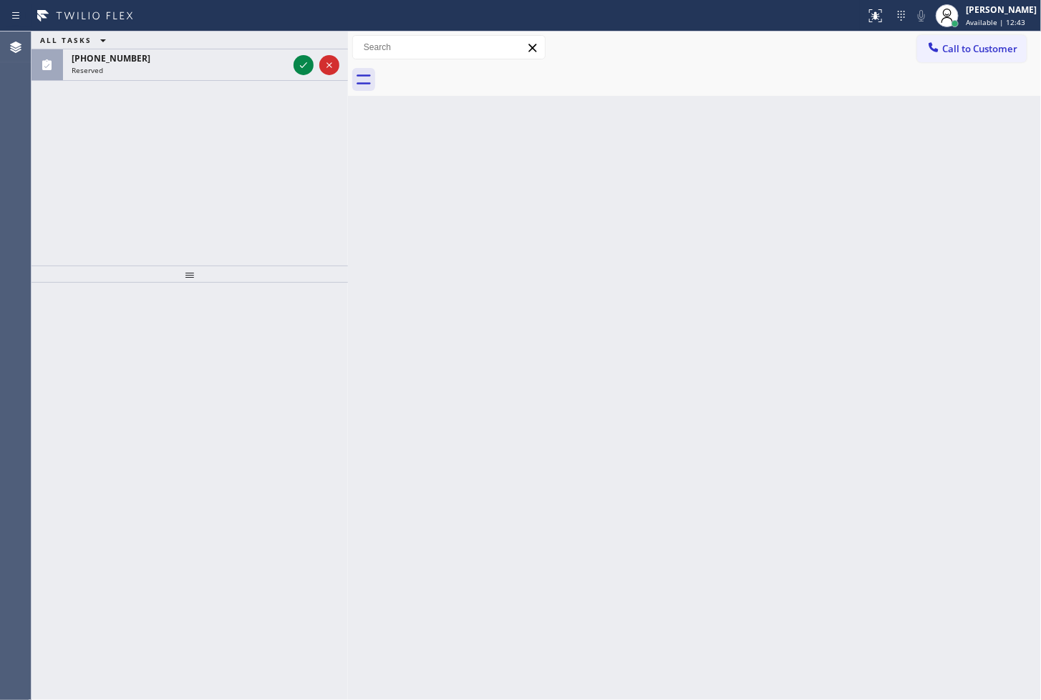
drag, startPoint x: 119, startPoint y: 177, endPoint x: 125, endPoint y: 168, distance: 11.3
click at [119, 177] on div "ALL TASKS ALL TASKS ACTIVE TASKS TASKS IN WRAP UP [PHONE_NUMBER] Reserved" at bounding box center [189, 148] width 316 height 234
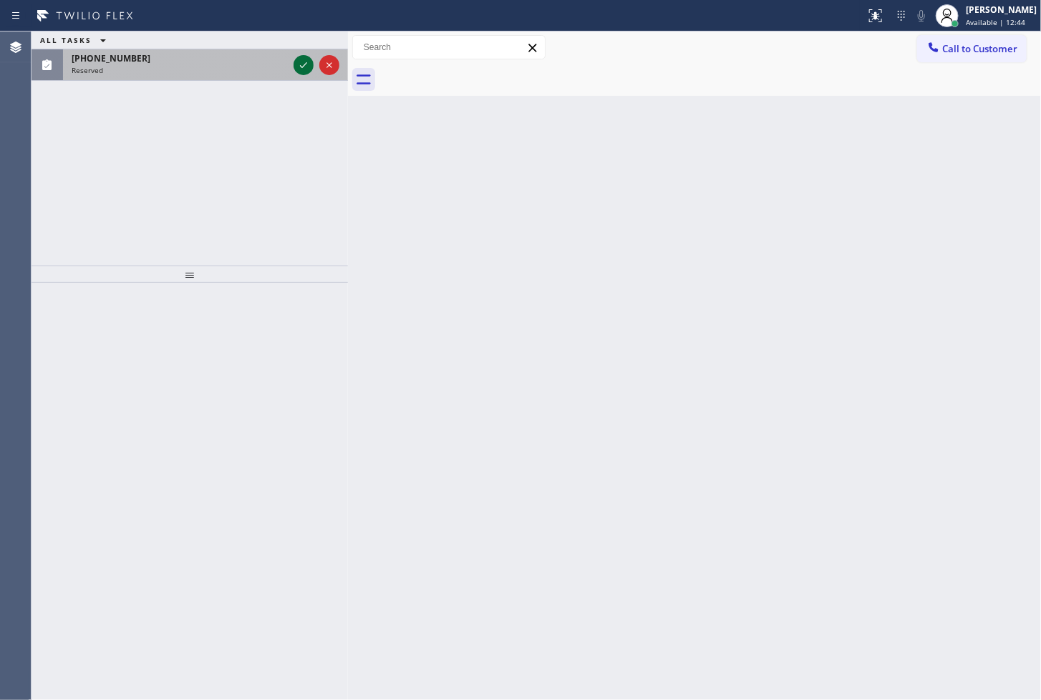
click at [303, 67] on icon at bounding box center [303, 65] width 17 height 17
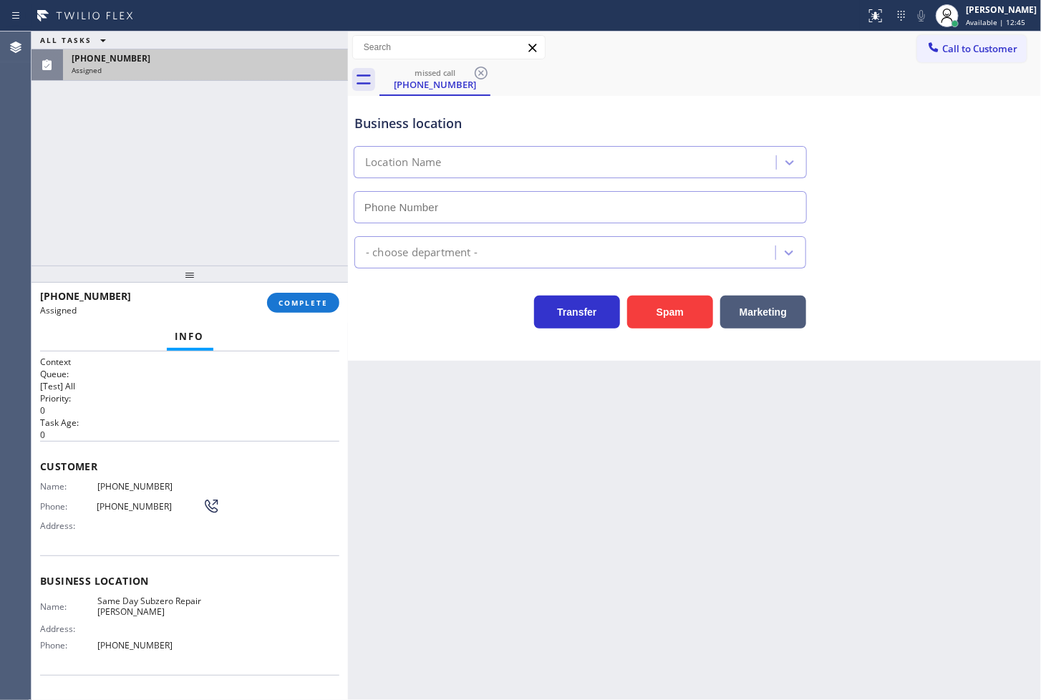
type input "[PHONE_NUMBER]"
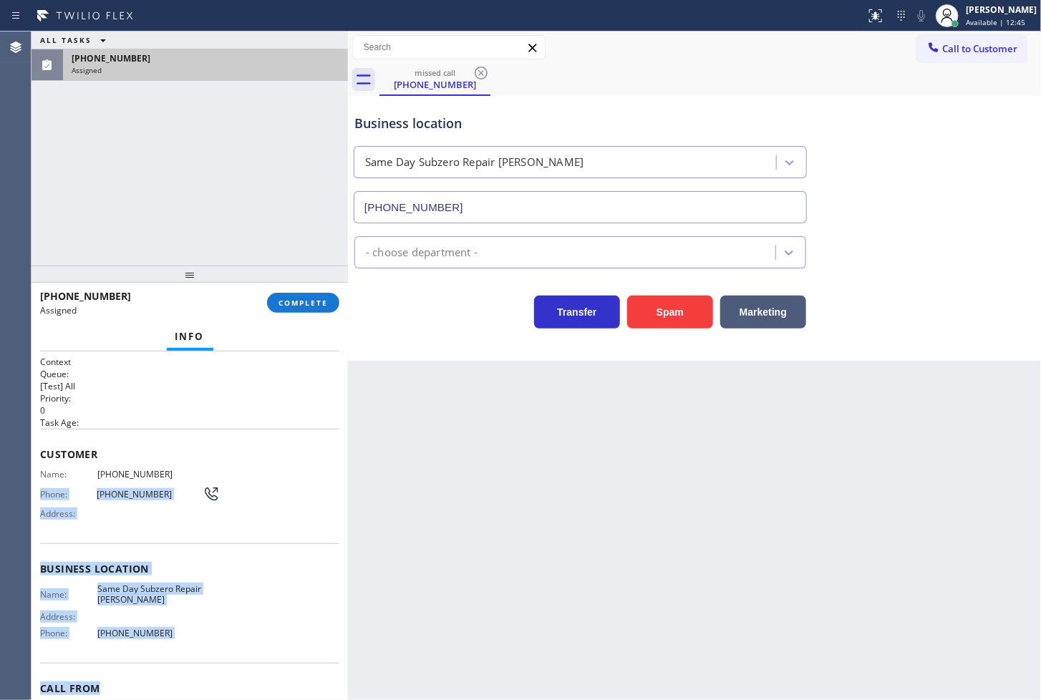
drag, startPoint x: 42, startPoint y: 488, endPoint x: 203, endPoint y: 646, distance: 225.8
click at [204, 666] on div "Context Queue: [Test] All Priority: 0 Task Age: Customer Name: [PHONE_NUMBER] P…" at bounding box center [189, 563] width 299 height 415
click at [74, 485] on div "Phone: [PHONE_NUMBER]" at bounding box center [130, 493] width 180 height 17
drag, startPoint x: 38, startPoint y: 473, endPoint x: 210, endPoint y: 657, distance: 252.2
click at [210, 657] on div "Context Queue: [Test] All Priority: 0 Task Age: Customer Name: [PHONE_NUMBER] P…" at bounding box center [189, 525] width 316 height 349
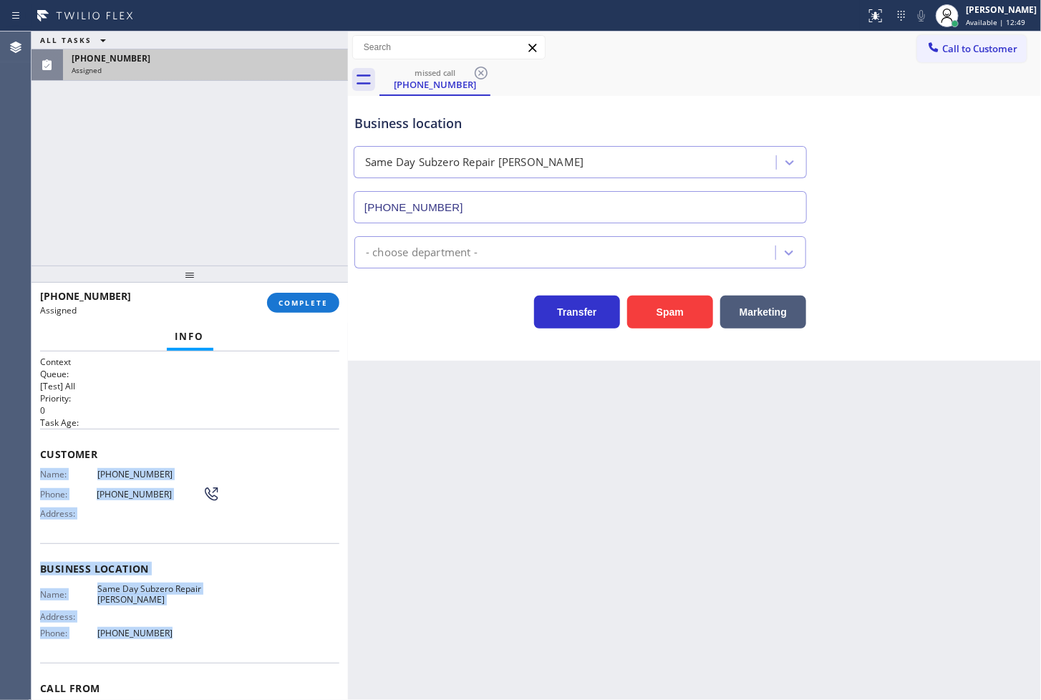
copy div "Name: [PHONE_NUMBER] Phone: [PHONE_NUMBER] Address: Business location Name: Sam…"
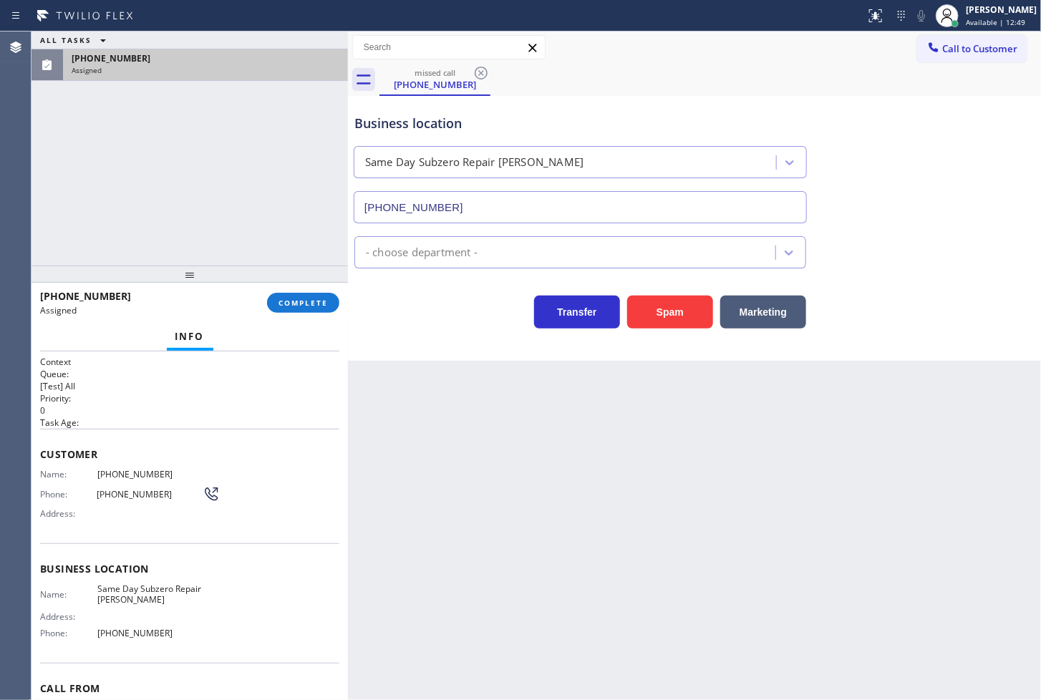
click at [276, 290] on div "[PHONE_NUMBER] Assigned COMPLETE" at bounding box center [189, 302] width 299 height 37
click at [277, 299] on button "COMPLETE" at bounding box center [303, 303] width 72 height 20
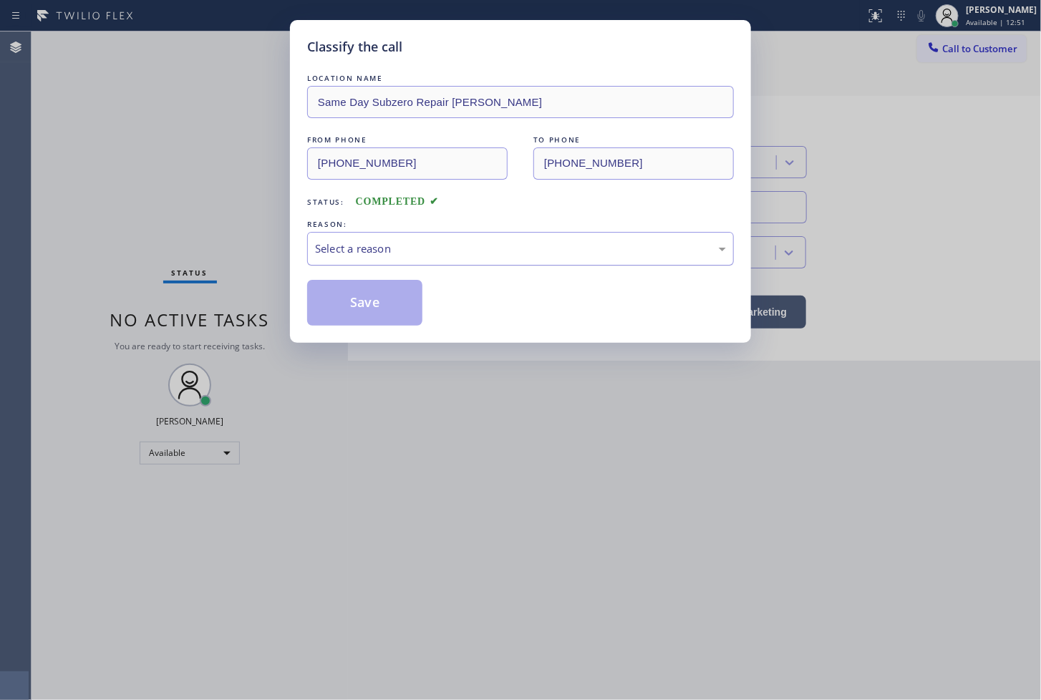
click at [415, 253] on div "Select a reason" at bounding box center [520, 249] width 411 height 16
click at [379, 304] on button "Save" at bounding box center [364, 303] width 115 height 46
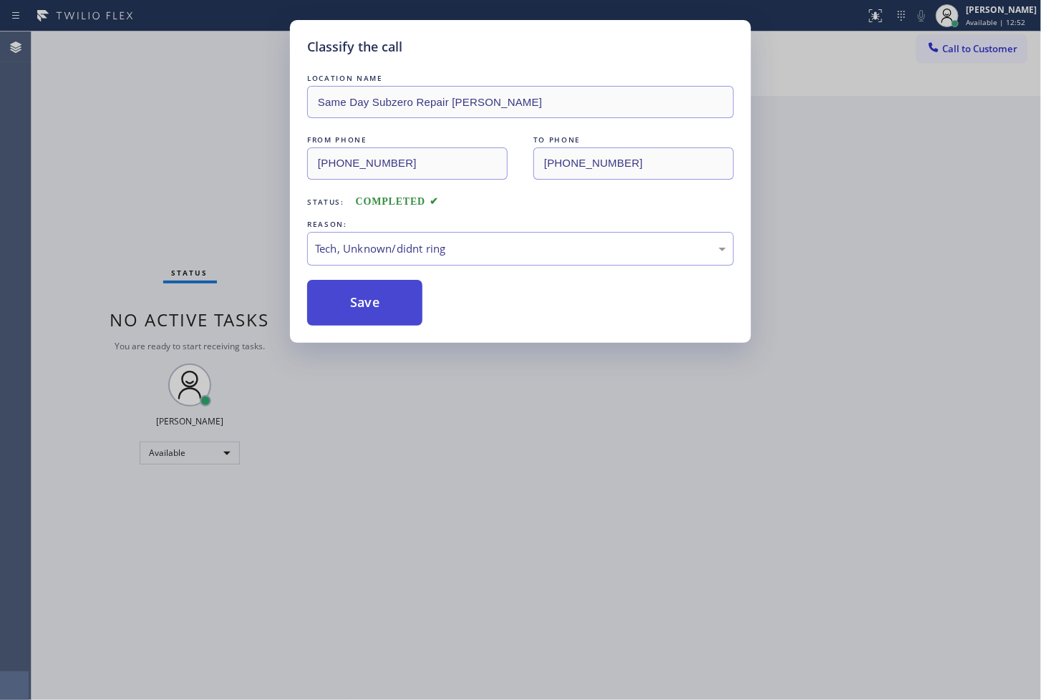
click at [379, 315] on button "Save" at bounding box center [364, 303] width 115 height 46
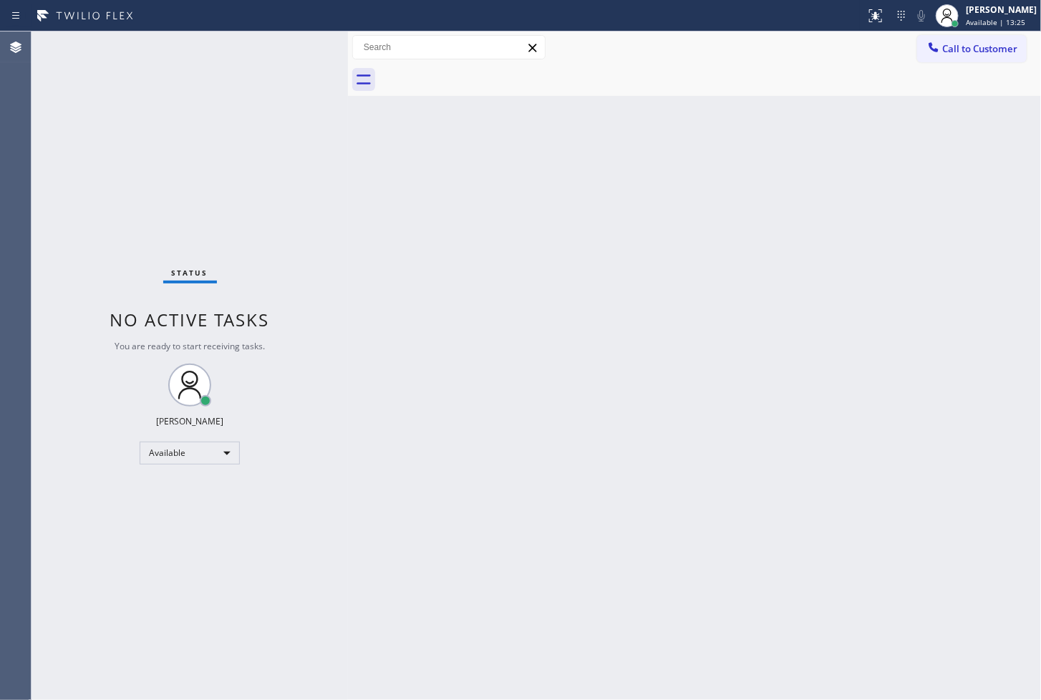
click at [100, 153] on div "Status No active tasks You are ready to start receiving tasks. [PERSON_NAME]" at bounding box center [189, 365] width 316 height 669
click at [290, 46] on div "Status No active tasks You are ready to start receiving tasks. [PERSON_NAME]" at bounding box center [189, 365] width 316 height 669
click at [663, 442] on div "Back to Dashboard Change Sender ID Customers Technicians Select a contact Outbo…" at bounding box center [694, 365] width 693 height 669
drag, startPoint x: 424, startPoint y: 496, endPoint x: 422, endPoint y: 475, distance: 21.6
click at [425, 496] on div "Back to Dashboard Change Sender ID Customers Technicians Select a contact Outbo…" at bounding box center [694, 365] width 693 height 669
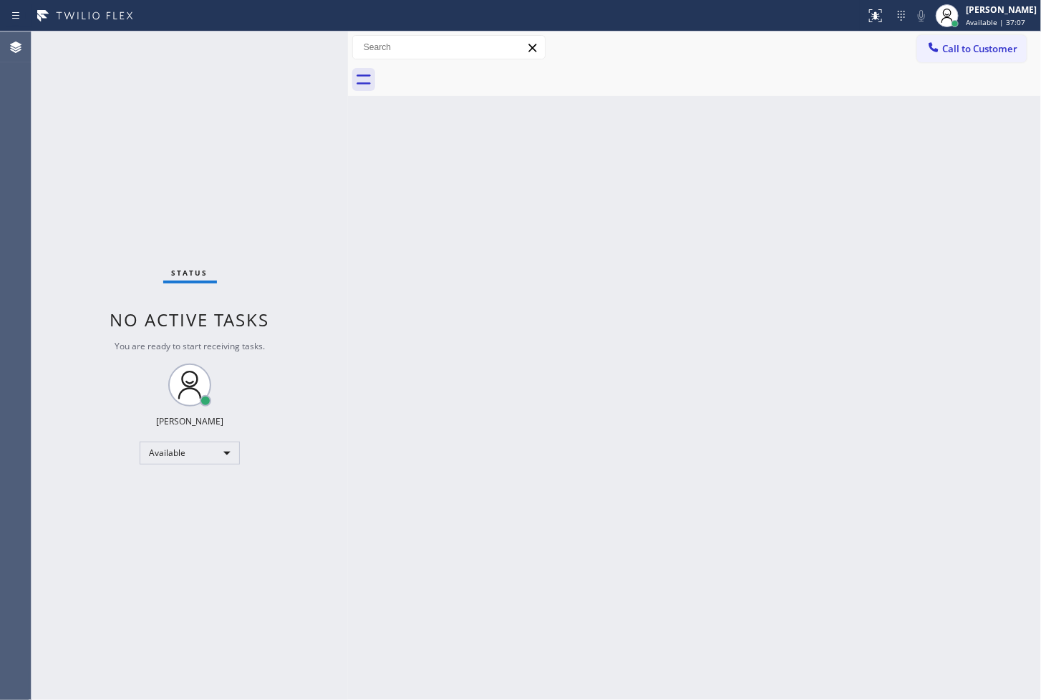
click at [335, 159] on div "Status No active tasks You are ready to start receiving tasks. [PERSON_NAME]" at bounding box center [189, 365] width 316 height 669
drag, startPoint x: 346, startPoint y: 137, endPoint x: 364, endPoint y: 139, distance: 18.0
click at [366, 139] on div at bounding box center [366, 365] width 0 height 669
click at [315, 49] on div "Status No active tasks You are ready to start receiving tasks. [PERSON_NAME]" at bounding box center [198, 365] width 334 height 669
click at [143, 248] on div "Status No active tasks You are ready to start receiving tasks. [PERSON_NAME]" at bounding box center [198, 365] width 334 height 669
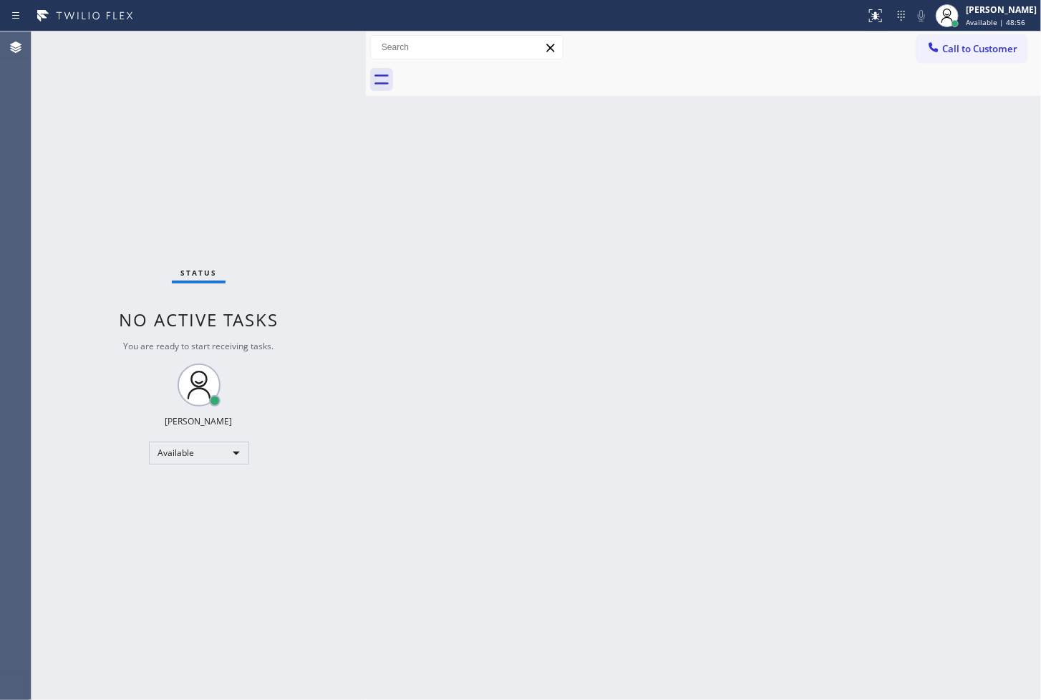
click at [519, 428] on div "Back to Dashboard Change Sender ID Customers Technicians Select a contact Outbo…" at bounding box center [703, 365] width 675 height 669
drag, startPoint x: 513, startPoint y: 559, endPoint x: 518, endPoint y: 553, distance: 8.6
click at [515, 559] on div "Back to Dashboard Change Sender ID Customers Technicians Select a contact Outbo…" at bounding box center [703, 365] width 675 height 669
click at [231, 452] on div "Available" at bounding box center [199, 453] width 100 height 23
click at [199, 527] on li "Break" at bounding box center [197, 526] width 97 height 17
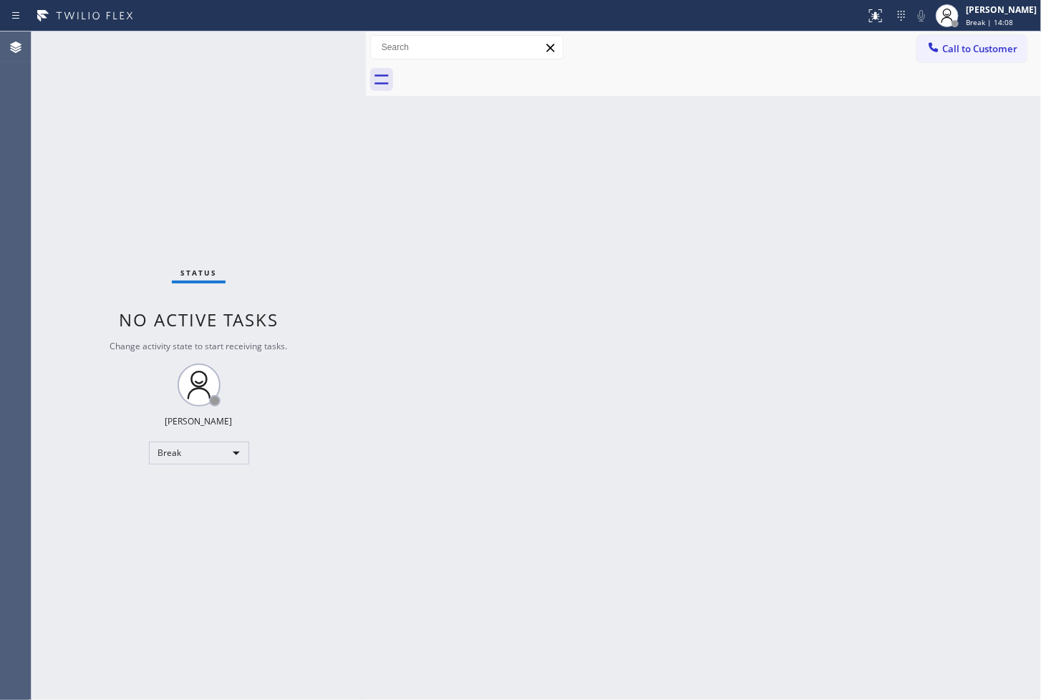
click at [74, 549] on div "Status No active tasks Change activity state to start receiving tasks. [PERSON_…" at bounding box center [198, 365] width 334 height 669
click at [225, 446] on div "Break" at bounding box center [199, 453] width 100 height 23
click at [216, 488] on li "Available" at bounding box center [197, 490] width 97 height 17
click at [478, 398] on div "Back to Dashboard Change Sender ID Customers Technicians Select a contact Outbo…" at bounding box center [703, 365] width 675 height 669
click at [274, 169] on div "Status No active tasks Change activity state to start receiving tasks. [PERSON_…" at bounding box center [198, 365] width 334 height 669
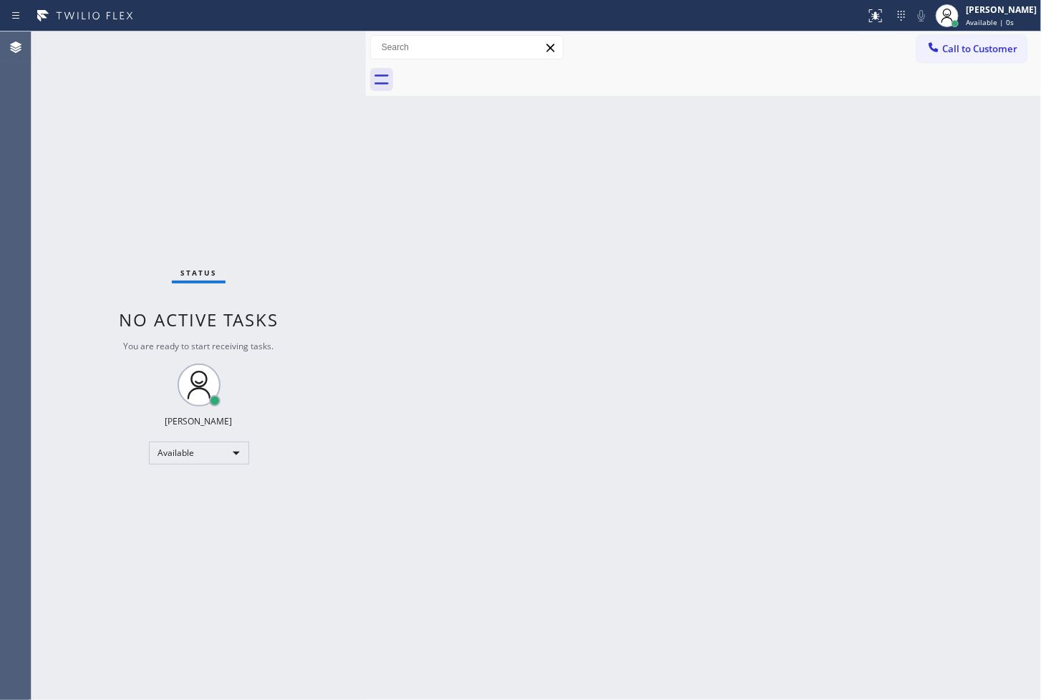
click at [326, 47] on div "Status No active tasks You are ready to start receiving tasks. [PERSON_NAME]" at bounding box center [198, 365] width 334 height 669
click at [311, 52] on div "Status No active tasks You are ready to start receiving tasks. [PERSON_NAME]" at bounding box center [198, 365] width 334 height 669
click at [305, 51] on div "Status No active tasks You are ready to start receiving tasks. [PERSON_NAME]" at bounding box center [198, 365] width 334 height 669
click at [316, 47] on div "Status No active tasks You are ready to start receiving tasks. [PERSON_NAME]" at bounding box center [198, 365] width 334 height 669
click at [989, 320] on div "Back to Dashboard Change Sender ID Customers Technicians Select a contact Outbo…" at bounding box center [703, 365] width 675 height 669
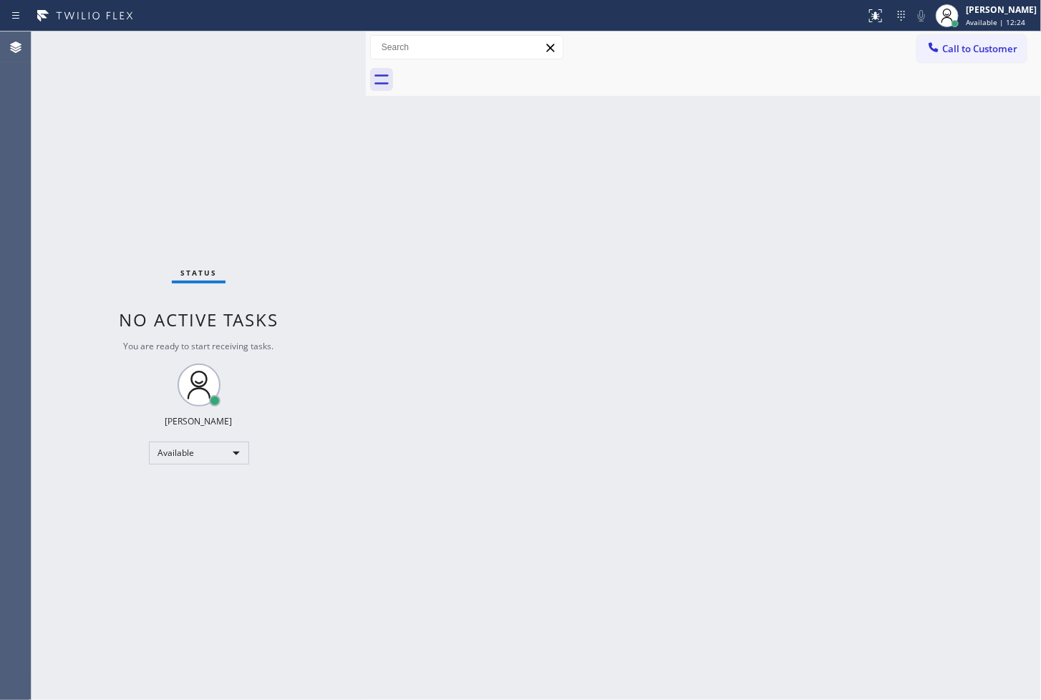
drag, startPoint x: 139, startPoint y: 286, endPoint x: 282, endPoint y: 11, distance: 309.9
click at [144, 281] on div "Status No active tasks You are ready to start receiving tasks. [PERSON_NAME]" at bounding box center [198, 365] width 334 height 669
click at [315, 48] on div "Status No active tasks You are ready to start receiving tasks. [PERSON_NAME]" at bounding box center [198, 365] width 334 height 669
click at [720, 521] on div "Back to Dashboard Change Sender ID Customers Technicians Select a contact Outbo…" at bounding box center [703, 365] width 675 height 669
click at [309, 194] on div "Status No active tasks You are ready to start receiving tasks. [PERSON_NAME]" at bounding box center [198, 365] width 334 height 669
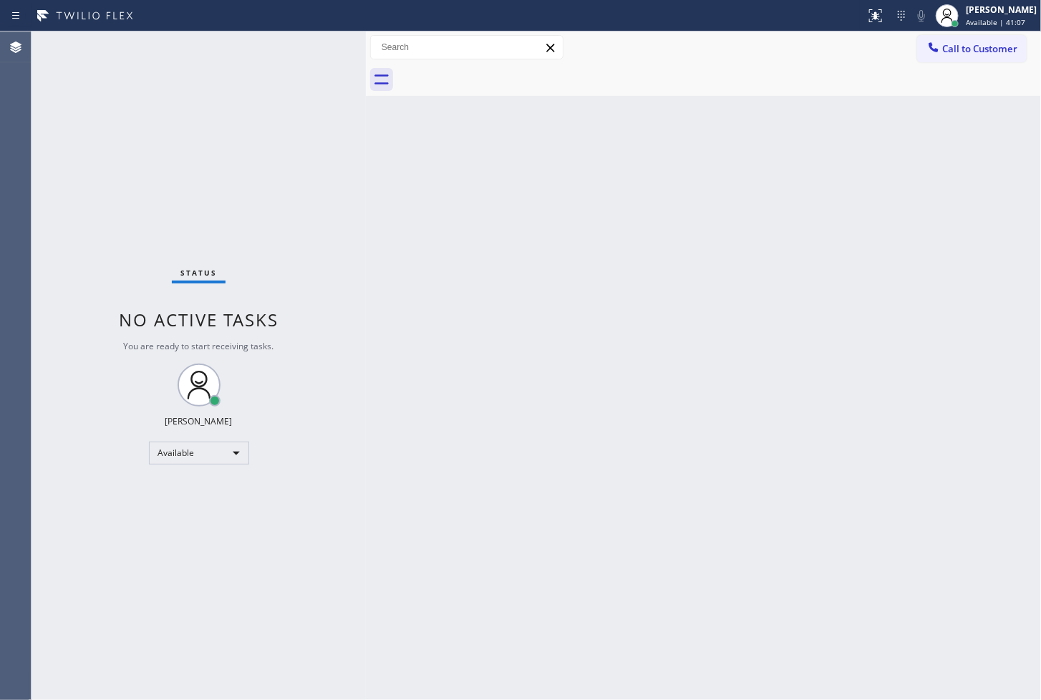
click at [311, 44] on div "Status No active tasks You are ready to start receiving tasks. [PERSON_NAME]" at bounding box center [198, 365] width 334 height 669
click at [90, 193] on div "Status No active tasks You are ready to start receiving tasks. [PERSON_NAME]" at bounding box center [198, 365] width 334 height 669
click at [321, 72] on div "Status No active tasks You are ready to start receiving tasks. [PERSON_NAME]" at bounding box center [198, 365] width 334 height 669
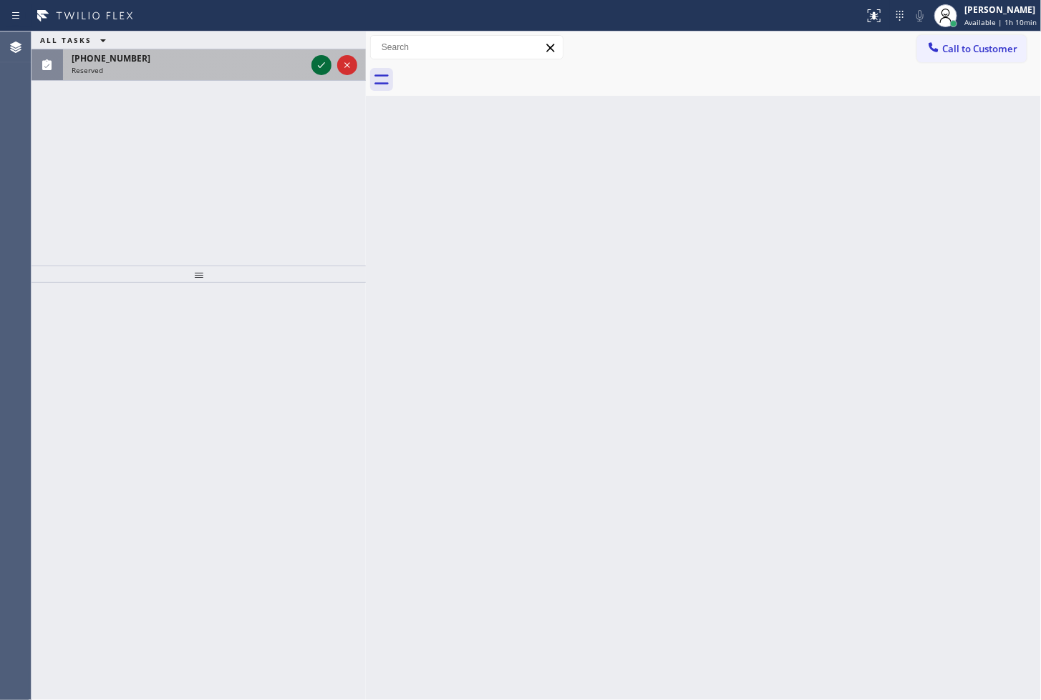
click at [314, 72] on icon at bounding box center [321, 65] width 17 height 17
click at [315, 61] on icon at bounding box center [321, 65] width 17 height 17
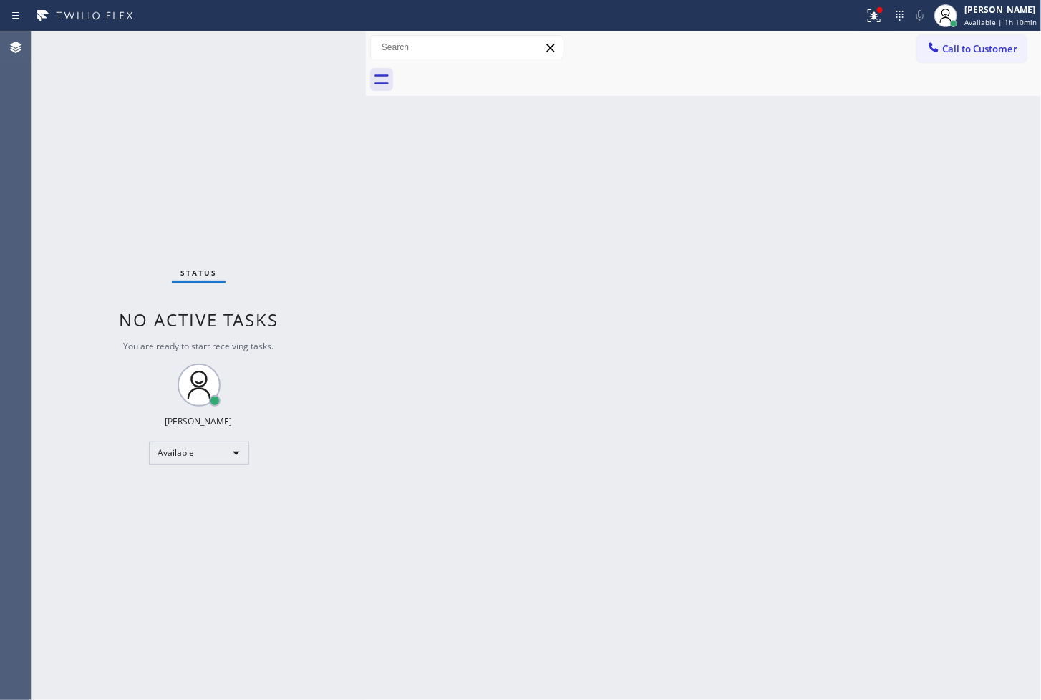
click at [311, 81] on div "Status No active tasks You are ready to start receiving tasks. [PERSON_NAME]" at bounding box center [198, 365] width 334 height 669
click at [325, 48] on div "Status No active tasks You are ready to start receiving tasks. [PERSON_NAME]" at bounding box center [198, 365] width 334 height 669
click at [868, 15] on icon at bounding box center [872, 14] width 9 height 10
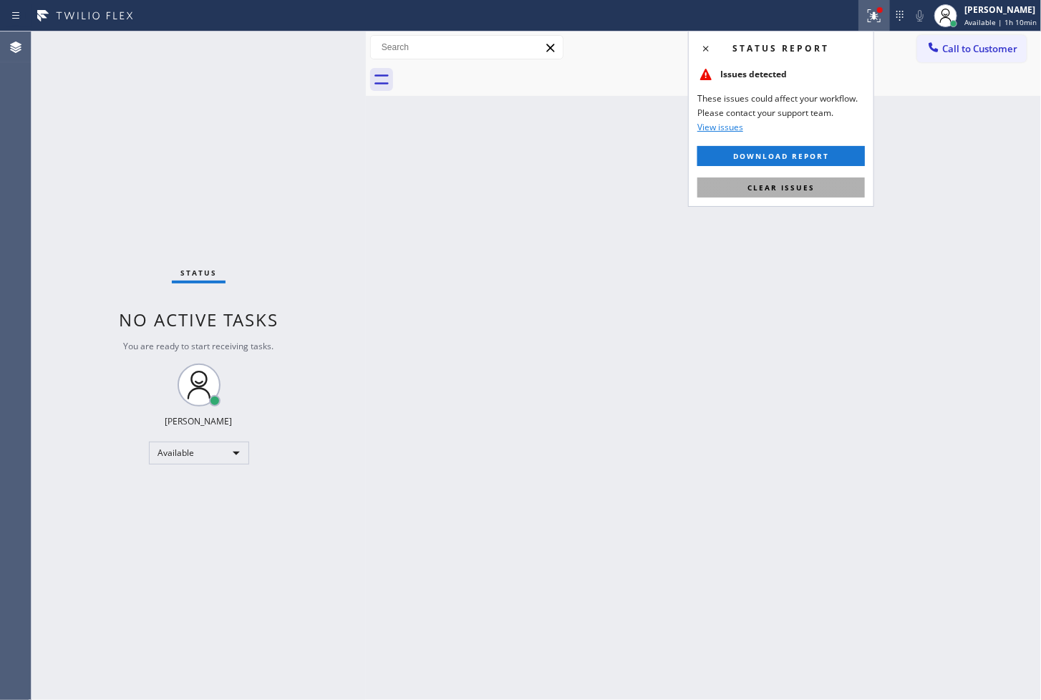
click at [823, 187] on button "Clear issues" at bounding box center [781, 188] width 168 height 20
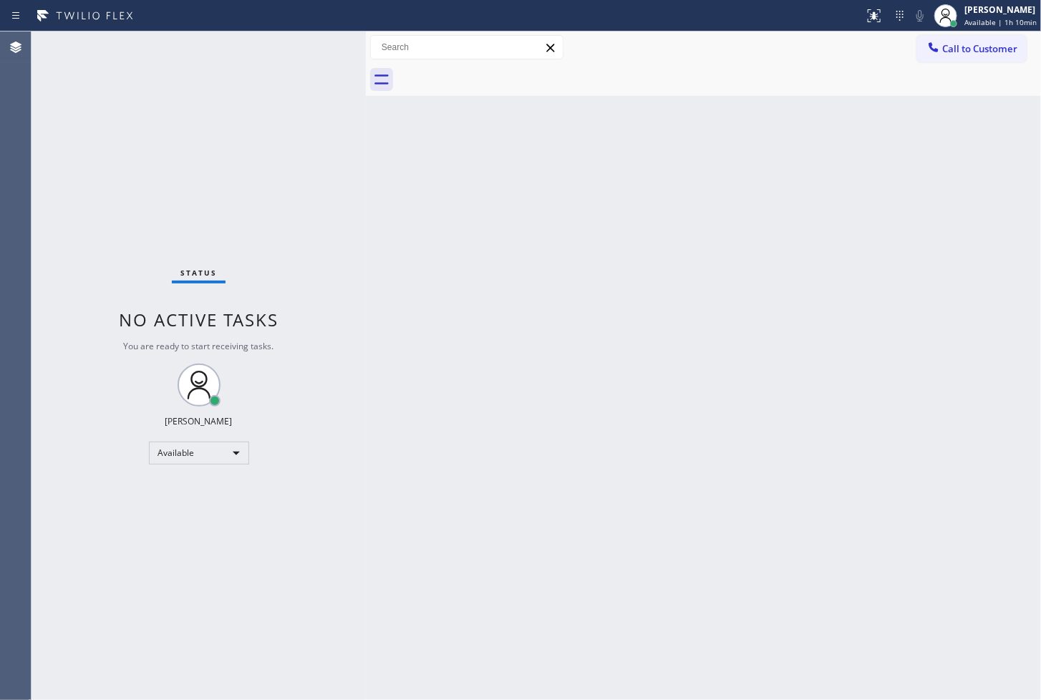
drag, startPoint x: 151, startPoint y: 223, endPoint x: 155, endPoint y: 208, distance: 14.8
click at [154, 215] on div "Status No active tasks You are ready to start receiving tasks. [PERSON_NAME]" at bounding box center [198, 365] width 334 height 669
click at [291, 79] on div "Status No active tasks You are ready to start receiving tasks. [PERSON_NAME]" at bounding box center [198, 365] width 334 height 669
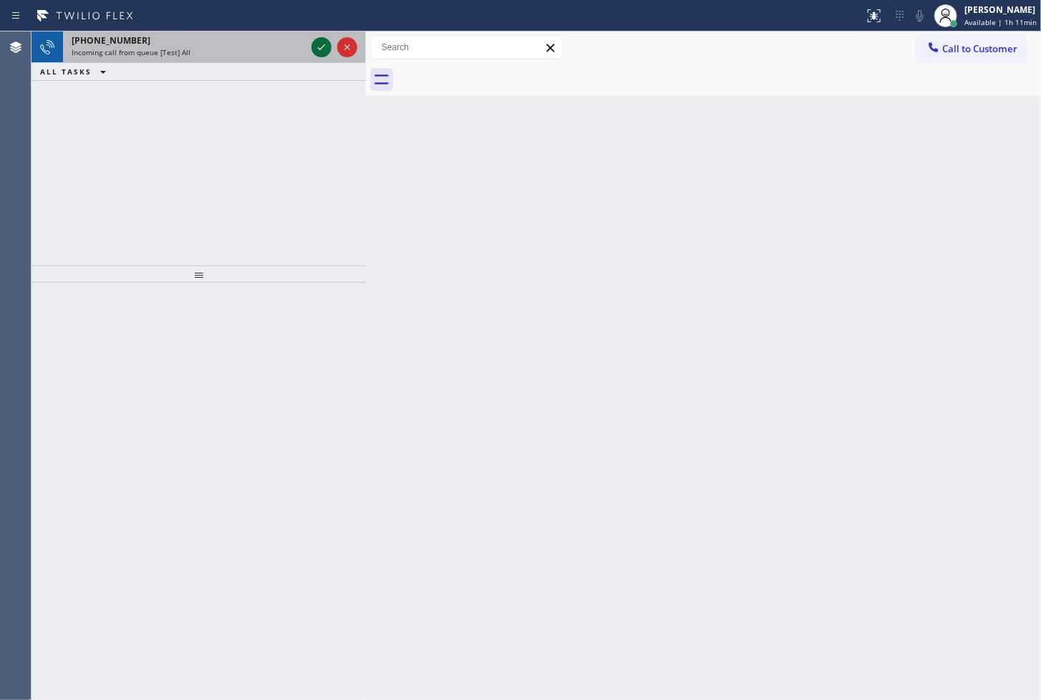
click at [319, 50] on icon at bounding box center [321, 47] width 17 height 17
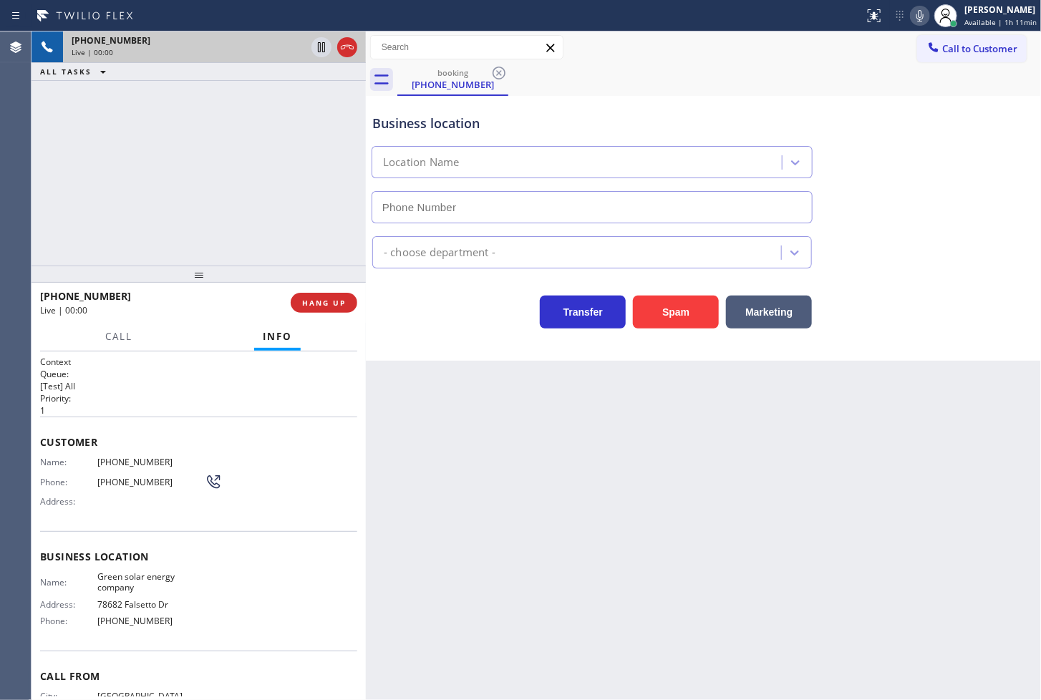
type input "[PHONE_NUMBER]"
click at [106, 341] on span "Call" at bounding box center [118, 336] width 27 height 13
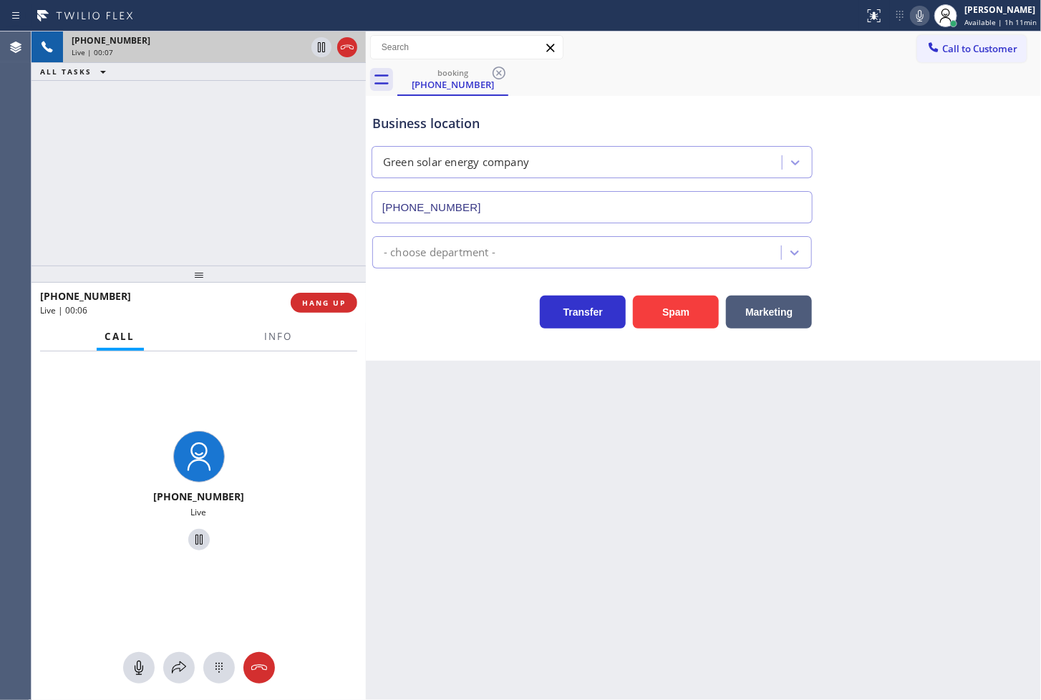
click at [192, 190] on div "[PHONE_NUMBER] Live | 00:07 ALL TASKS ALL TASKS ACTIVE TASKS TASKS IN WRAP UP" at bounding box center [198, 148] width 334 height 234
click at [397, 319] on div "Transfer Spam Marketing" at bounding box center [591, 308] width 445 height 40
click at [339, 314] on div "[PHONE_NUMBER] Live | 00:08 HANG UP" at bounding box center [198, 302] width 317 height 37
click at [337, 304] on span "HANG UP" at bounding box center [324, 303] width 44 height 10
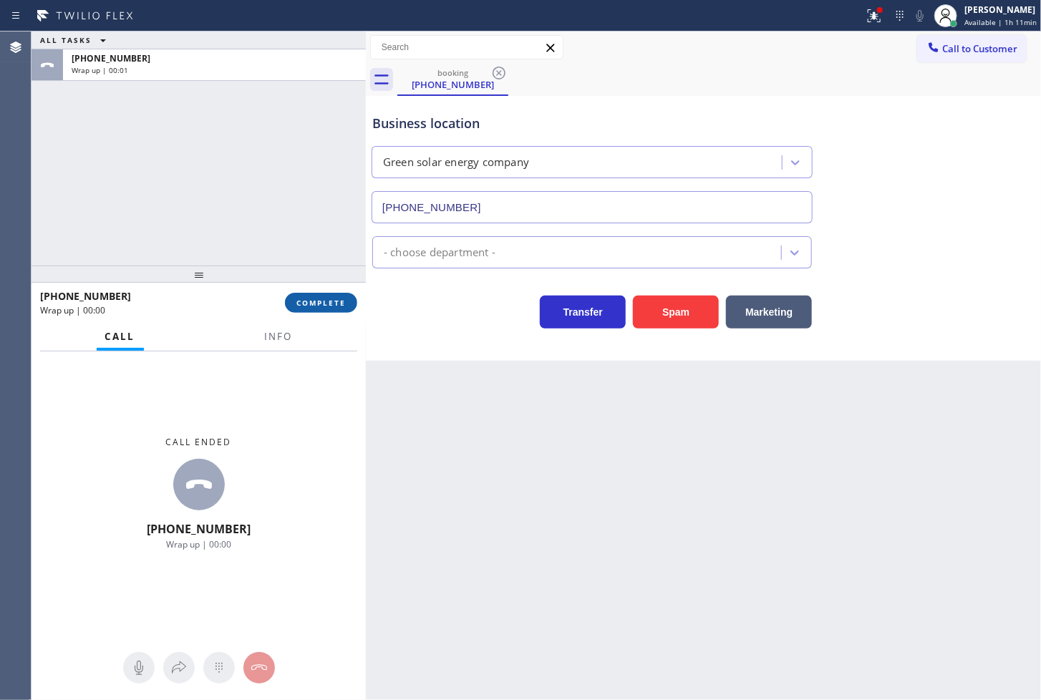
click at [337, 304] on span "COMPLETE" at bounding box center [320, 303] width 49 height 10
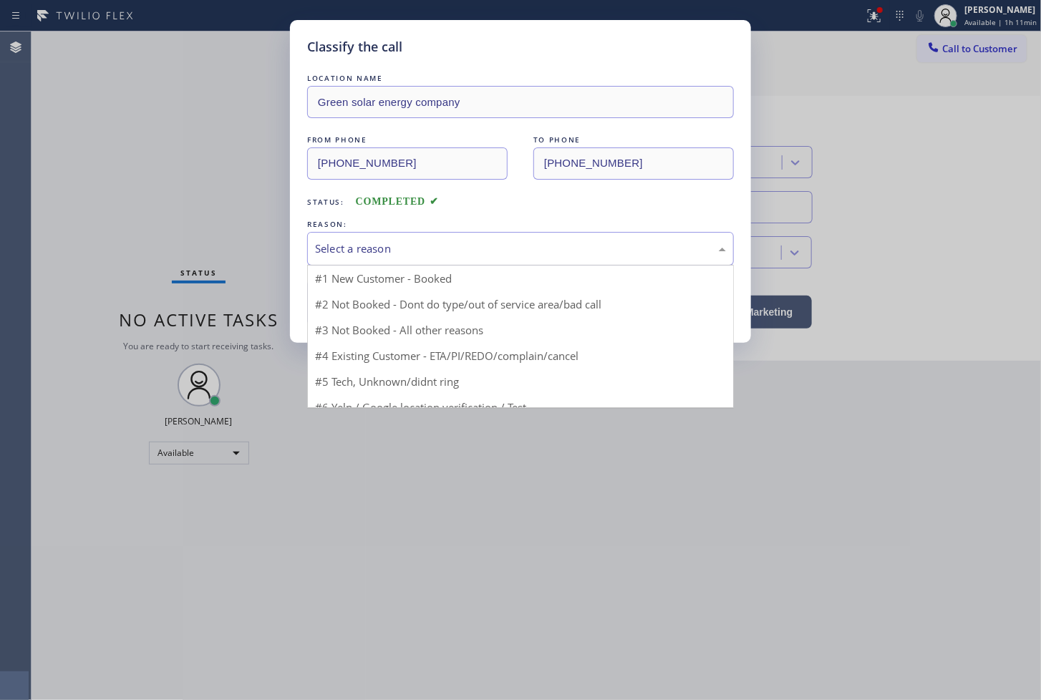
click at [445, 259] on div "Select a reason" at bounding box center [520, 249] width 427 height 34
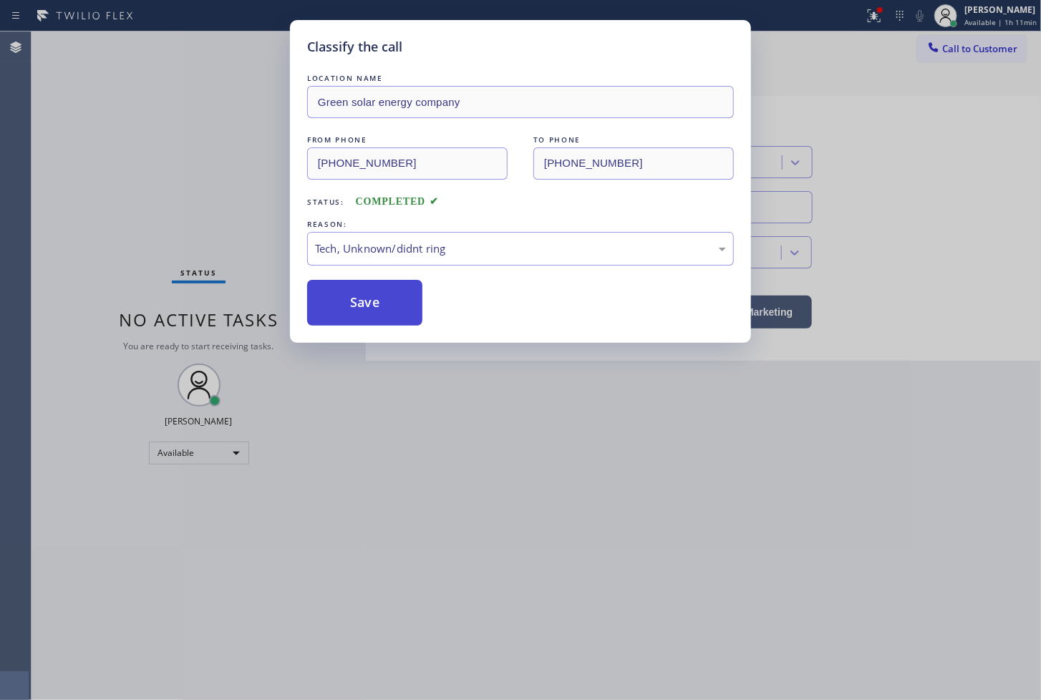
click at [374, 302] on button "Save" at bounding box center [364, 303] width 115 height 46
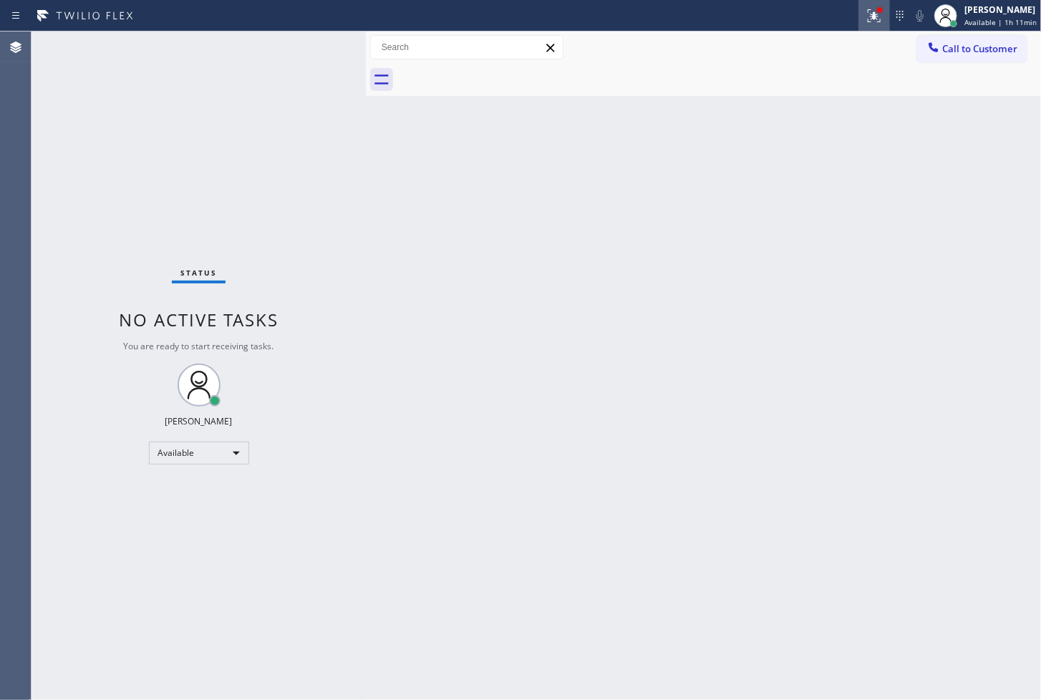
click at [870, 12] on icon at bounding box center [874, 13] width 9 height 5
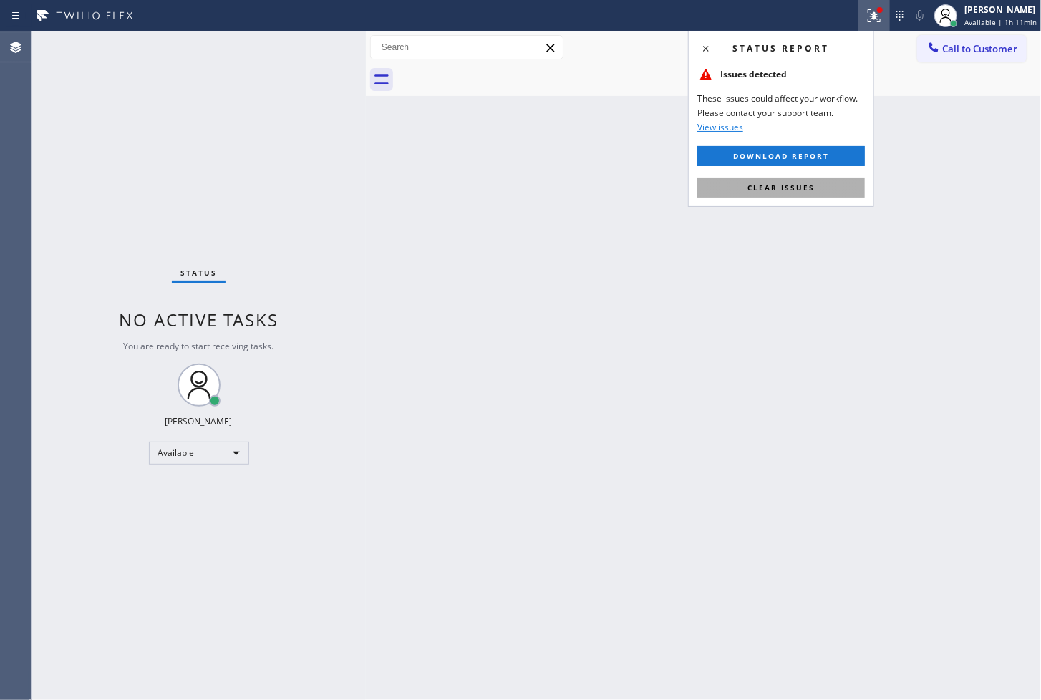
click at [819, 183] on button "Clear issues" at bounding box center [781, 188] width 168 height 20
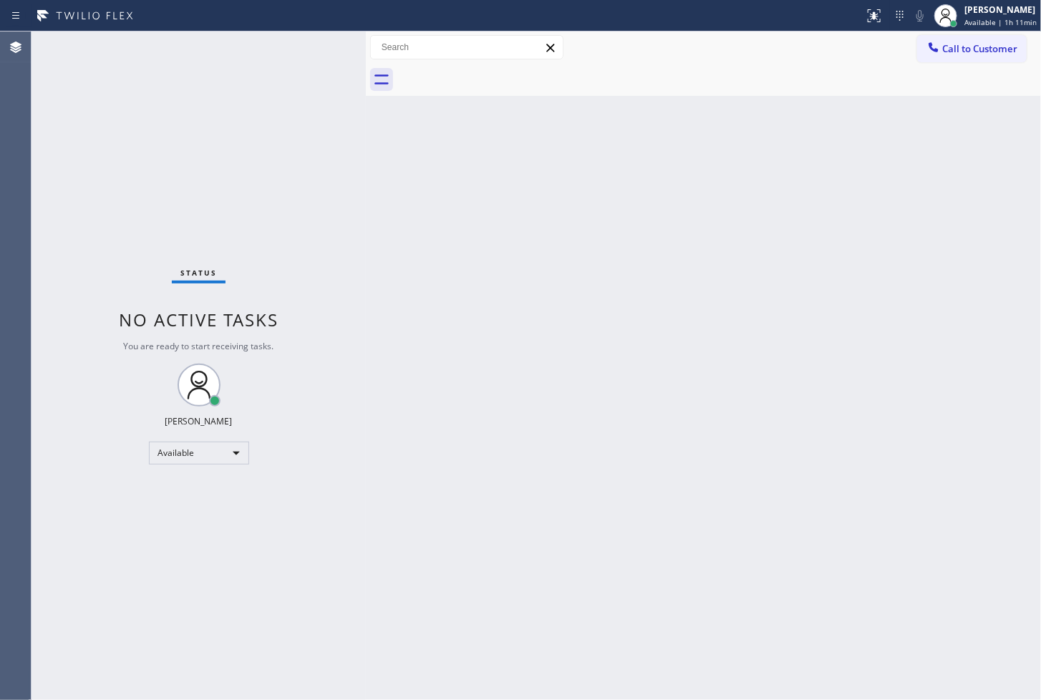
click at [260, 236] on div "Status No active tasks You are ready to start receiving tasks. [PERSON_NAME]" at bounding box center [198, 365] width 334 height 669
click at [309, 41] on div "Status No active tasks You are ready to start receiving tasks. [PERSON_NAME]" at bounding box center [198, 365] width 334 height 669
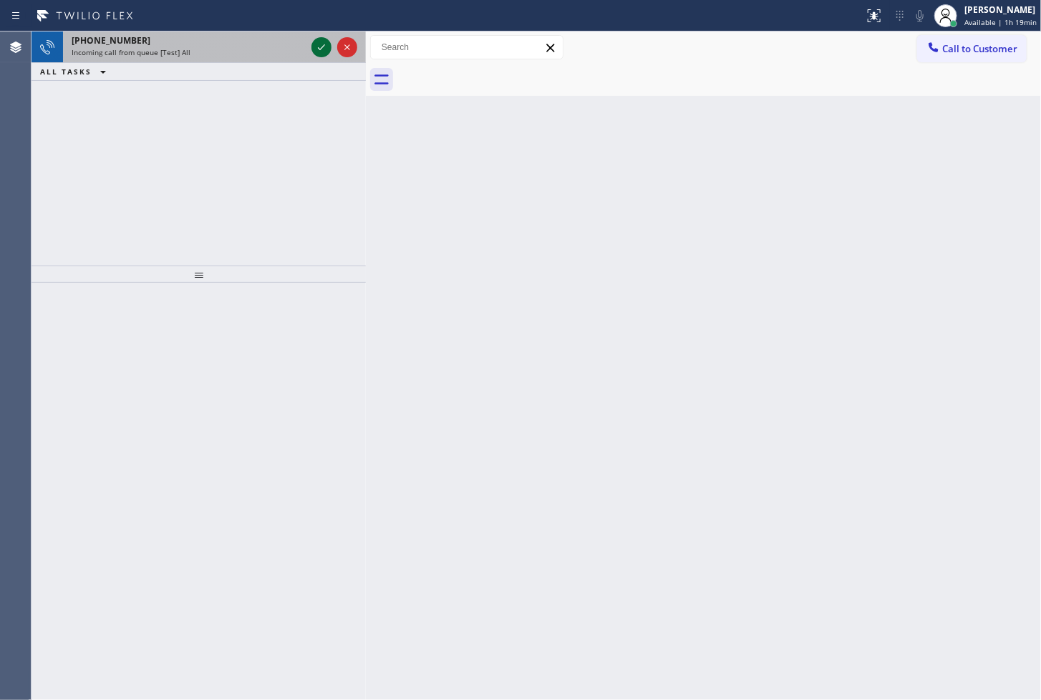
click at [321, 46] on icon at bounding box center [321, 47] width 17 height 17
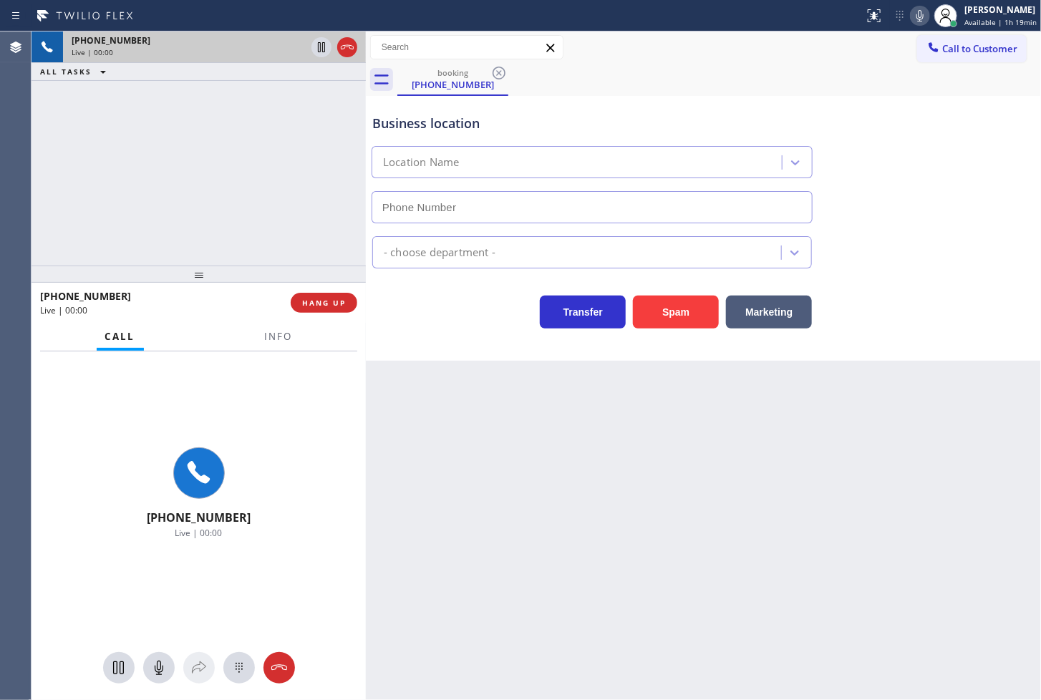
type input "[PHONE_NUMBER]"
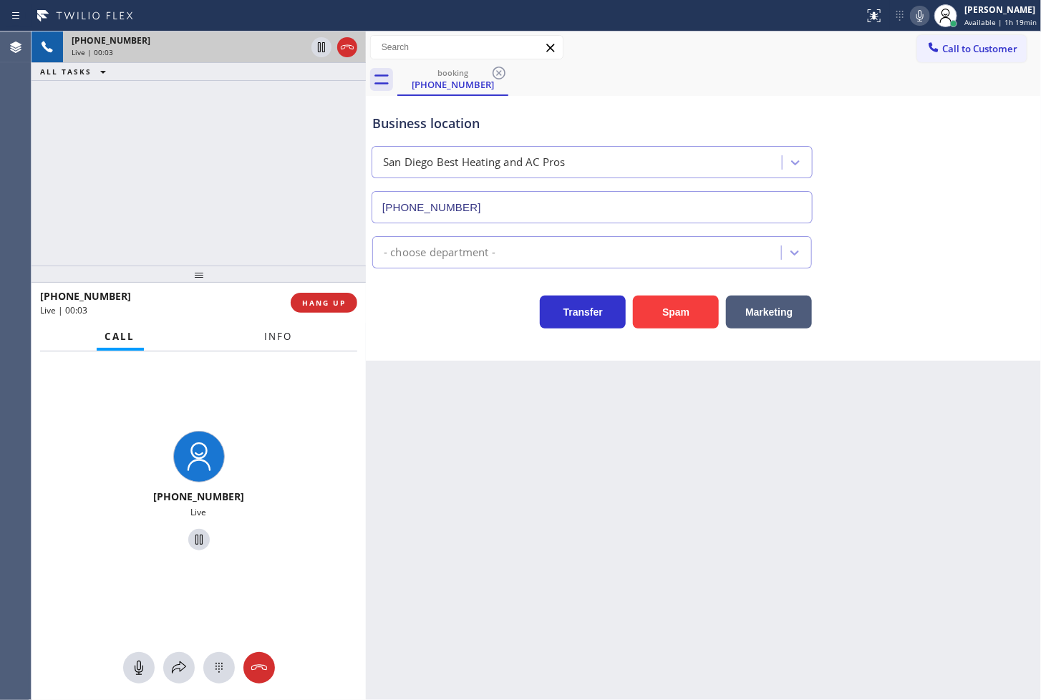
click at [281, 337] on span "Info" at bounding box center [279, 336] width 28 height 13
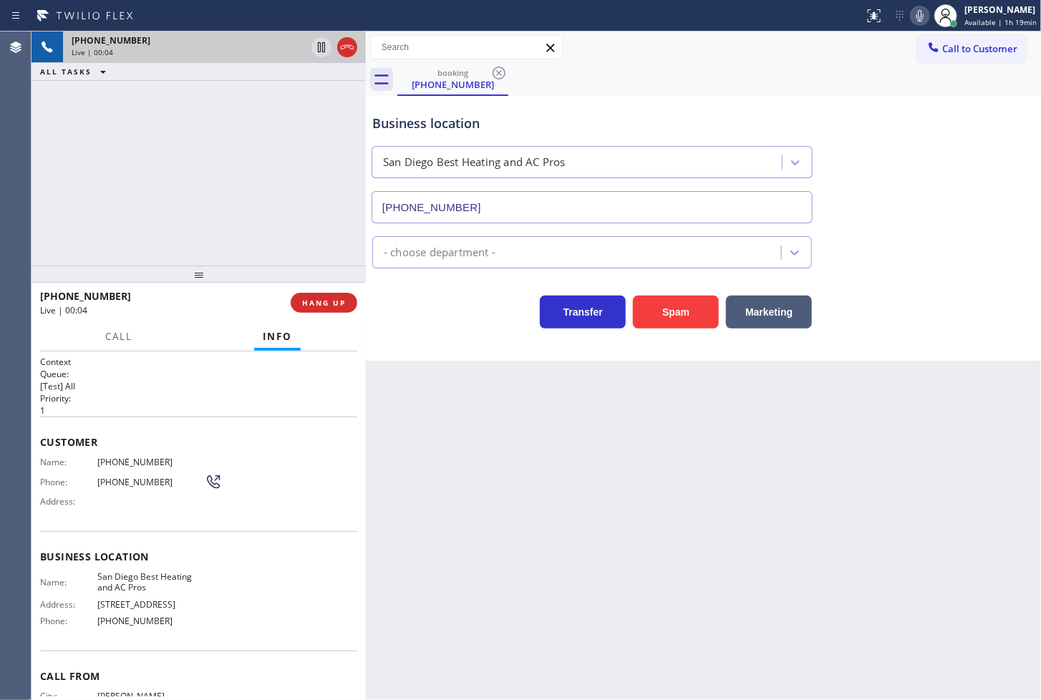
click at [235, 213] on div "[PHONE_NUMBER] Live | 00:04 ALL TASKS ALL TASKS ACTIVE TASKS TASKS IN WRAP UP" at bounding box center [198, 148] width 334 height 234
click at [911, 16] on icon at bounding box center [919, 15] width 17 height 17
click at [916, 16] on icon at bounding box center [919, 15] width 7 height 11
click at [498, 361] on div "Back to Dashboard Change Sender ID Customers Technicians Select a contact Outbo…" at bounding box center [703, 365] width 675 height 669
click at [275, 219] on div "[PHONE_NUMBER] Live | 00:33 ALL TASKS ALL TASKS ACTIVE TASKS TASKS IN WRAP UP" at bounding box center [198, 148] width 334 height 234
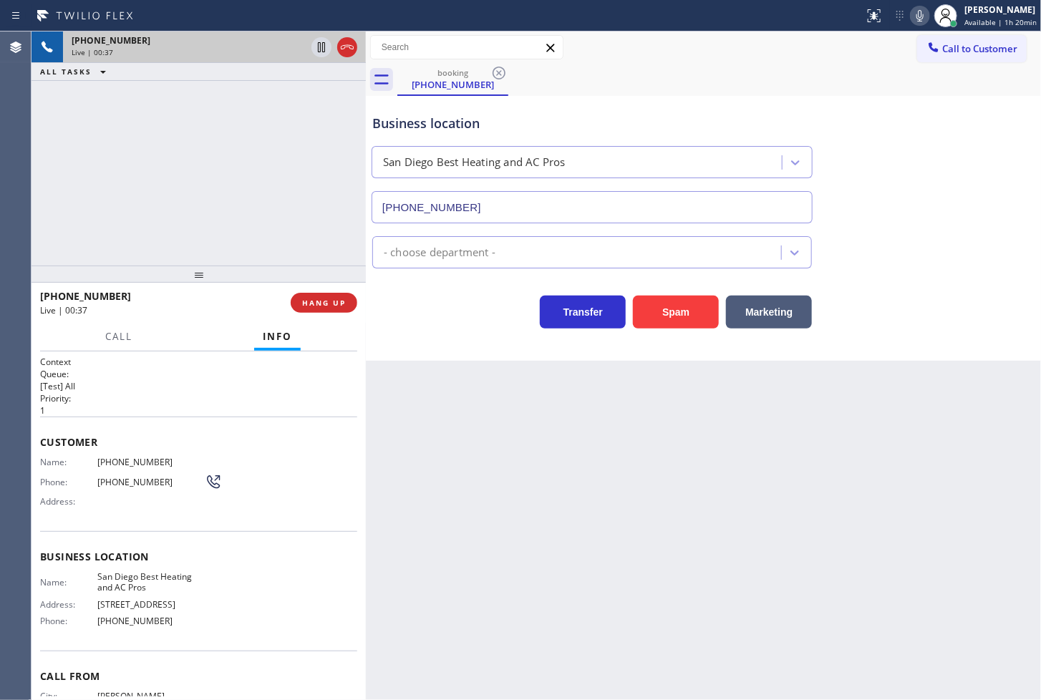
click at [445, 311] on div "Transfer Spam Marketing" at bounding box center [591, 308] width 445 height 40
click at [510, 370] on div "Back to Dashboard Change Sender ID Customers Technicians Select a contact Outbo…" at bounding box center [703, 365] width 675 height 669
click at [457, 309] on div "Transfer Spam Marketing" at bounding box center [591, 308] width 445 height 40
click at [306, 205] on div "[PHONE_NUMBER] Live | 00:39 ALL TASKS ALL TASKS ACTIVE TASKS TASKS IN WRAP UP" at bounding box center [198, 148] width 334 height 234
click at [335, 308] on span "HANG UP" at bounding box center [324, 303] width 44 height 10
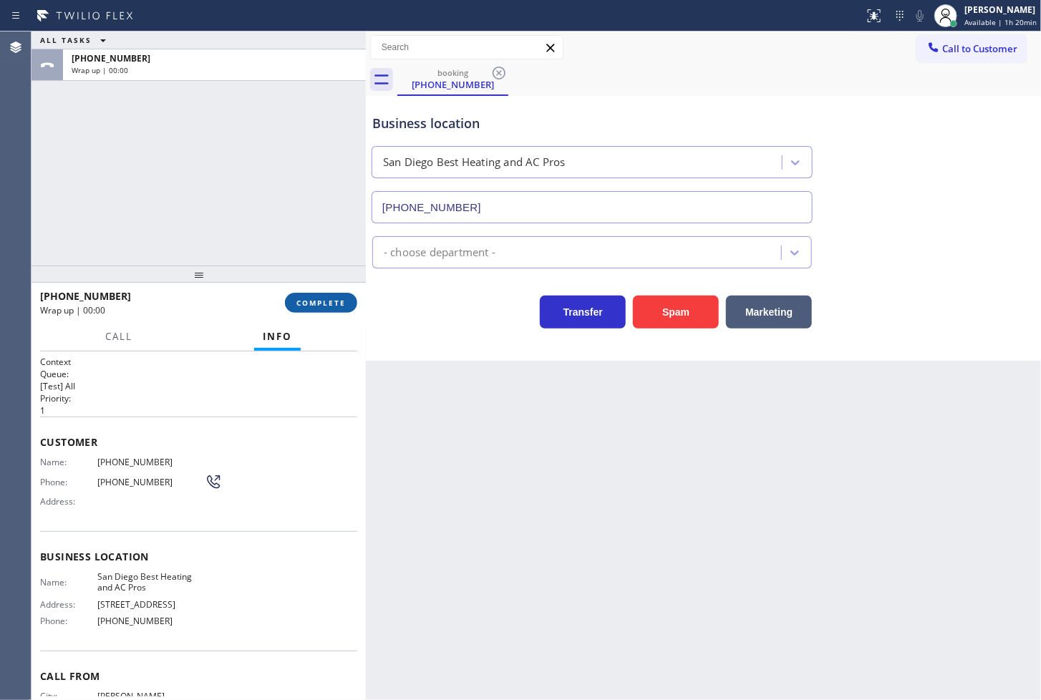
click at [335, 308] on span "COMPLETE" at bounding box center [320, 303] width 49 height 10
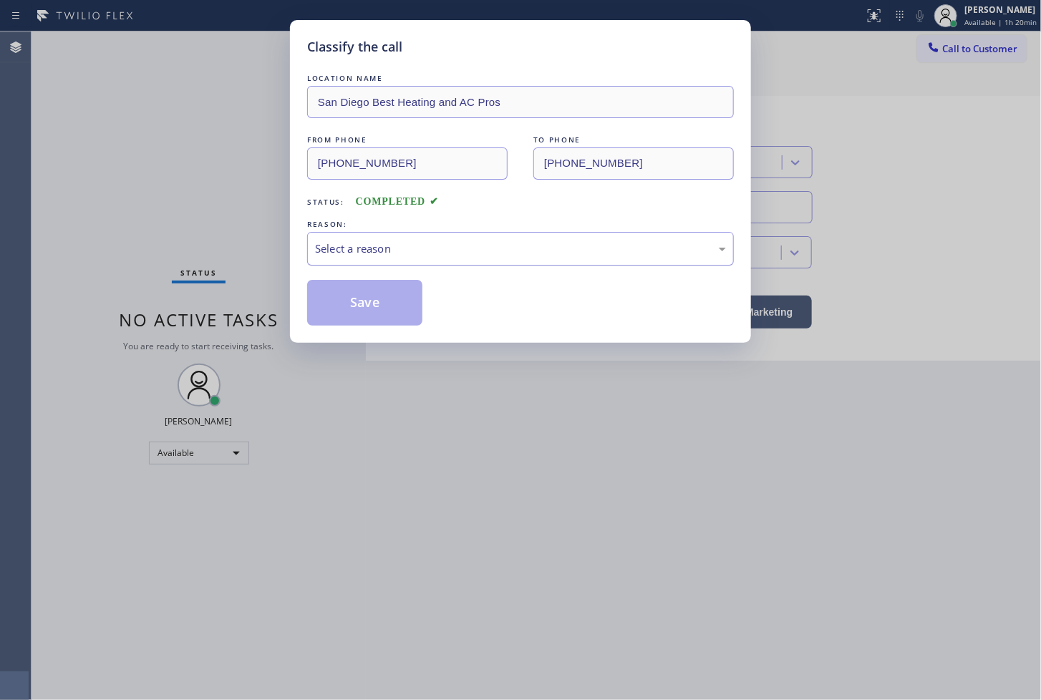
click at [425, 253] on div "Select a reason" at bounding box center [520, 249] width 411 height 16
click at [368, 297] on button "Save" at bounding box center [364, 303] width 115 height 46
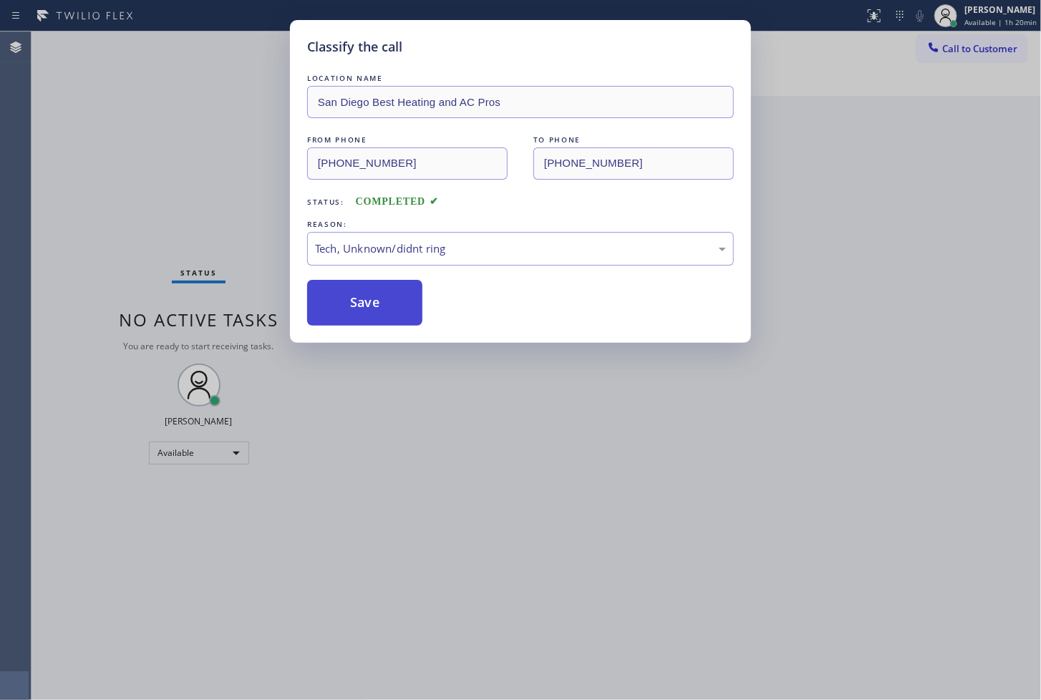
click at [368, 297] on button "Save" at bounding box center [364, 303] width 115 height 46
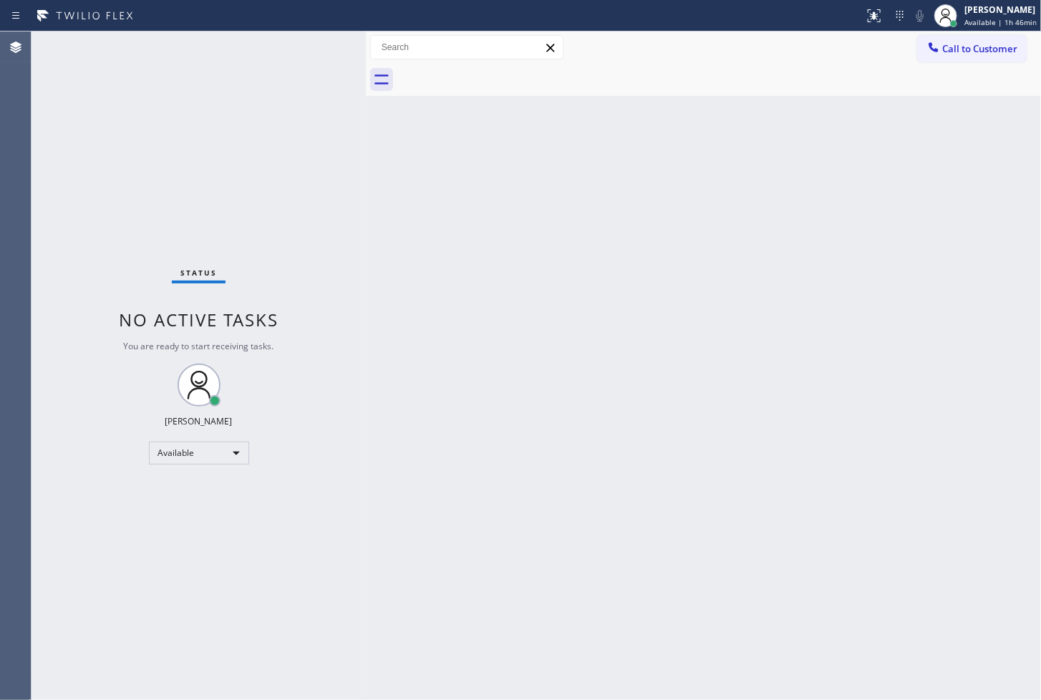
click at [623, 406] on div "Back to Dashboard Change Sender ID Customers Technicians Select a contact Outbo…" at bounding box center [703, 365] width 675 height 669
click at [314, 39] on div "Status No active tasks You are ready to start receiving tasks. [PERSON_NAME]" at bounding box center [198, 365] width 334 height 669
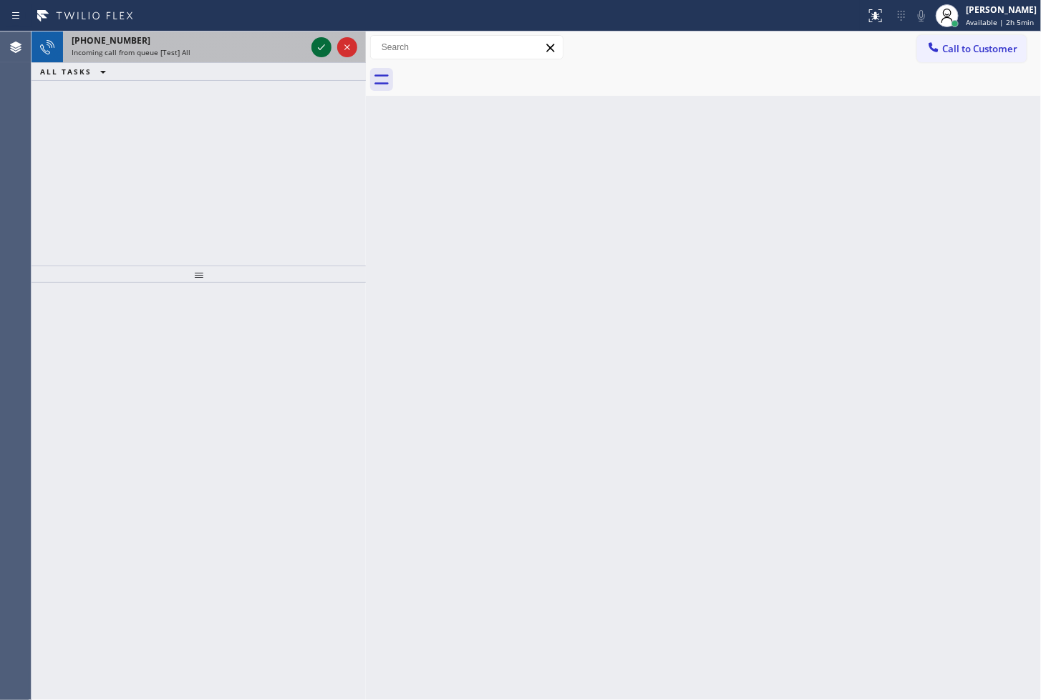
click at [319, 41] on icon at bounding box center [321, 47] width 17 height 17
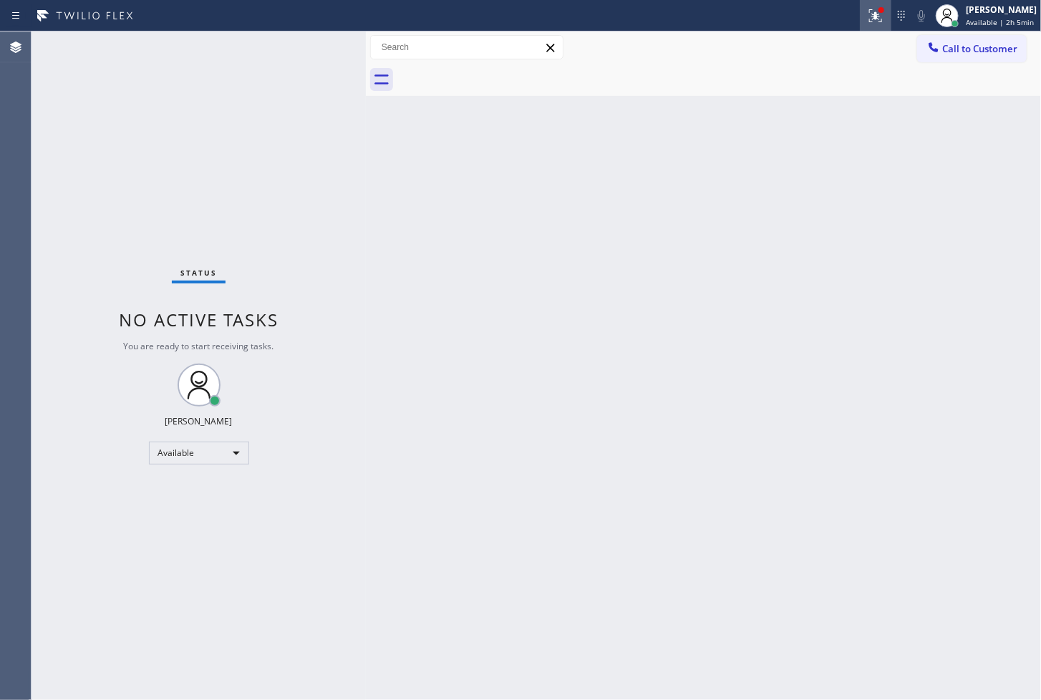
click at [867, 9] on icon at bounding box center [875, 15] width 17 height 17
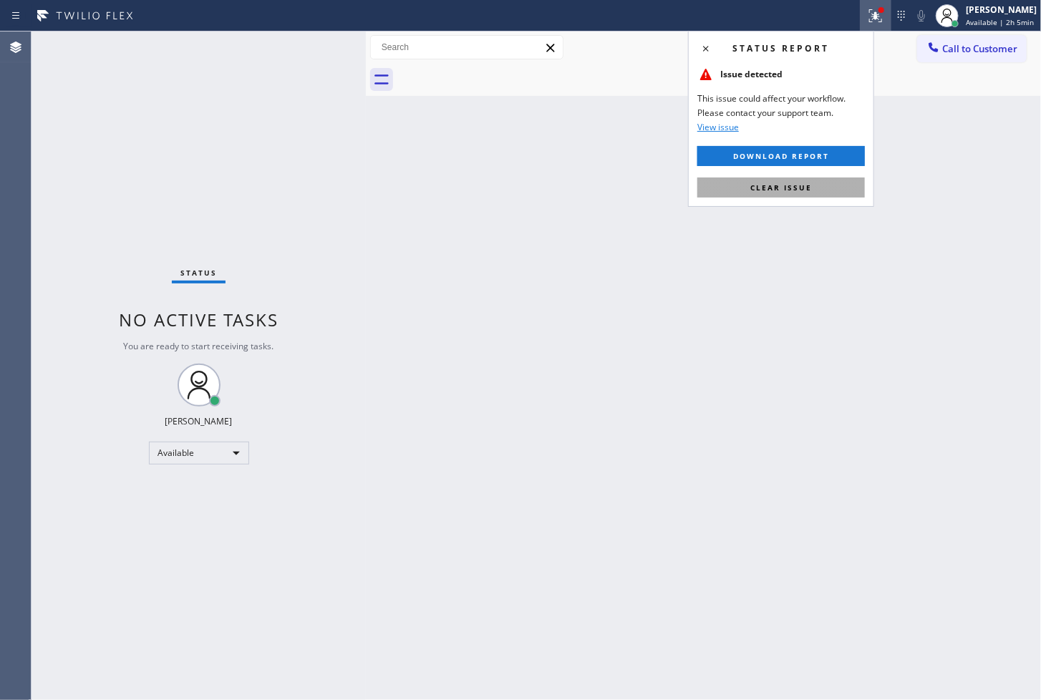
click at [787, 187] on span "Clear issue" at bounding box center [781, 188] width 62 height 10
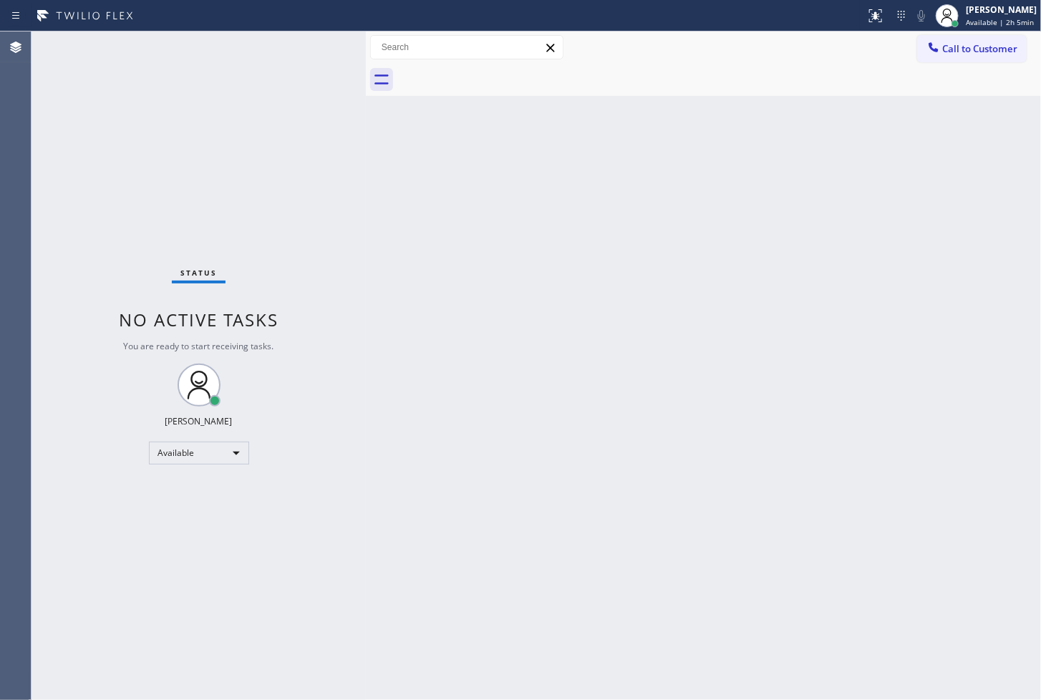
click at [427, 247] on div "Back to Dashboard Change Sender ID Customers Technicians Select a contact Outbo…" at bounding box center [703, 365] width 675 height 669
click at [303, 59] on div "Status No active tasks You are ready to start receiving tasks. [PERSON_NAME]" at bounding box center [198, 365] width 334 height 669
click at [976, 13] on div "[PERSON_NAME]" at bounding box center [1001, 10] width 71 height 12
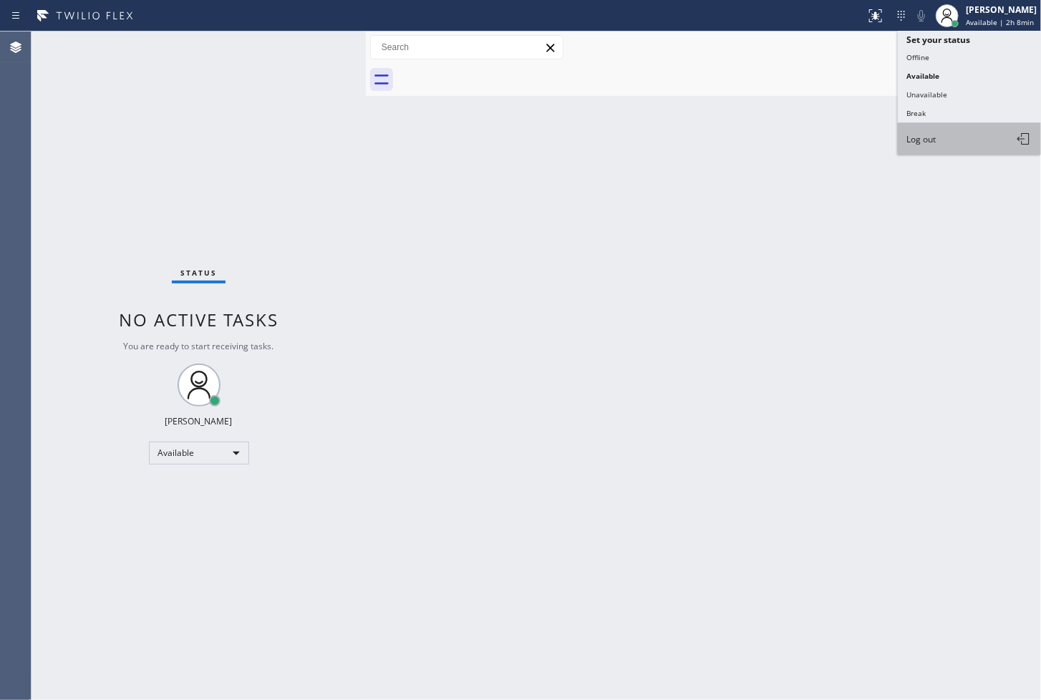
click at [943, 144] on button "Log out" at bounding box center [969, 138] width 143 height 31
